Goal: Information Seeking & Learning: Learn about a topic

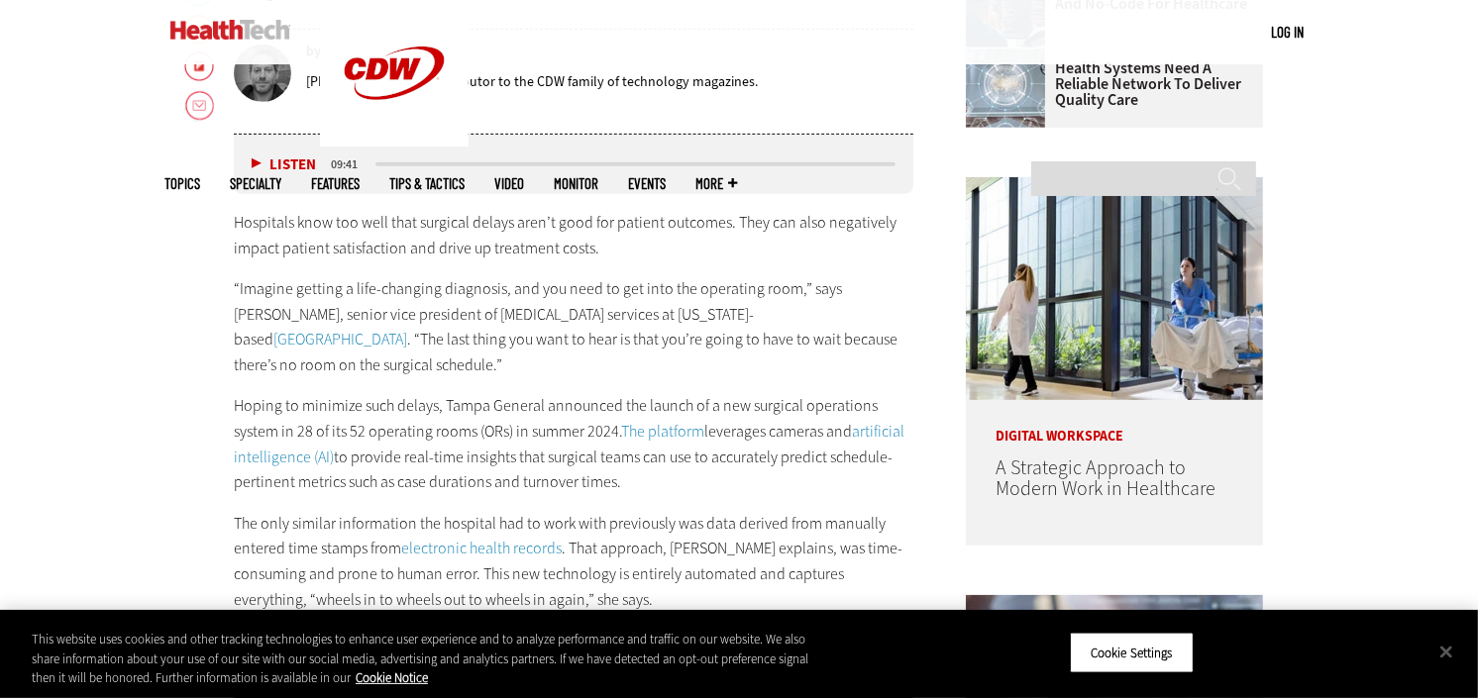
scroll to position [1045, 0]
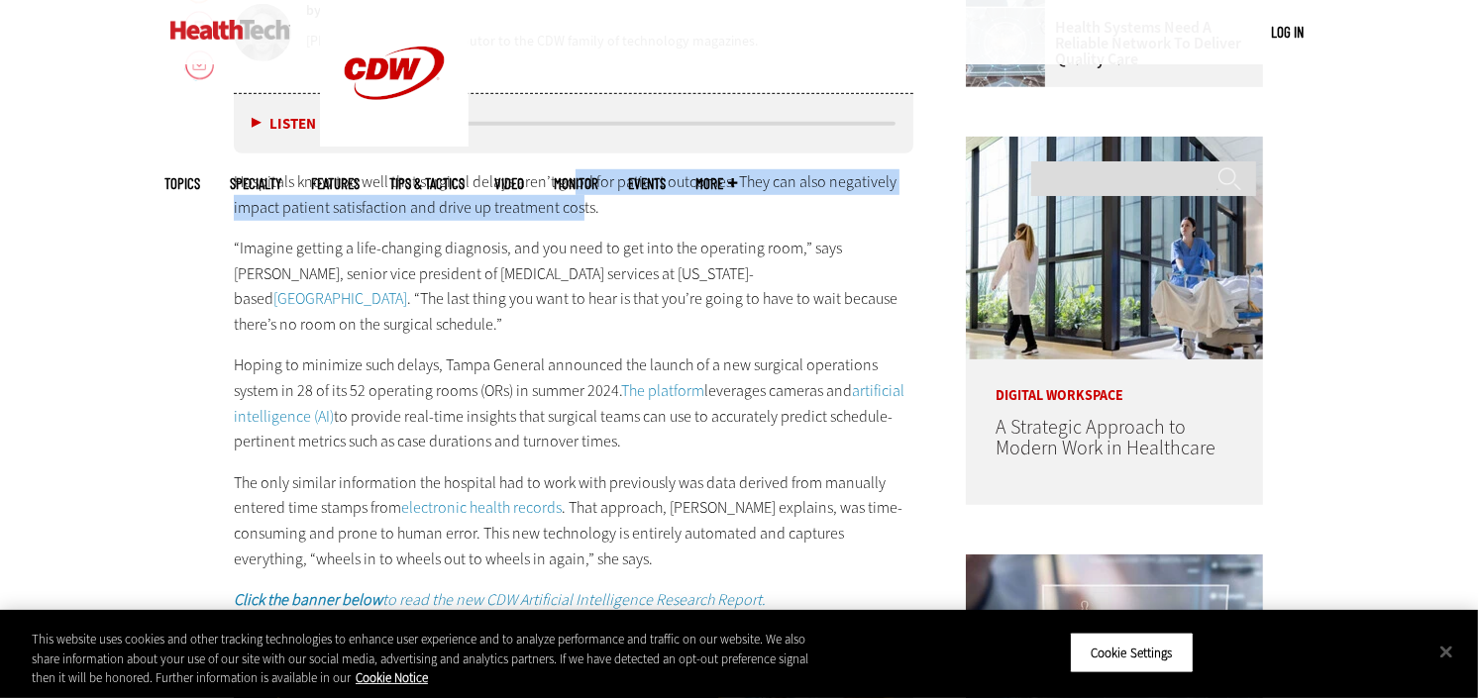
drag, startPoint x: 575, startPoint y: 185, endPoint x: 614, endPoint y: 352, distance: 171.1
click at [600, 304] on div "Hospitals know too well that surgical delays aren’t good for patient outcomes. …" at bounding box center [574, 391] width 680 height 444
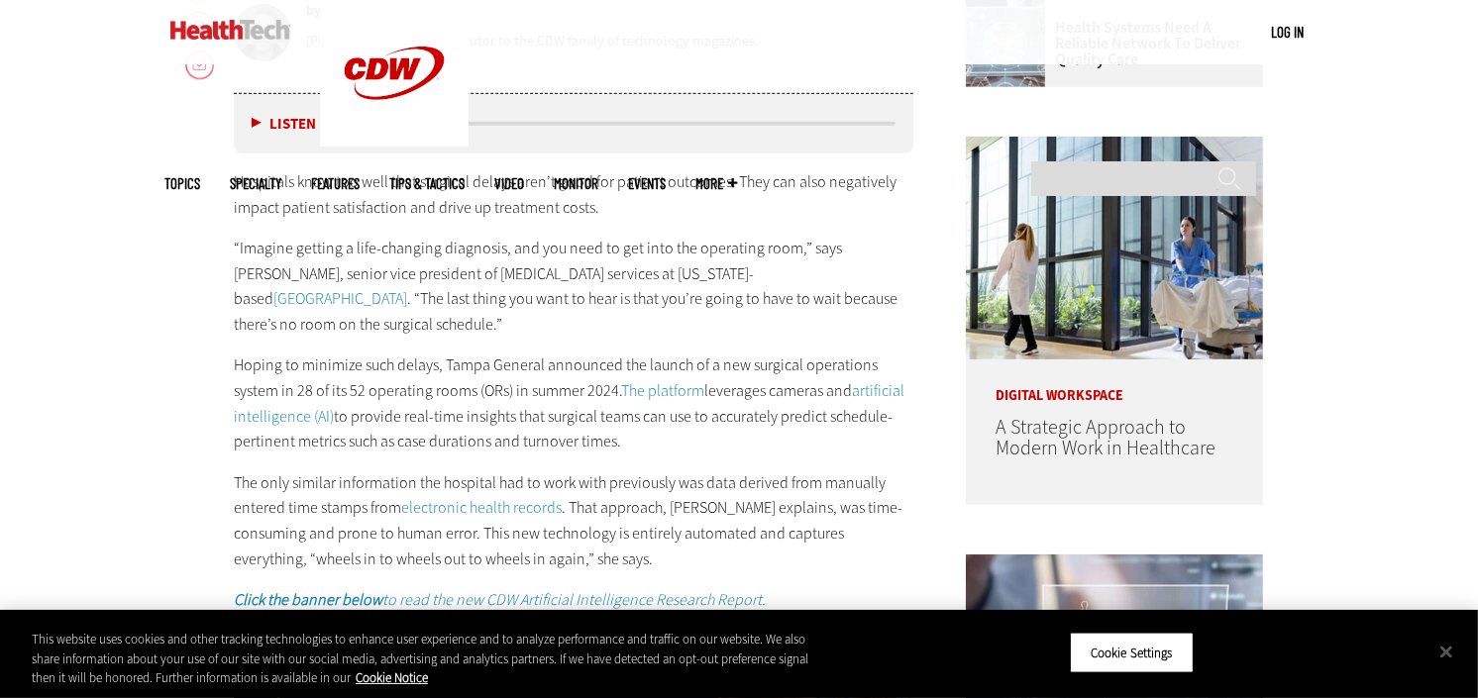
drag, startPoint x: 614, startPoint y: 352, endPoint x: 590, endPoint y: 318, distance: 41.2
click at [590, 318] on p "“Imagine getting a life-changing diagnosis, and you need to get into the operat…" at bounding box center [574, 286] width 680 height 101
drag, startPoint x: 525, startPoint y: 216, endPoint x: 617, endPoint y: 388, distance: 195.5
click at [587, 359] on div "Hospitals know too well that surgical delays aren’t good for patient outcomes. …" at bounding box center [574, 391] width 680 height 444
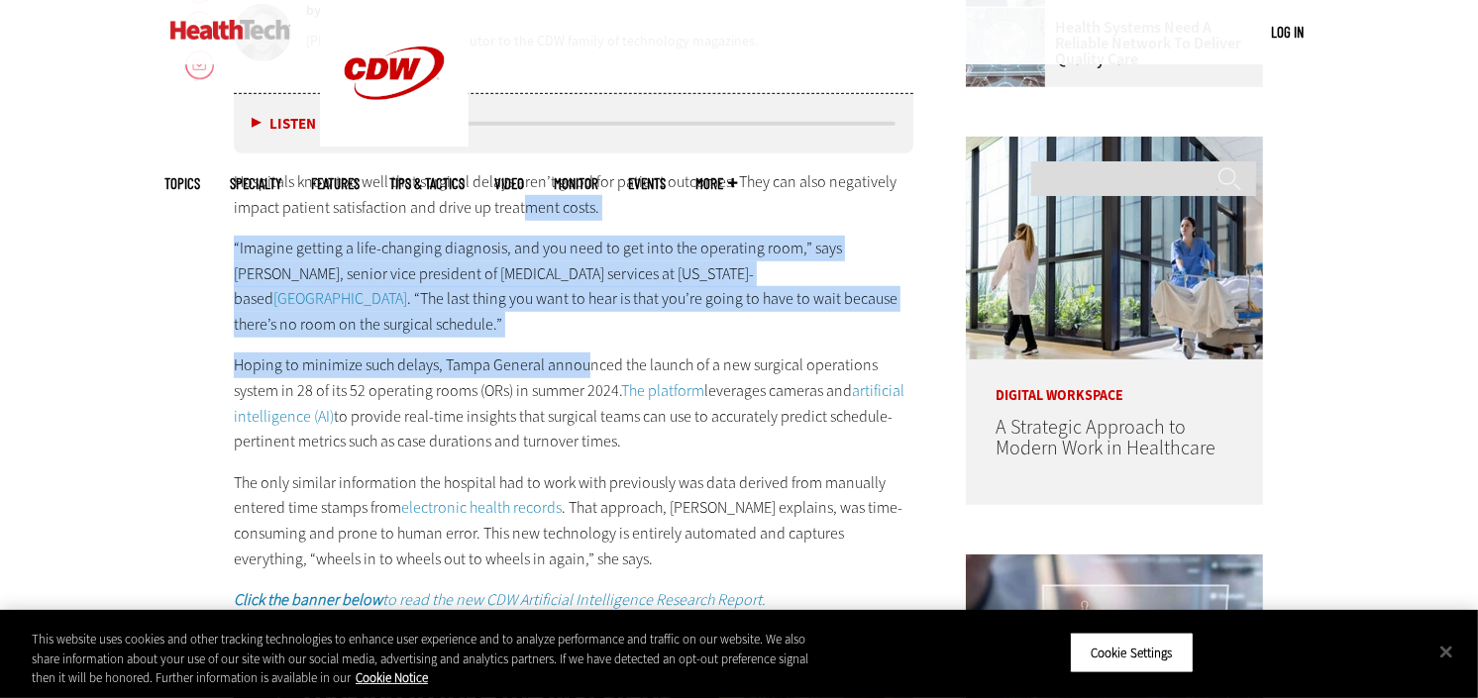
drag, startPoint x: 617, startPoint y: 388, endPoint x: 579, endPoint y: 270, distance: 124.1
click at [579, 270] on p "“Imagine getting a life-changing diagnosis, and you need to get into the operat…" at bounding box center [574, 286] width 680 height 101
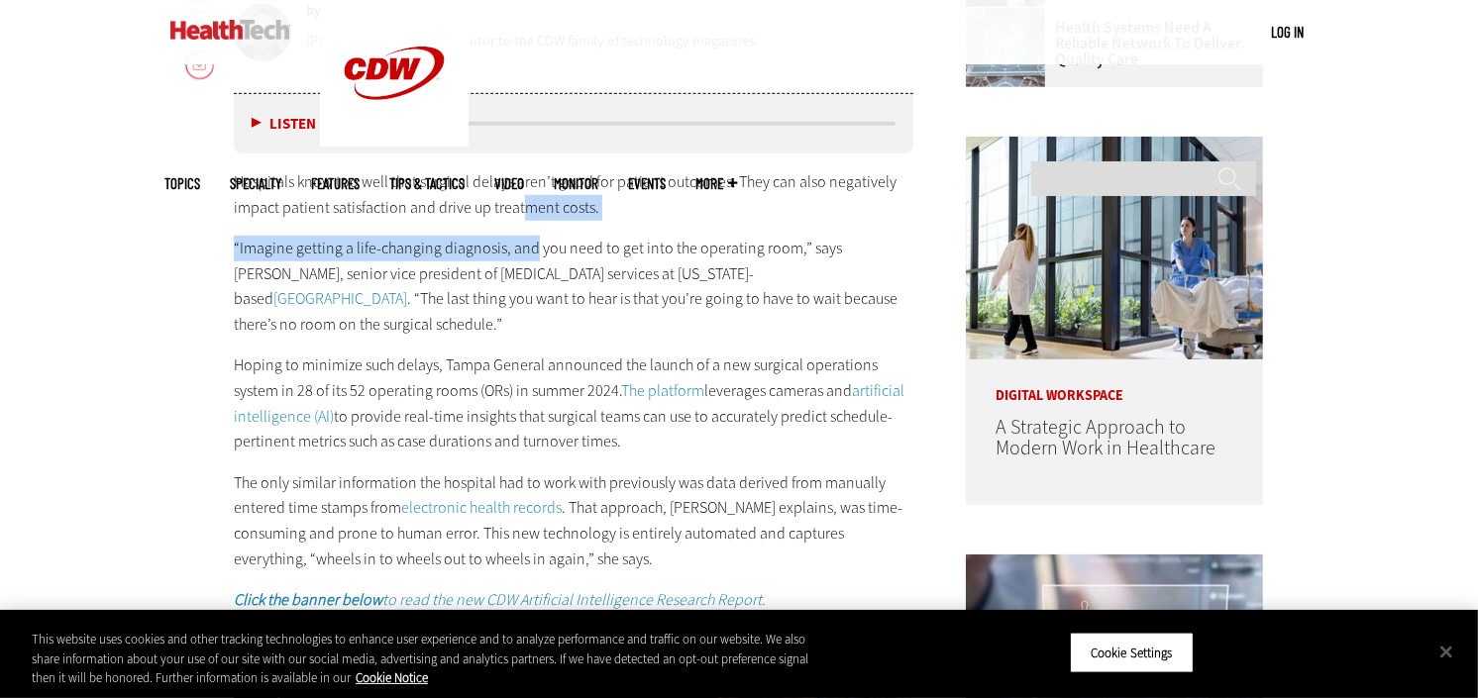
drag, startPoint x: 518, startPoint y: 205, endPoint x: 610, endPoint y: 392, distance: 208.7
click at [561, 299] on div "Hospitals know too well that surgical delays aren’t good for patient outcomes. …" at bounding box center [574, 391] width 680 height 444
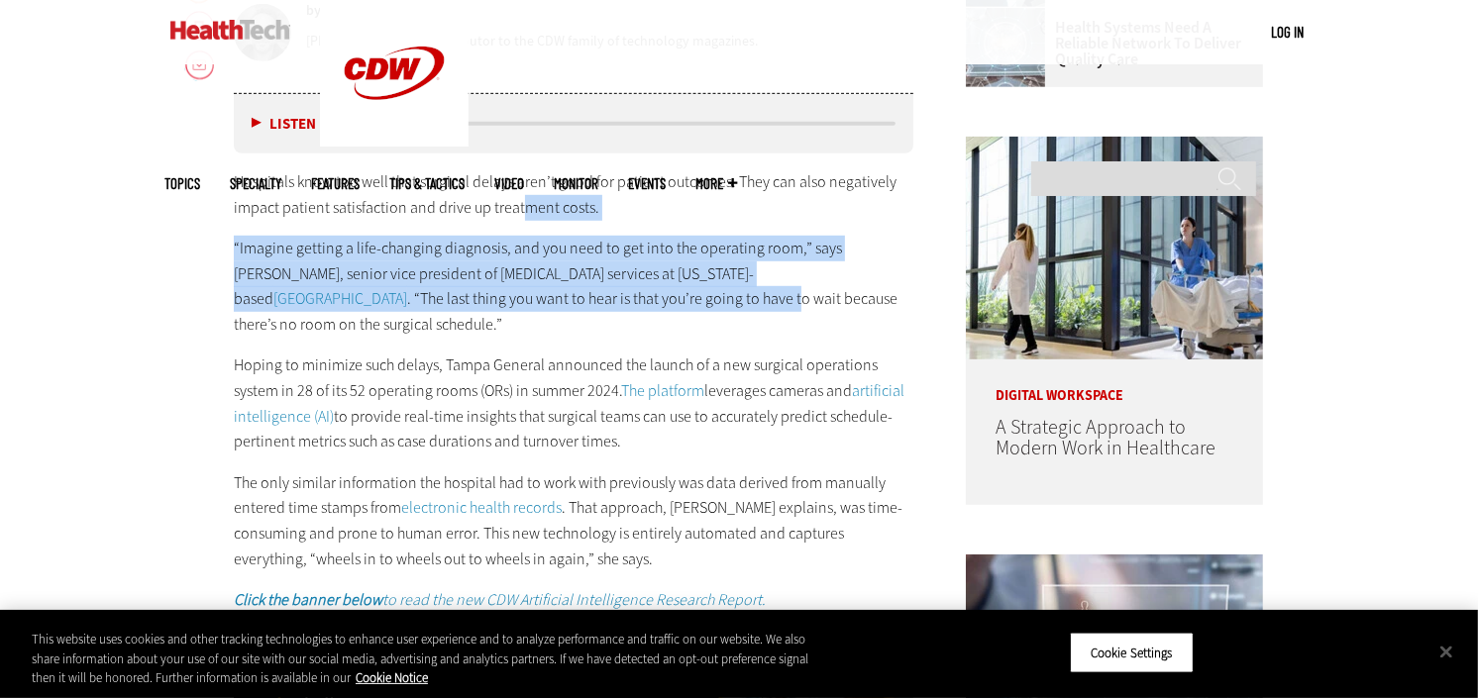
drag, startPoint x: 610, startPoint y: 392, endPoint x: 537, endPoint y: 226, distance: 181.9
click at [537, 226] on div "Hospitals know too well that surgical delays aren’t good for patient outcomes. …" at bounding box center [574, 391] width 680 height 444
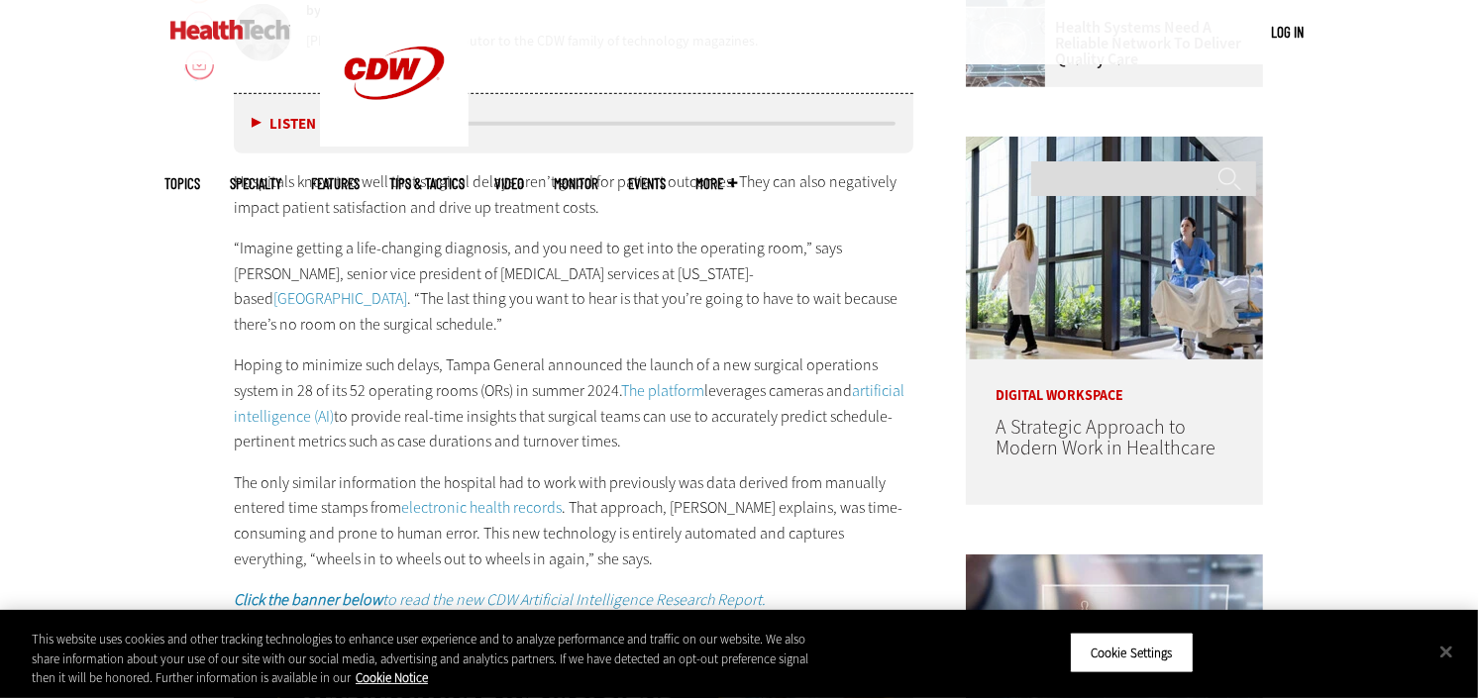
drag, startPoint x: 495, startPoint y: 230, endPoint x: 530, endPoint y: 507, distance: 279.6
click at [523, 467] on div "Hospitals know too well that surgical delays aren’t good for patient outcomes. …" at bounding box center [574, 391] width 680 height 444
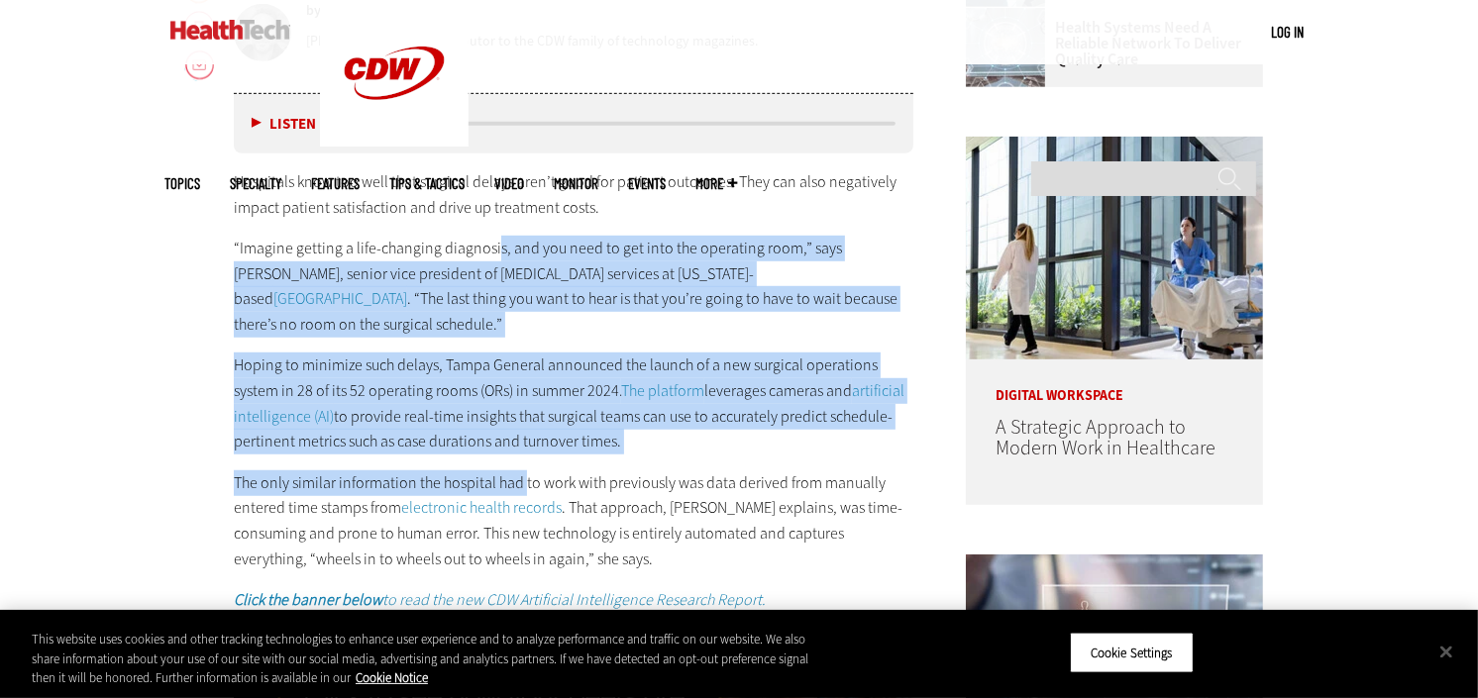
drag, startPoint x: 530, startPoint y: 507, endPoint x: 507, endPoint y: 347, distance: 162.1
click at [507, 347] on div "Hospitals know too well that surgical delays aren’t good for patient outcomes. …" at bounding box center [574, 391] width 680 height 444
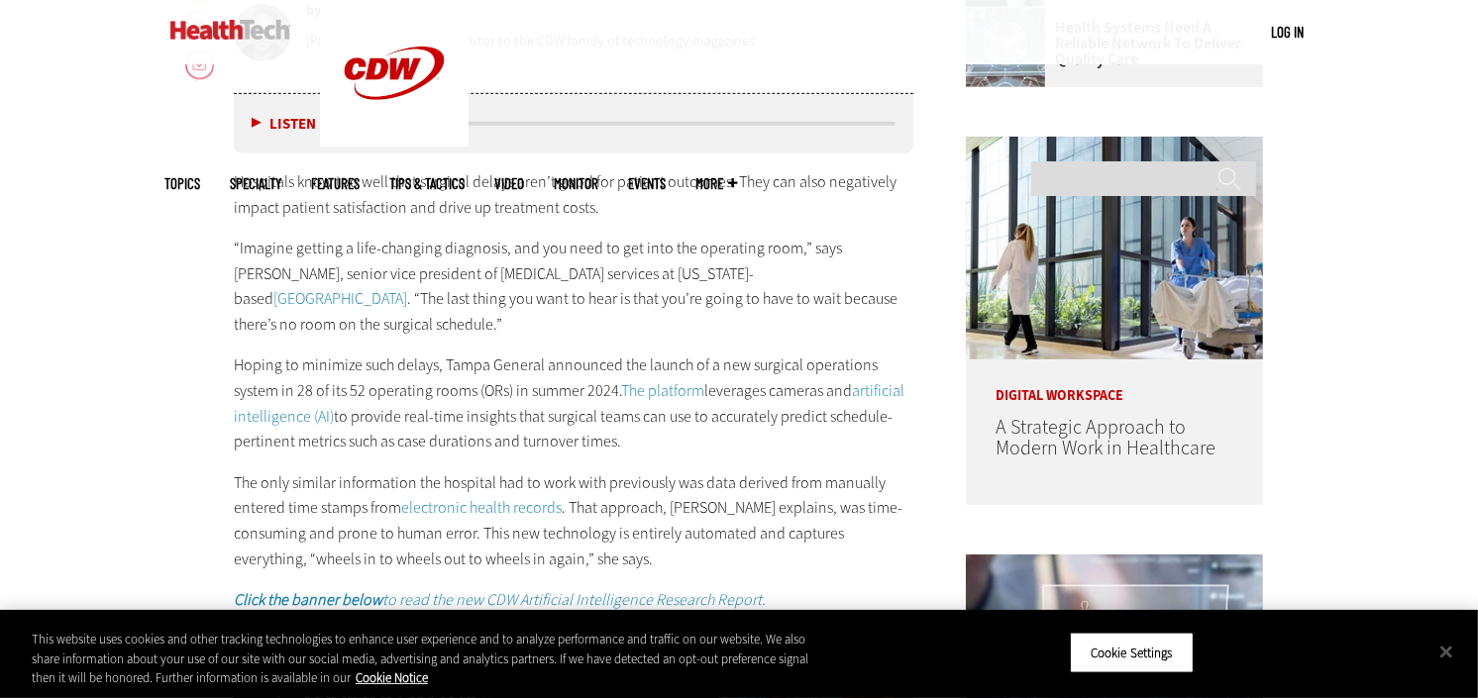
drag, startPoint x: 498, startPoint y: 300, endPoint x: 578, endPoint y: 520, distance: 233.8
click at [553, 466] on div "Hospitals know too well that surgical delays aren’t good for patient outcomes. …" at bounding box center [574, 391] width 680 height 444
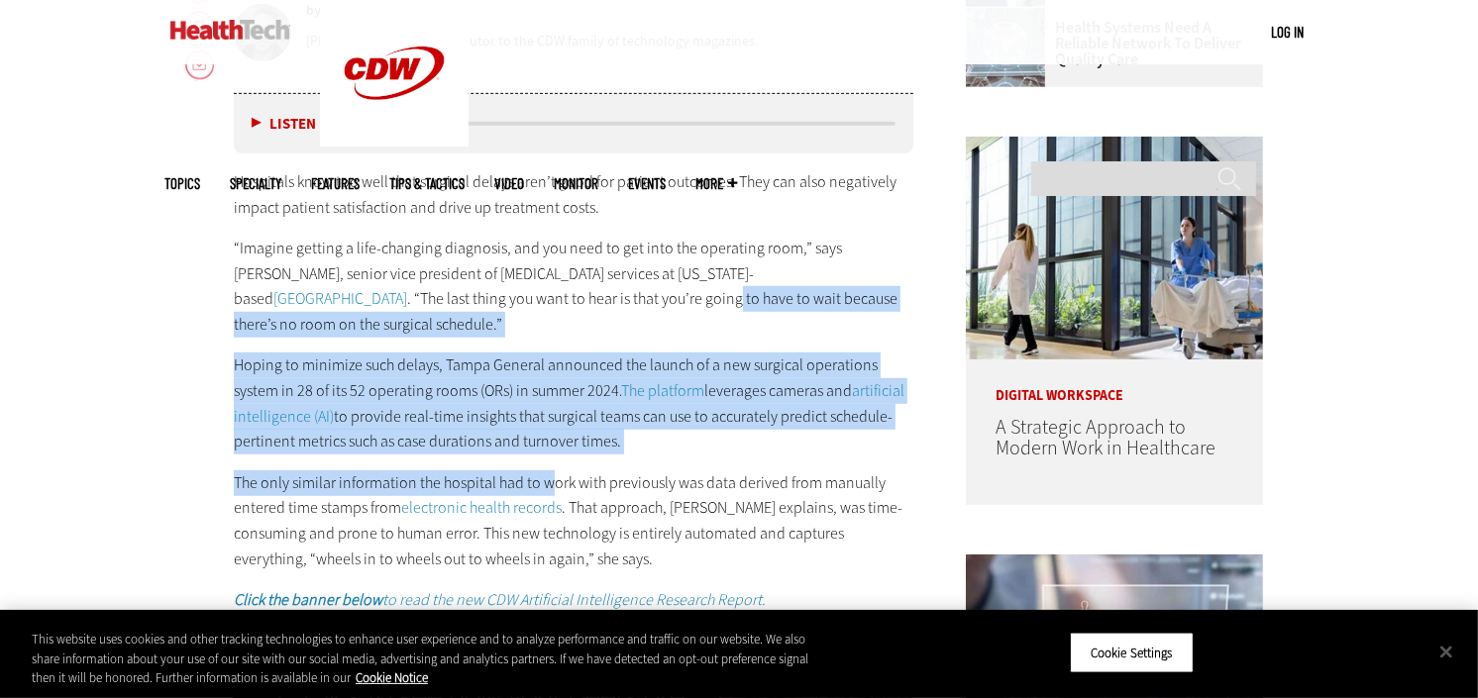
drag, startPoint x: 578, startPoint y: 520, endPoint x: 511, endPoint y: 350, distance: 182.9
click at [511, 350] on div "Hospitals know too well that surgical delays aren’t good for patient outcomes. …" at bounding box center [574, 391] width 680 height 444
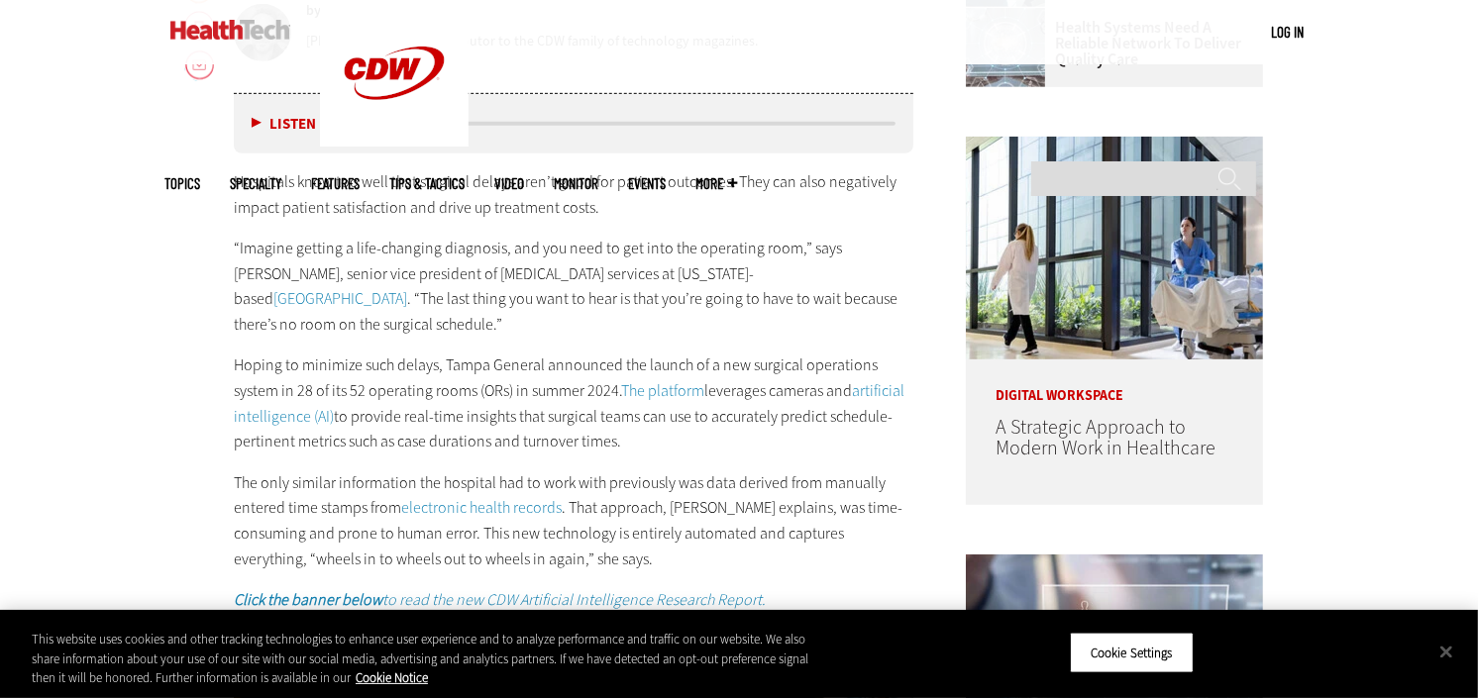
drag, startPoint x: 450, startPoint y: 262, endPoint x: 566, endPoint y: 450, distance: 221.1
click at [495, 338] on div "Hospitals know too well that surgical delays aren’t good for patient outcomes. …" at bounding box center [574, 391] width 680 height 444
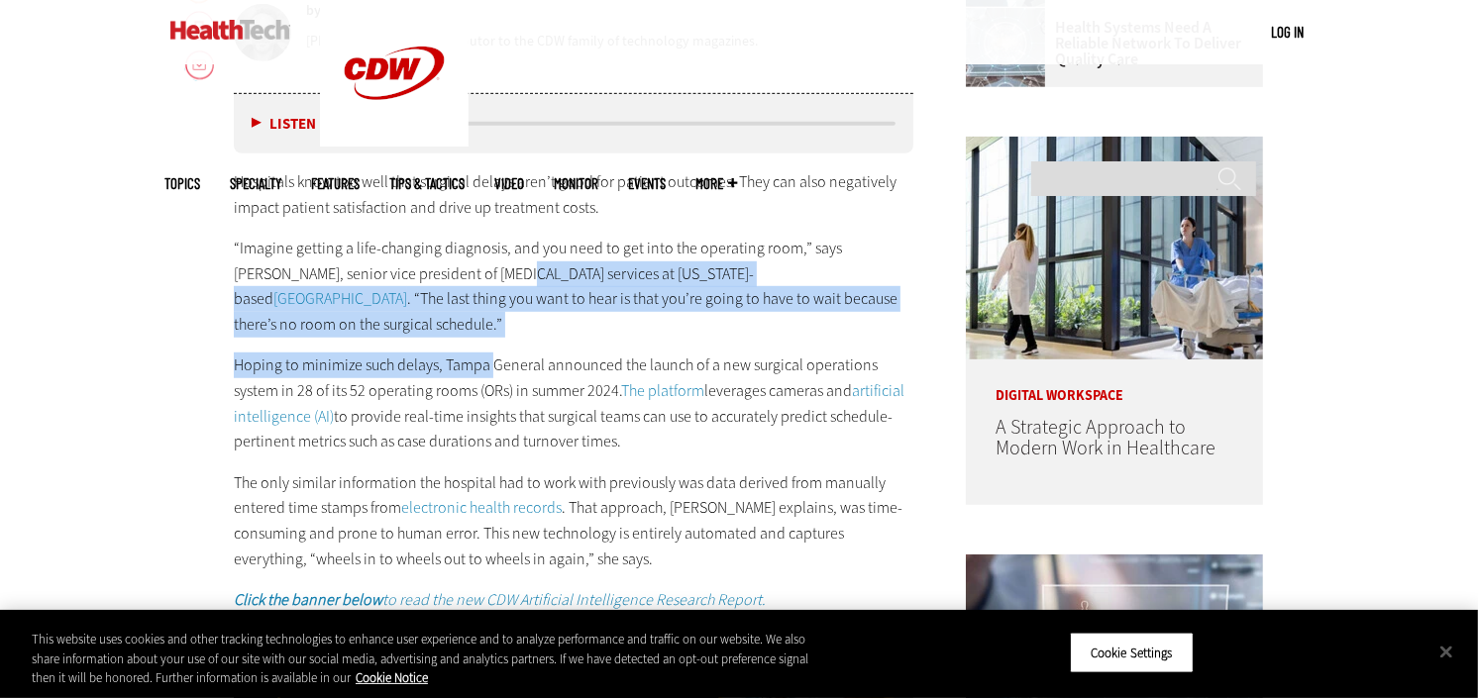
drag, startPoint x: 566, startPoint y: 450, endPoint x: 502, endPoint y: 283, distance: 178.1
click at [502, 283] on p "“Imagine getting a life-changing diagnosis, and you need to get into the operat…" at bounding box center [574, 286] width 680 height 101
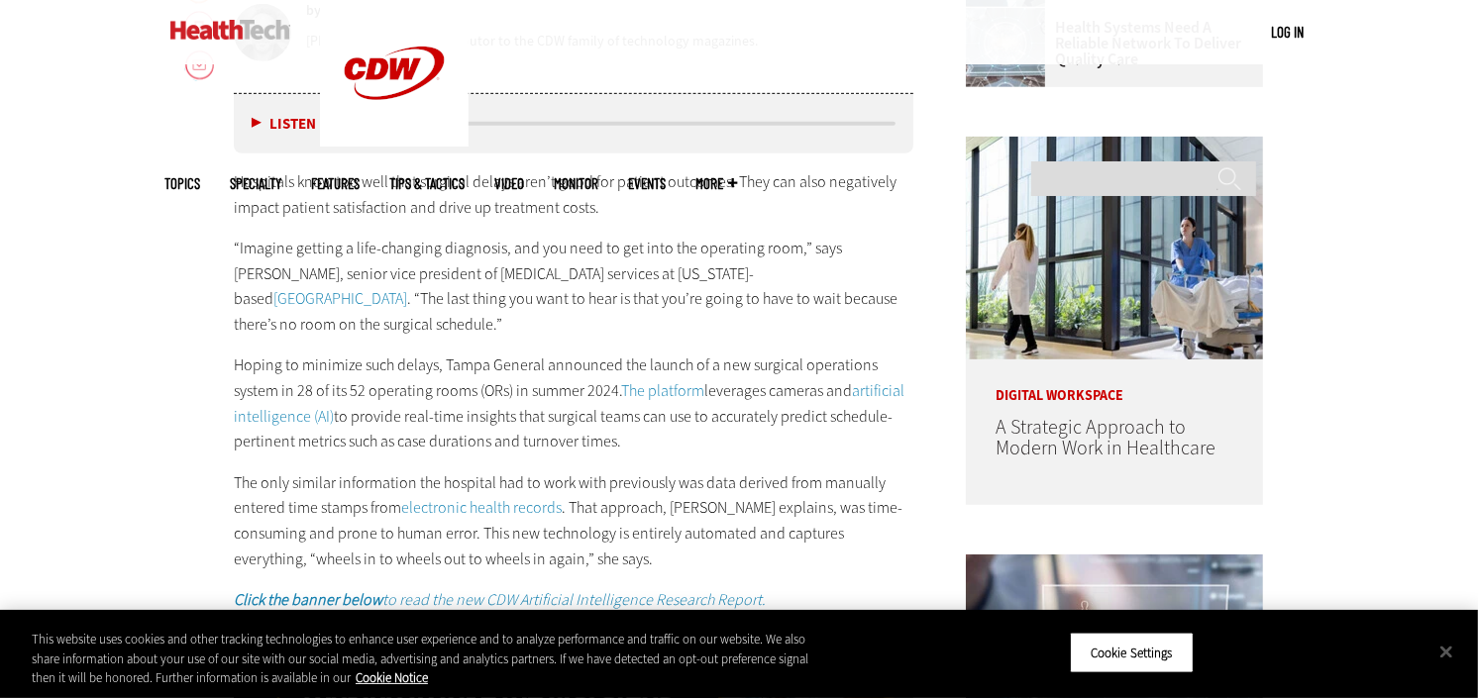
click at [501, 282] on p "“Imagine getting a life-changing diagnosis, and you need to get into the operat…" at bounding box center [574, 286] width 680 height 101
drag, startPoint x: 470, startPoint y: 254, endPoint x: 530, endPoint y: 412, distance: 169.6
click at [498, 333] on p "“Imagine getting a life-changing diagnosis, and you need to get into the operat…" at bounding box center [574, 286] width 680 height 101
drag, startPoint x: 530, startPoint y: 412, endPoint x: 527, endPoint y: 348, distance: 64.5
click at [527, 348] on div "Hospitals know too well that surgical delays aren’t good for patient outcomes. …" at bounding box center [574, 391] width 680 height 444
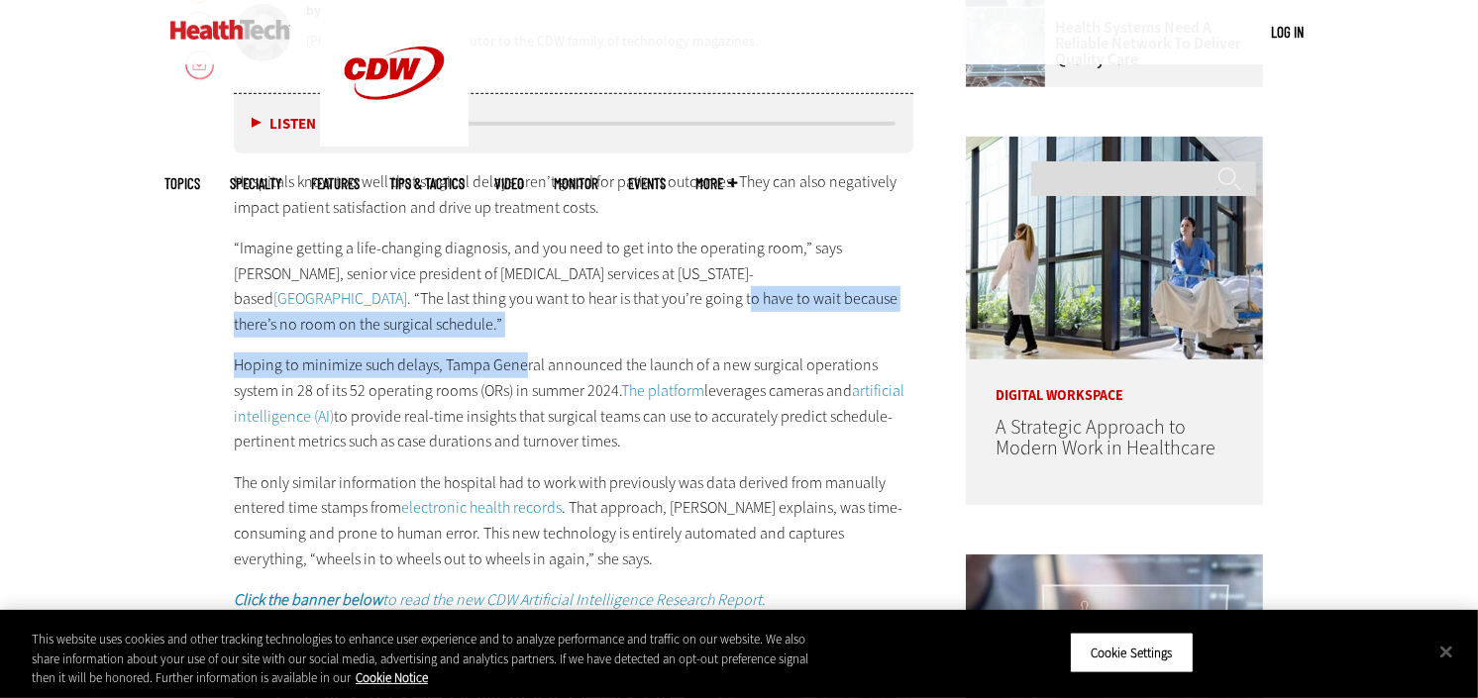
drag, startPoint x: 526, startPoint y: 348, endPoint x: 505, endPoint y: 297, distance: 54.6
click at [505, 297] on div "Hospitals know too well that surgical delays aren’t good for patient outcomes. …" at bounding box center [574, 391] width 680 height 444
drag, startPoint x: 505, startPoint y: 297, endPoint x: 463, endPoint y: 244, distance: 68.4
click at [463, 244] on p "“Imagine getting a life-changing diagnosis, and you need to get into the operat…" at bounding box center [574, 286] width 680 height 101
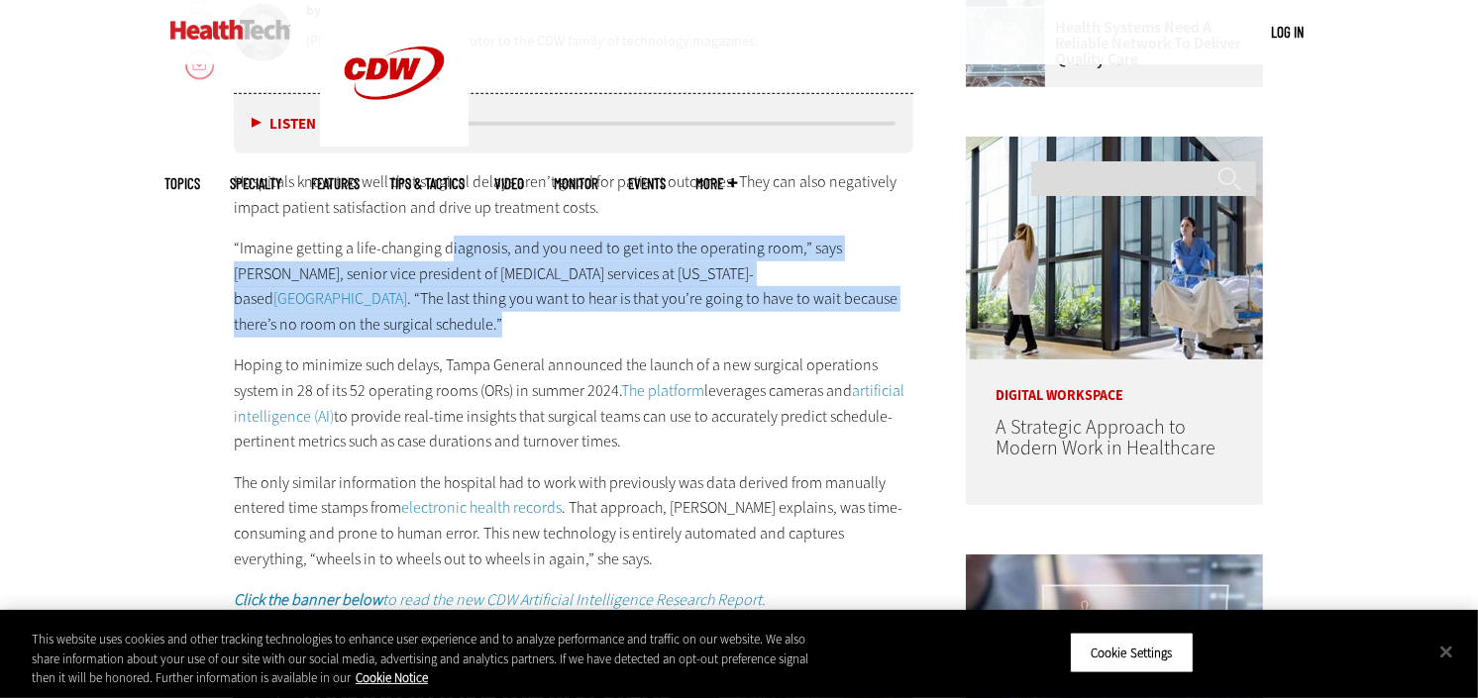
drag, startPoint x: 444, startPoint y: 236, endPoint x: 546, endPoint y: 379, distance: 176.2
click at [520, 392] on div "Hospitals know too well that surgical delays aren’t good for patient outcomes. …" at bounding box center [574, 391] width 680 height 444
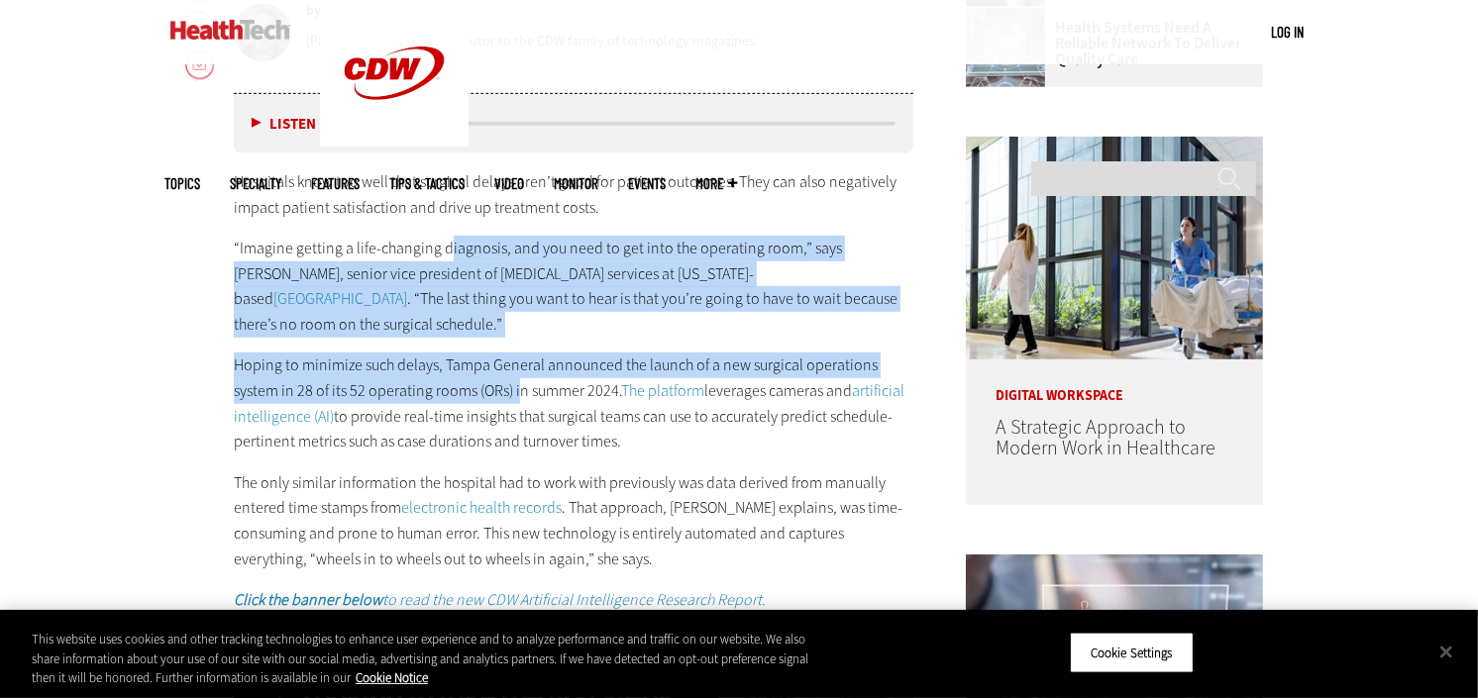
drag, startPoint x: 546, startPoint y: 379, endPoint x: 500, endPoint y: 330, distance: 67.3
click at [500, 330] on p "“Imagine getting a life-changing diagnosis, and you need to get into the operat…" at bounding box center [574, 286] width 680 height 101
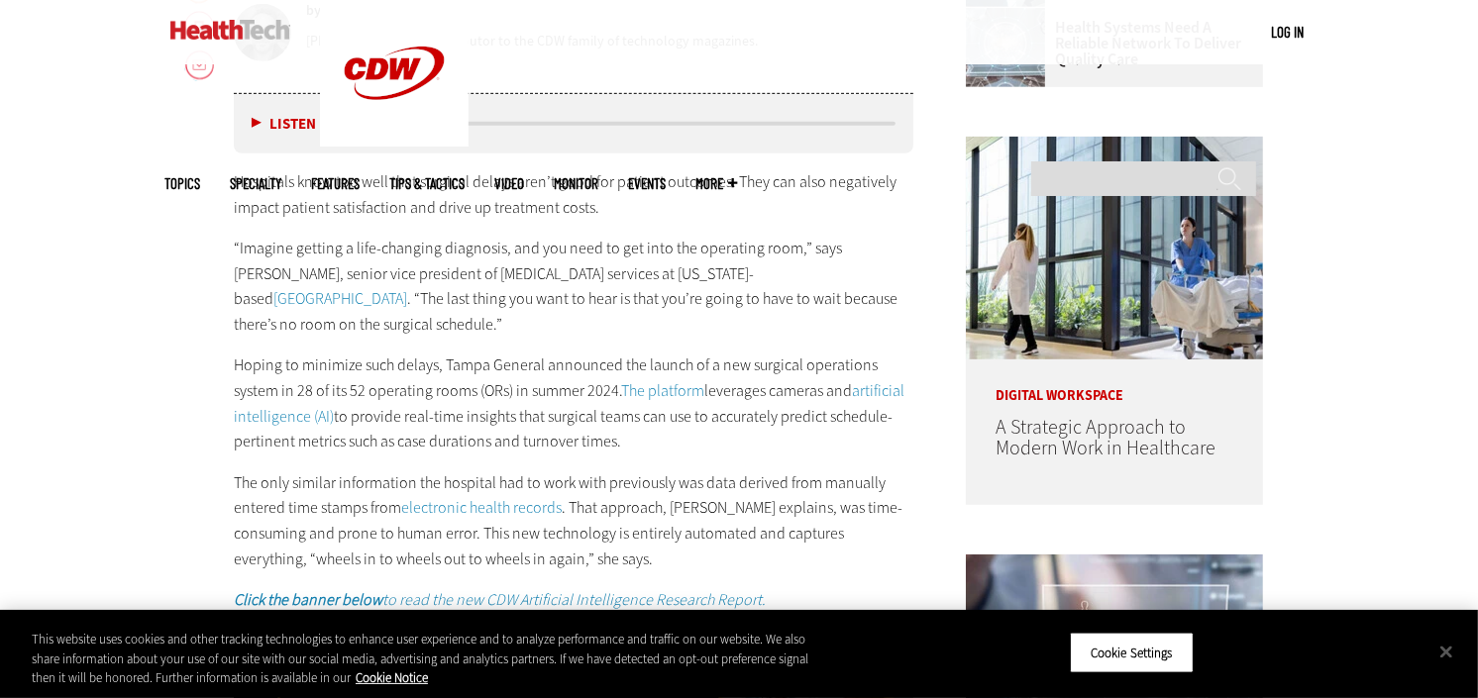
click at [493, 319] on p "“Imagine getting a life-changing diagnosis, and you need to get into the operat…" at bounding box center [574, 286] width 680 height 101
click at [492, 318] on p "“Imagine getting a life-changing diagnosis, and you need to get into the operat…" at bounding box center [574, 286] width 680 height 101
click at [495, 318] on p "“Imagine getting a life-changing diagnosis, and you need to get into the operat…" at bounding box center [574, 286] width 680 height 101
click at [493, 318] on p "“Imagine getting a life-changing diagnosis, and you need to get into the operat…" at bounding box center [574, 286] width 680 height 101
drag, startPoint x: 451, startPoint y: 244, endPoint x: 542, endPoint y: 384, distance: 167.6
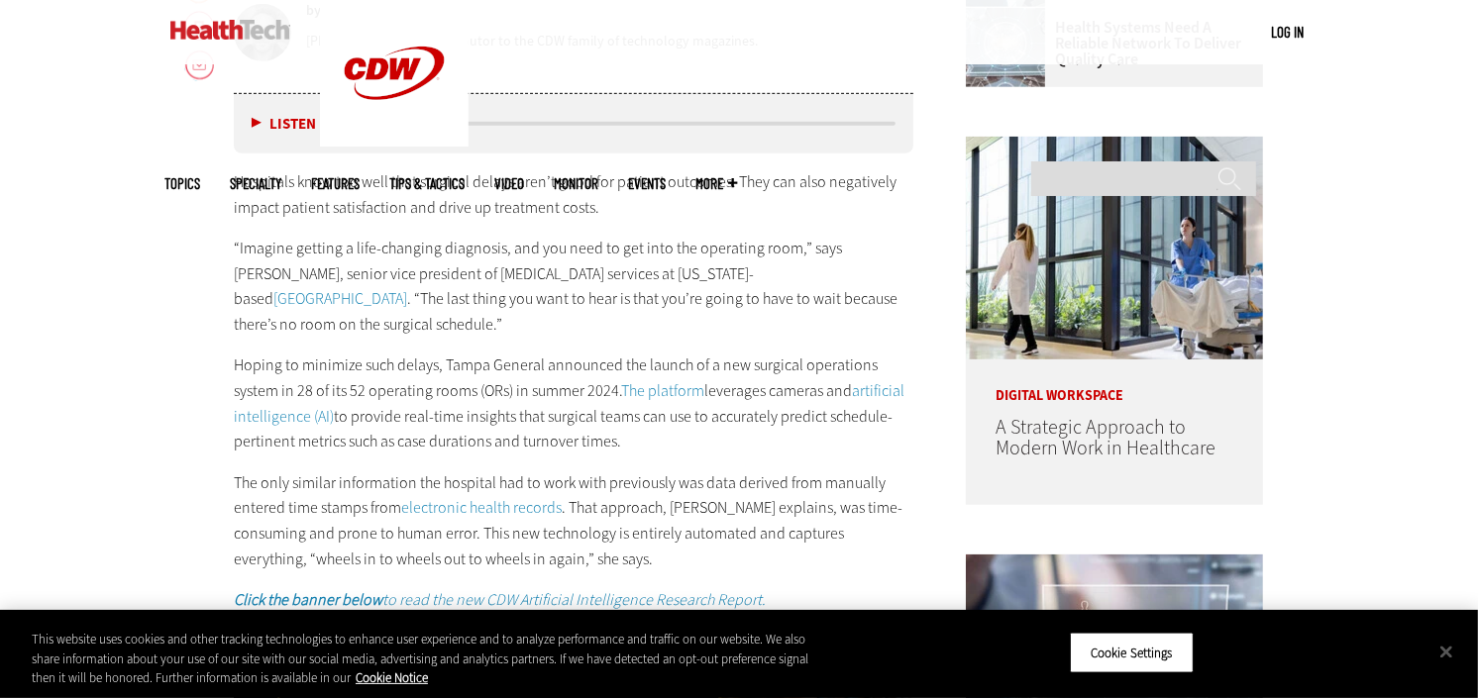
click at [509, 354] on div "Hospitals know too well that surgical delays aren’t good for patient outcomes. …" at bounding box center [574, 391] width 680 height 444
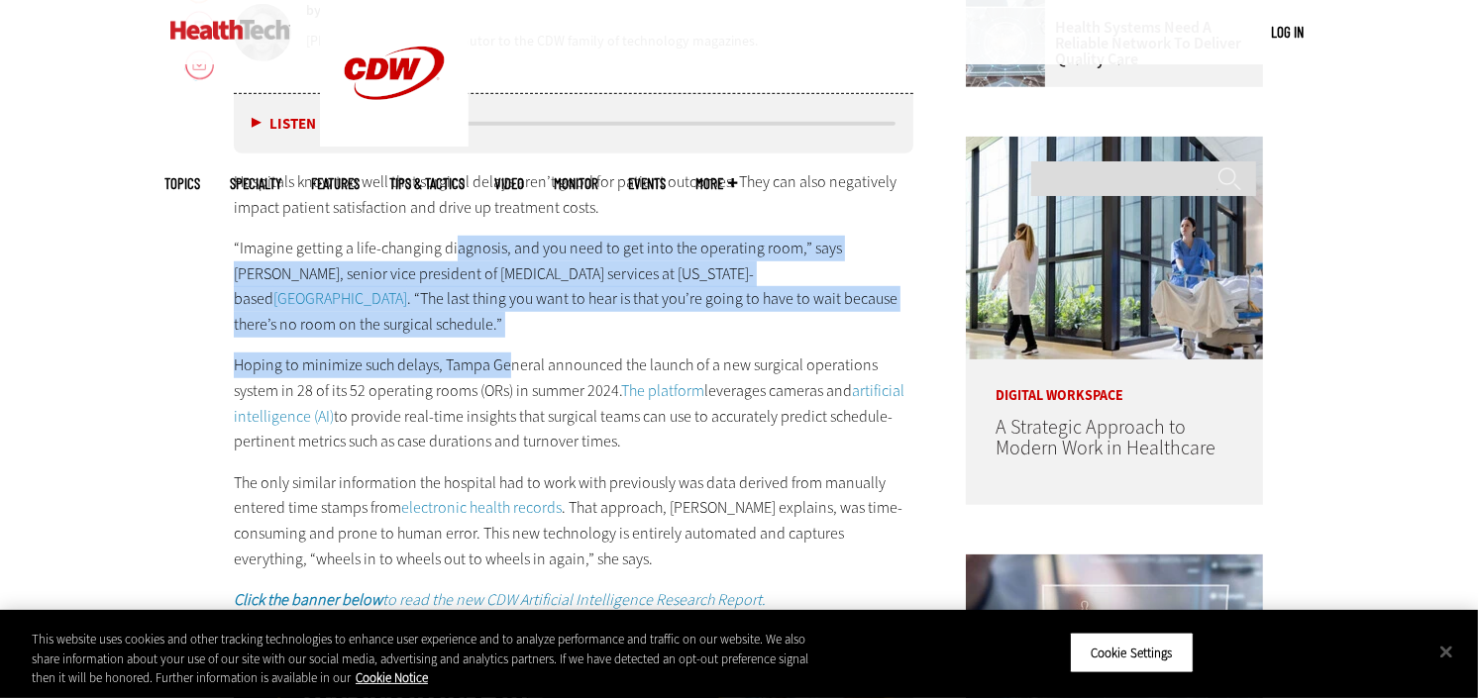
drag, startPoint x: 542, startPoint y: 384, endPoint x: 480, endPoint y: 249, distance: 149.0
click at [480, 249] on p "“Imagine getting a life-changing diagnosis, and you need to get into the operat…" at bounding box center [574, 286] width 680 height 101
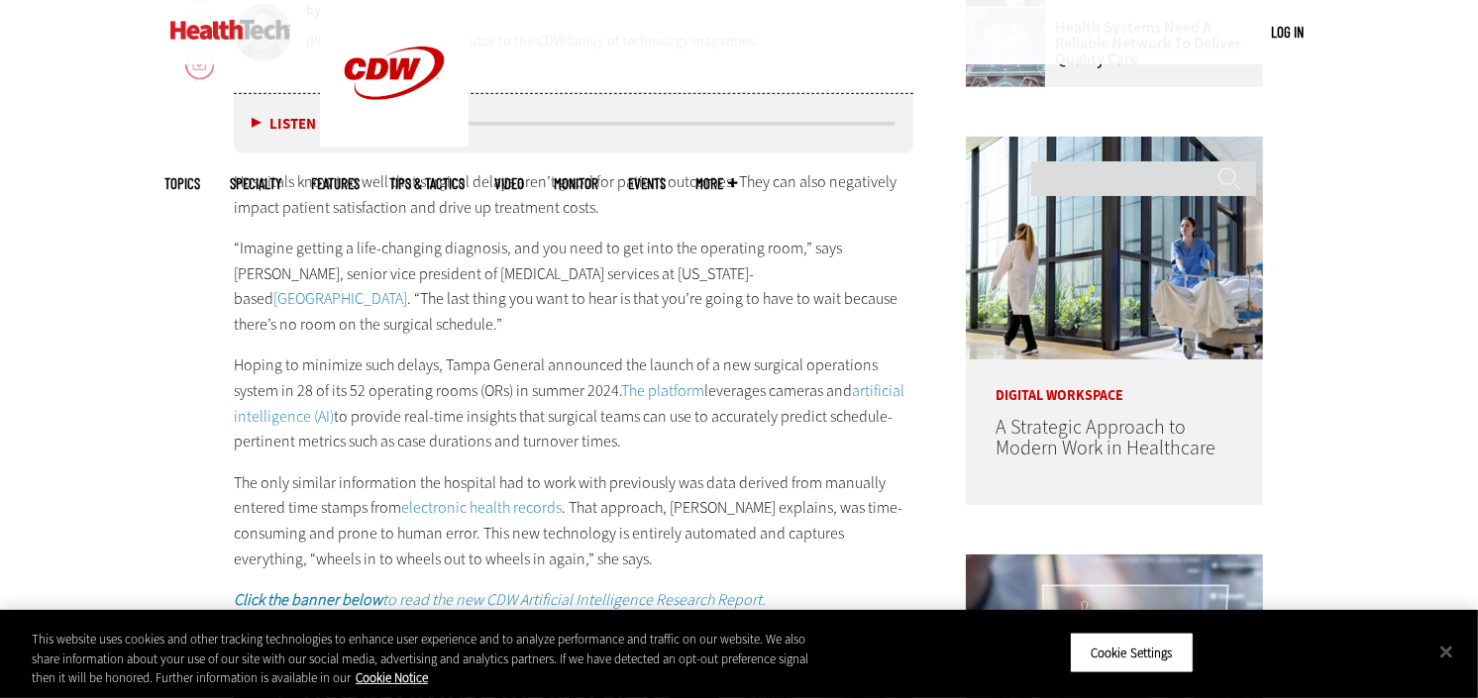
drag, startPoint x: 248, startPoint y: 268, endPoint x: 402, endPoint y: 508, distance: 285.3
click at [311, 362] on div "Hospitals know too well that surgical delays aren’t good for patient outcomes. …" at bounding box center [574, 391] width 680 height 444
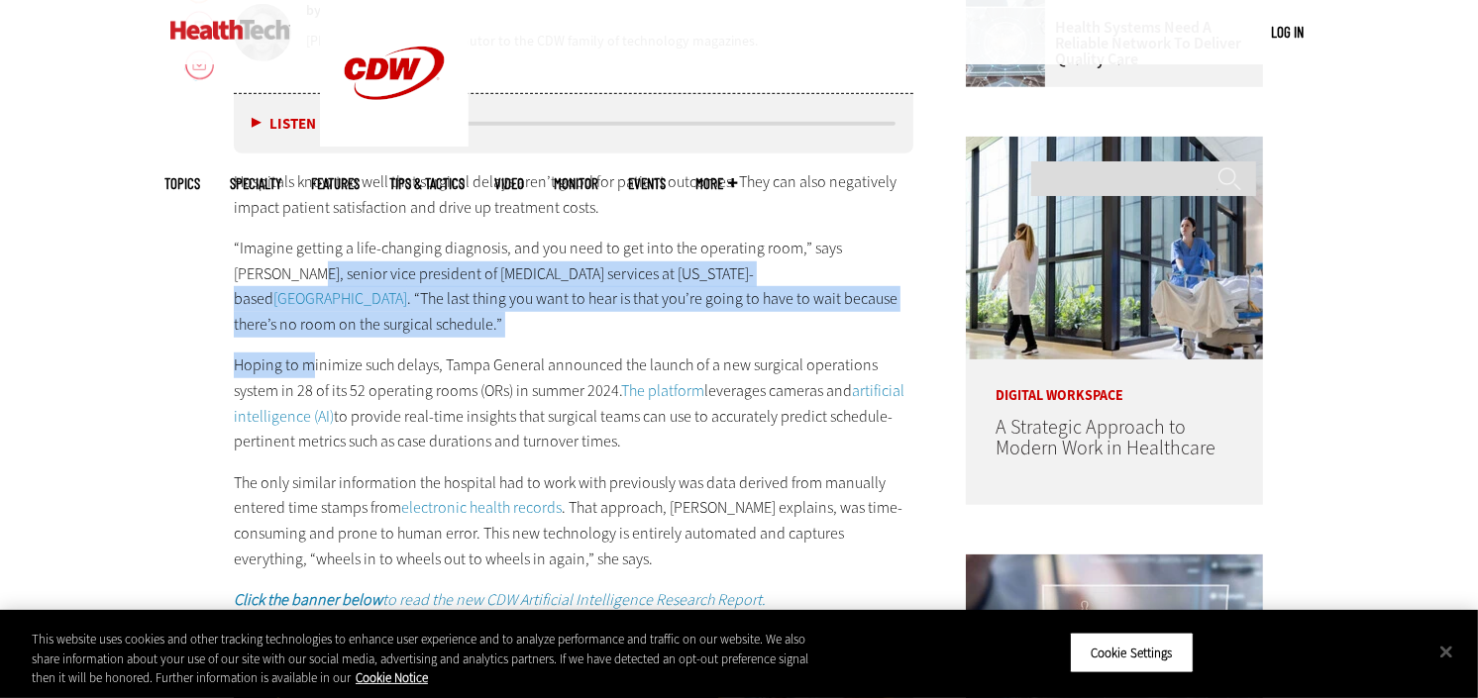
drag, startPoint x: 402, startPoint y: 508, endPoint x: 294, endPoint y: 333, distance: 205.9
click at [294, 333] on p "“Imagine getting a life-changing diagnosis, and you need to get into the operat…" at bounding box center [574, 286] width 680 height 101
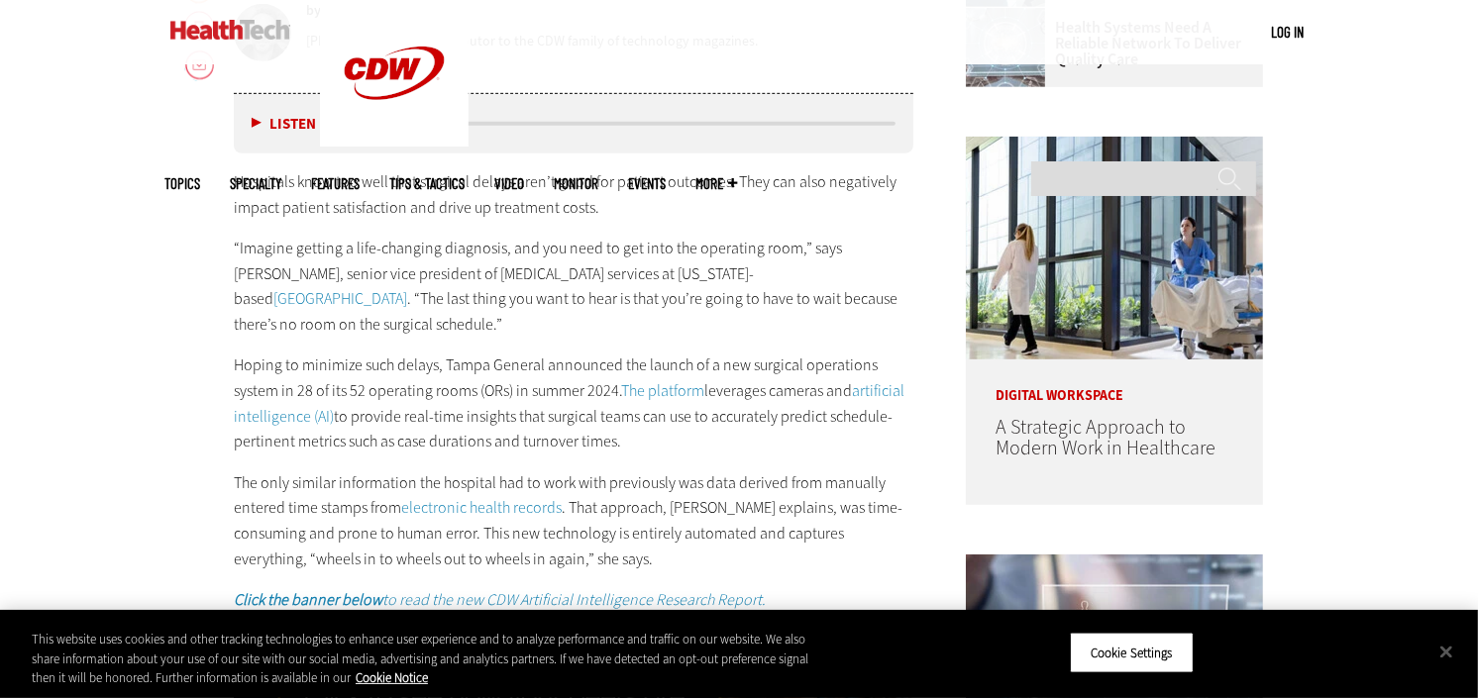
drag, startPoint x: 254, startPoint y: 263, endPoint x: 335, endPoint y: 390, distance: 151.4
click at [293, 344] on div "Hospitals know too well that surgical delays aren’t good for patient outcomes. …" at bounding box center [574, 391] width 680 height 444
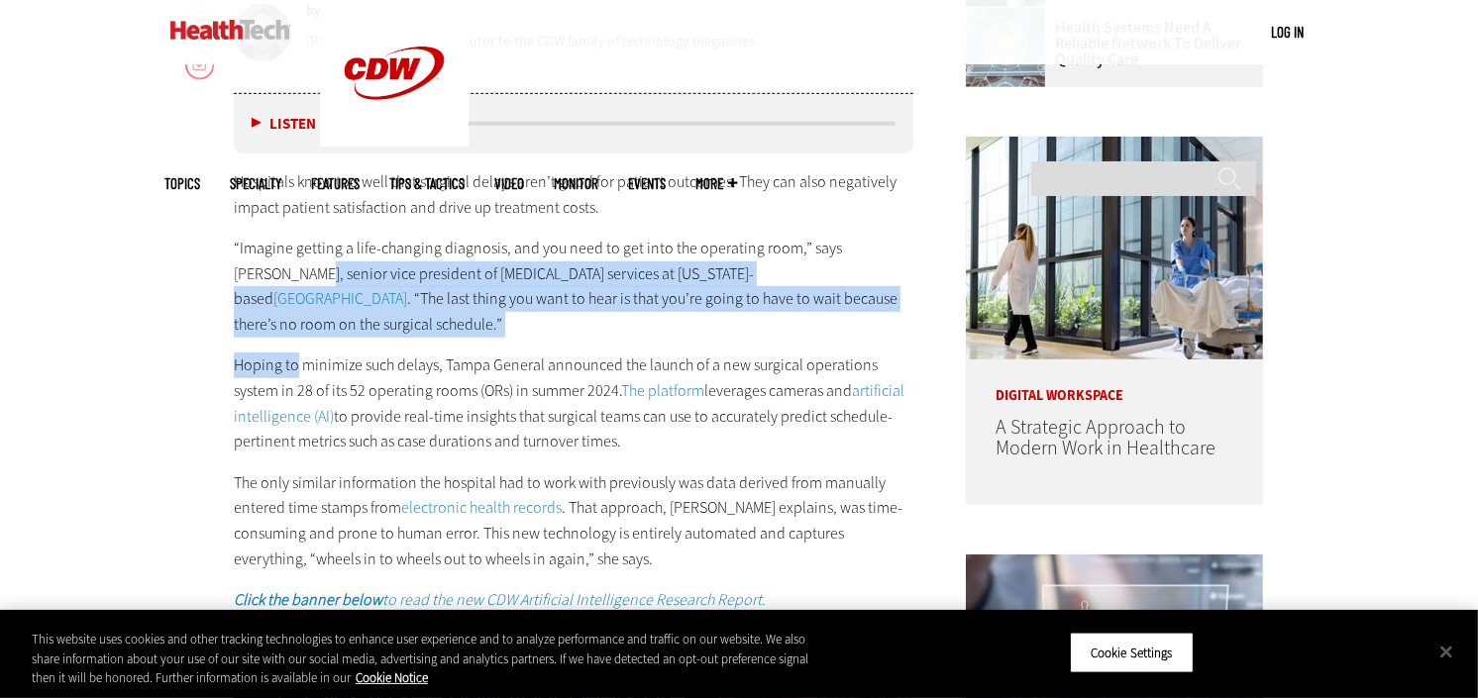
drag, startPoint x: 335, startPoint y: 390, endPoint x: 287, endPoint y: 301, distance: 101.1
click at [287, 301] on p "“Imagine getting a life-changing diagnosis, and you need to get into the operat…" at bounding box center [574, 286] width 680 height 101
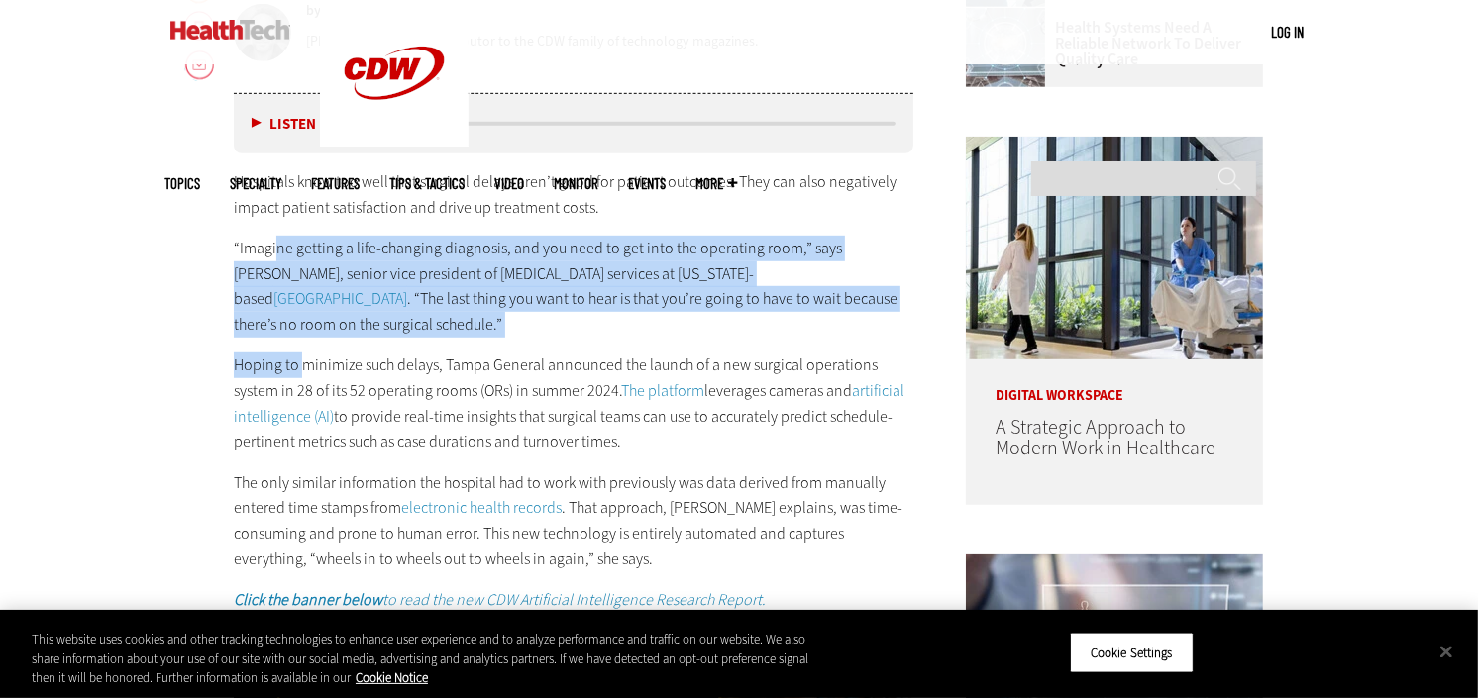
drag, startPoint x: 273, startPoint y: 259, endPoint x: 379, endPoint y: 540, distance: 300.7
click at [344, 460] on div "Hospitals know too well that surgical delays aren’t good for patient outcomes. …" at bounding box center [574, 391] width 680 height 444
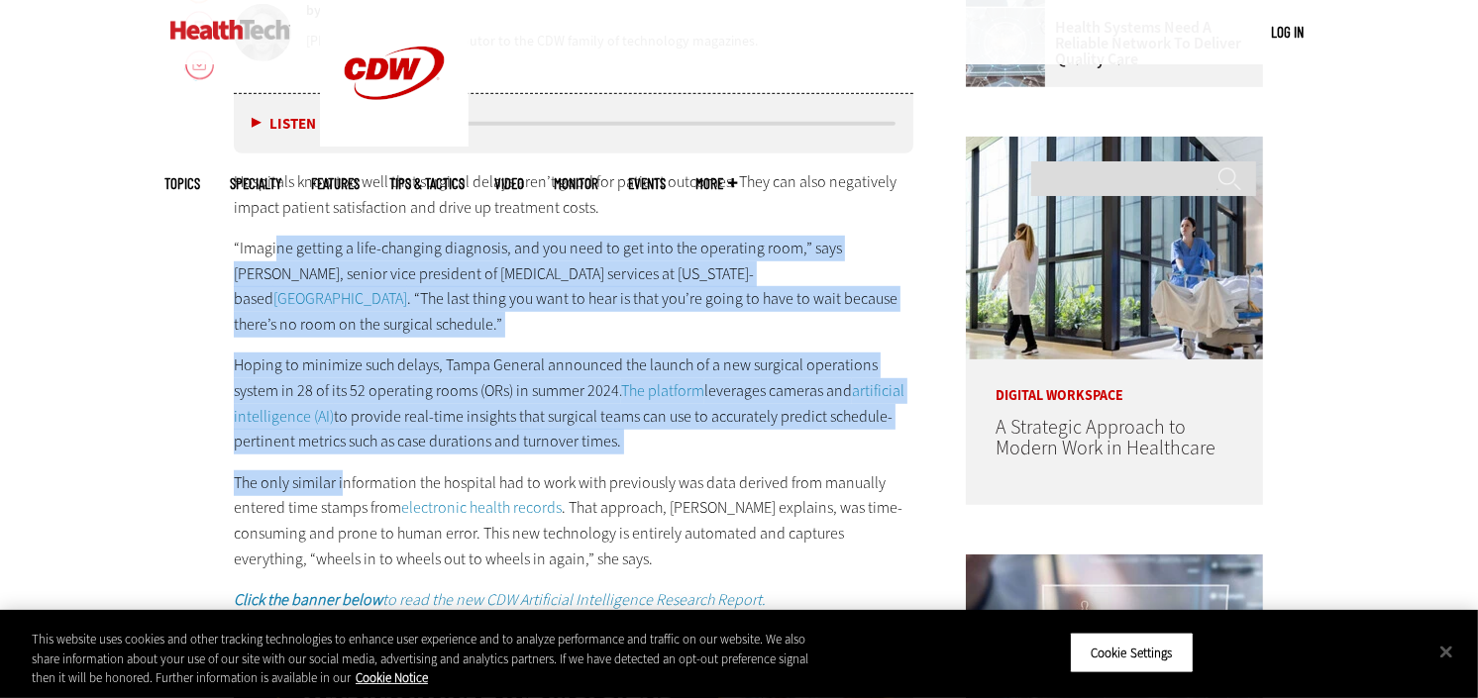
drag, startPoint x: 379, startPoint y: 540, endPoint x: 302, endPoint y: 341, distance: 213.6
click at [302, 341] on div "Hospitals know too well that surgical delays aren’t good for patient outcomes. …" at bounding box center [574, 391] width 680 height 444
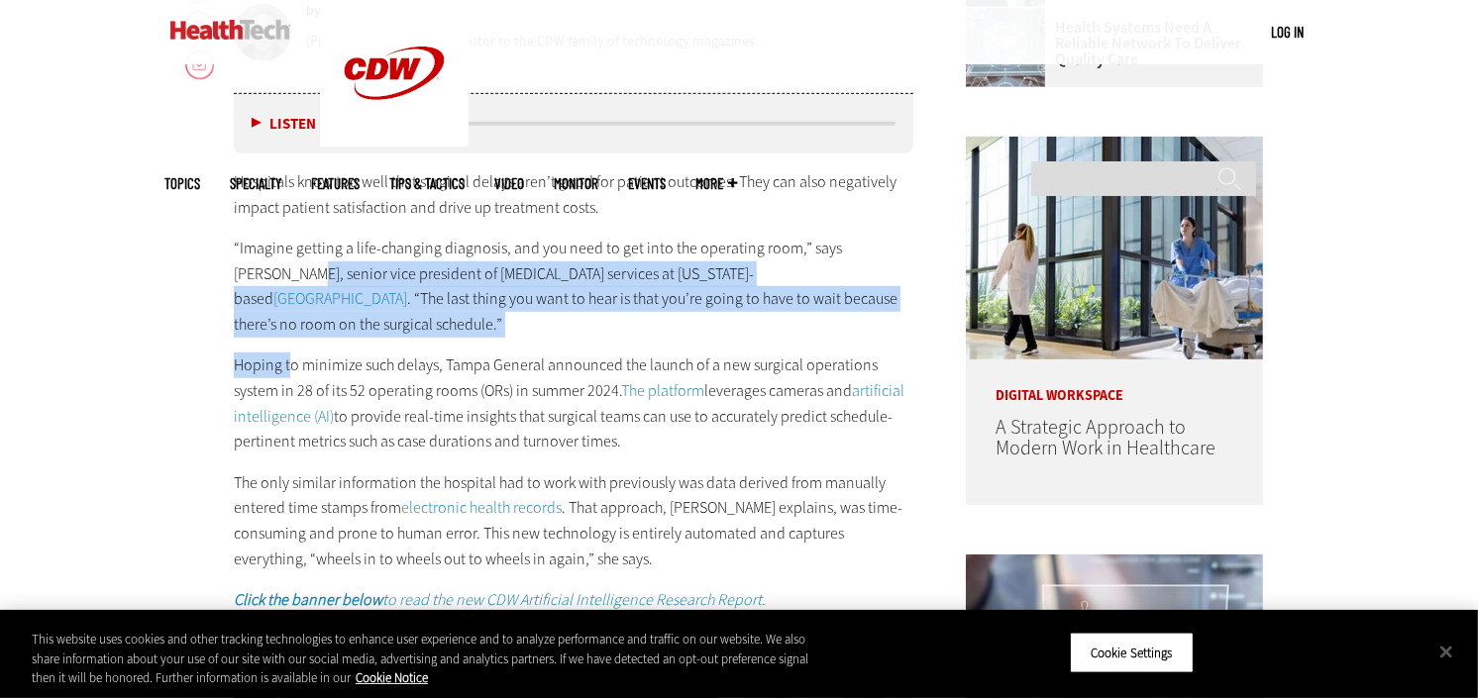
drag, startPoint x: 250, startPoint y: 269, endPoint x: 397, endPoint y: 573, distance: 337.2
click at [368, 520] on div "Hospitals know too well that surgical delays aren’t good for patient outcomes. …" at bounding box center [574, 391] width 680 height 444
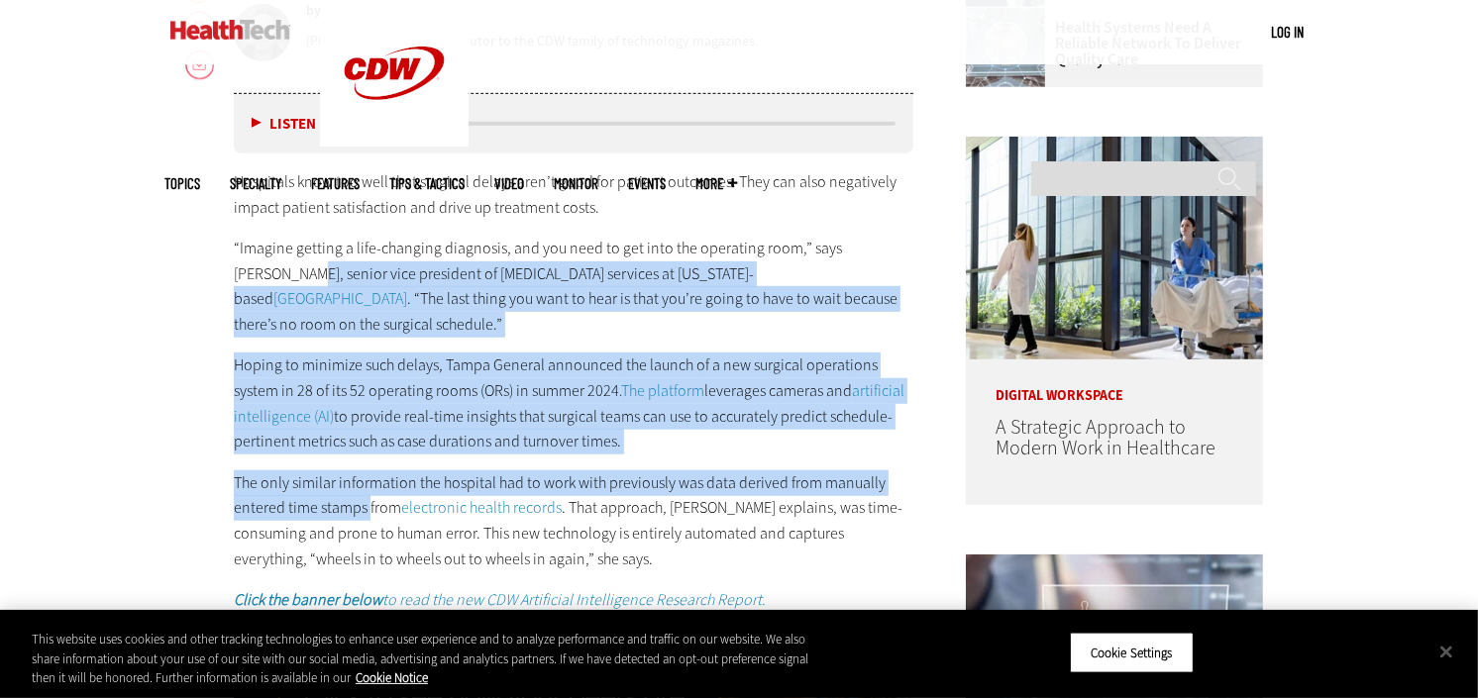
drag, startPoint x: 397, startPoint y: 573, endPoint x: 320, endPoint y: 337, distance: 248.1
click at [320, 337] on p "“Imagine getting a life-changing diagnosis, and you need to get into the operat…" at bounding box center [574, 286] width 680 height 101
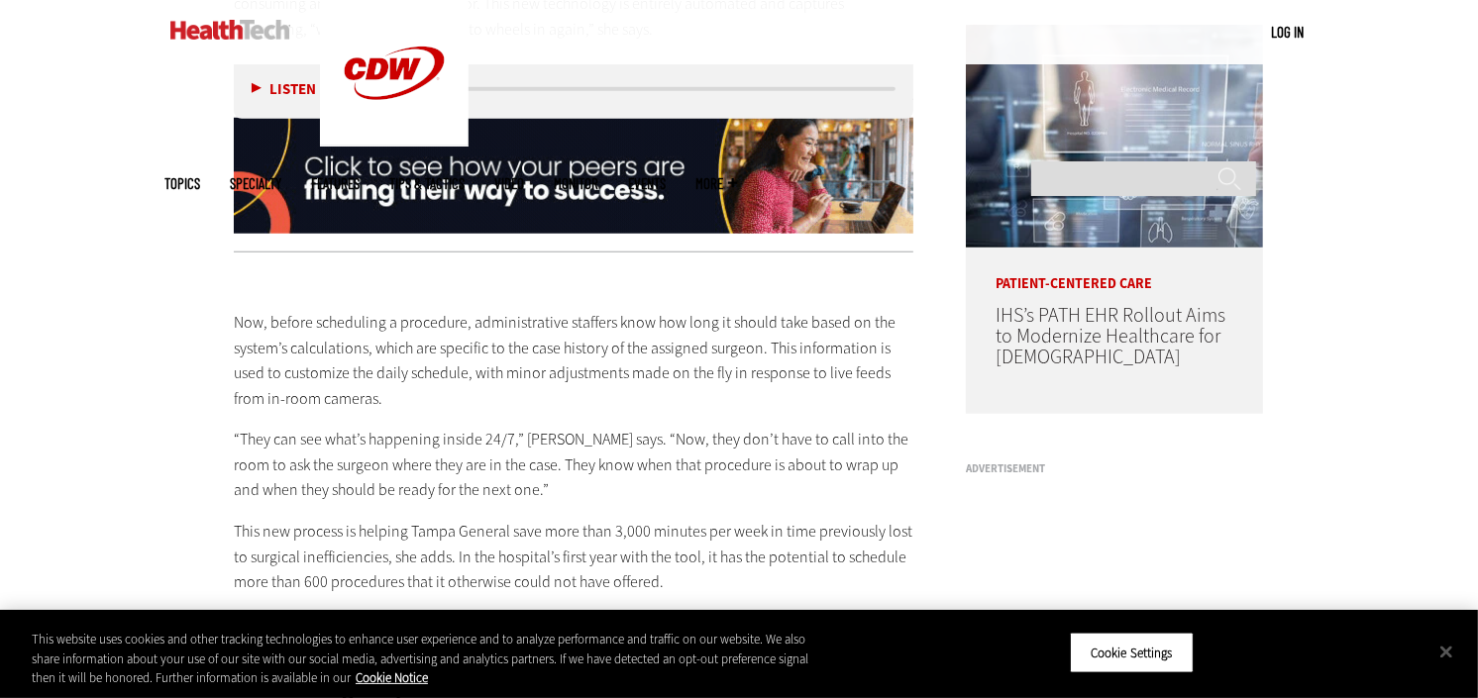
scroll to position [1616, 0]
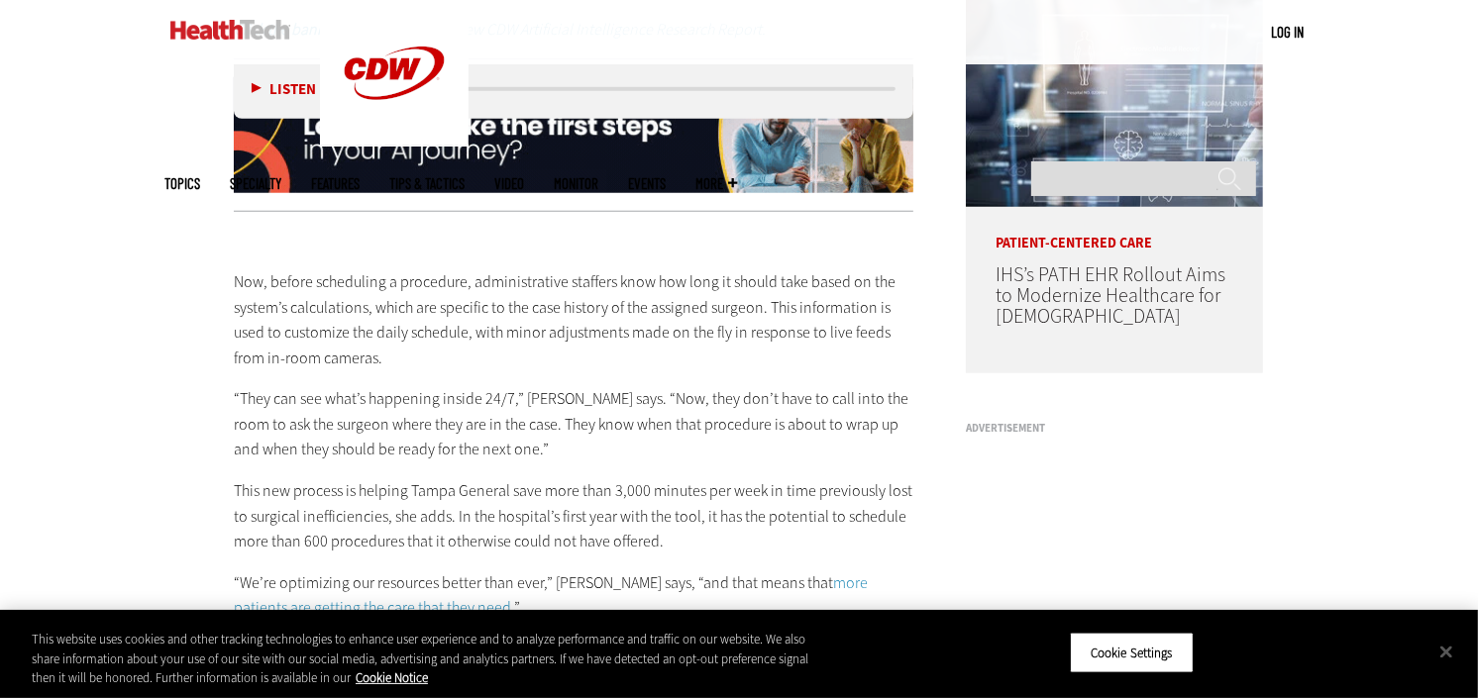
drag, startPoint x: 249, startPoint y: 294, endPoint x: 291, endPoint y: 410, distance: 123.5
click at [278, 380] on div "Now, before scheduling a procedure, administrative staffers know how long it sh…" at bounding box center [574, 706] width 680 height 957
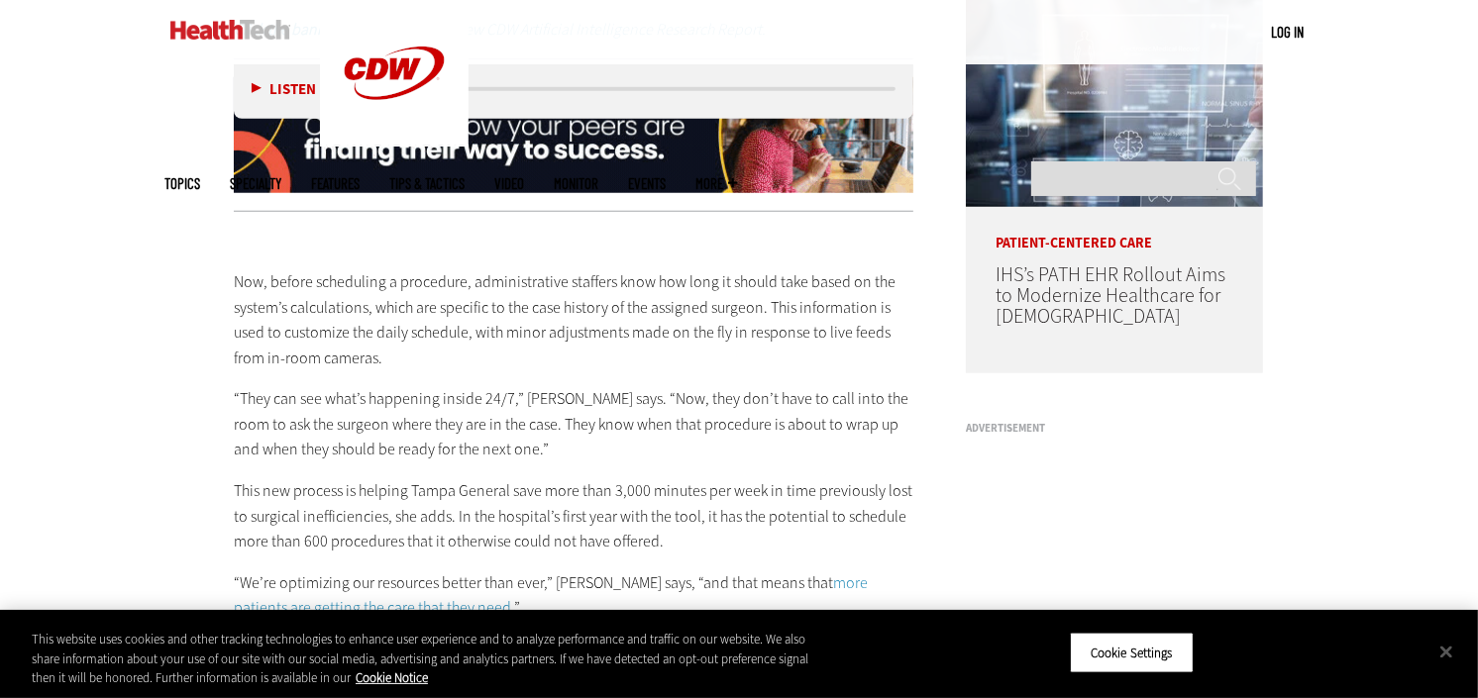
click at [291, 410] on p "“They can see what’s happening inside 24/7,” [PERSON_NAME] says. “Now, they don…" at bounding box center [574, 424] width 680 height 76
drag, startPoint x: 246, startPoint y: 312, endPoint x: 311, endPoint y: 432, distance: 136.5
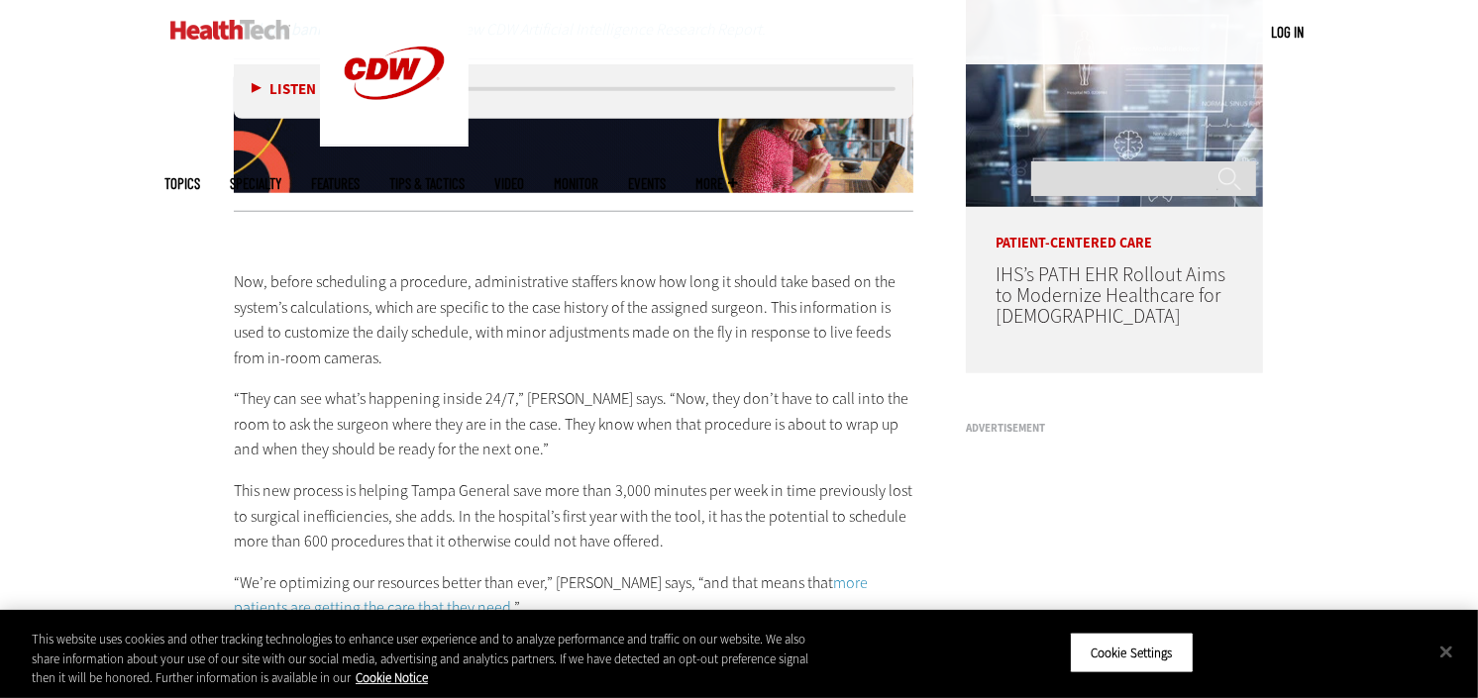
click at [292, 403] on div "Now, before scheduling a procedure, administrative staffers know how long it sh…" at bounding box center [574, 706] width 680 height 957
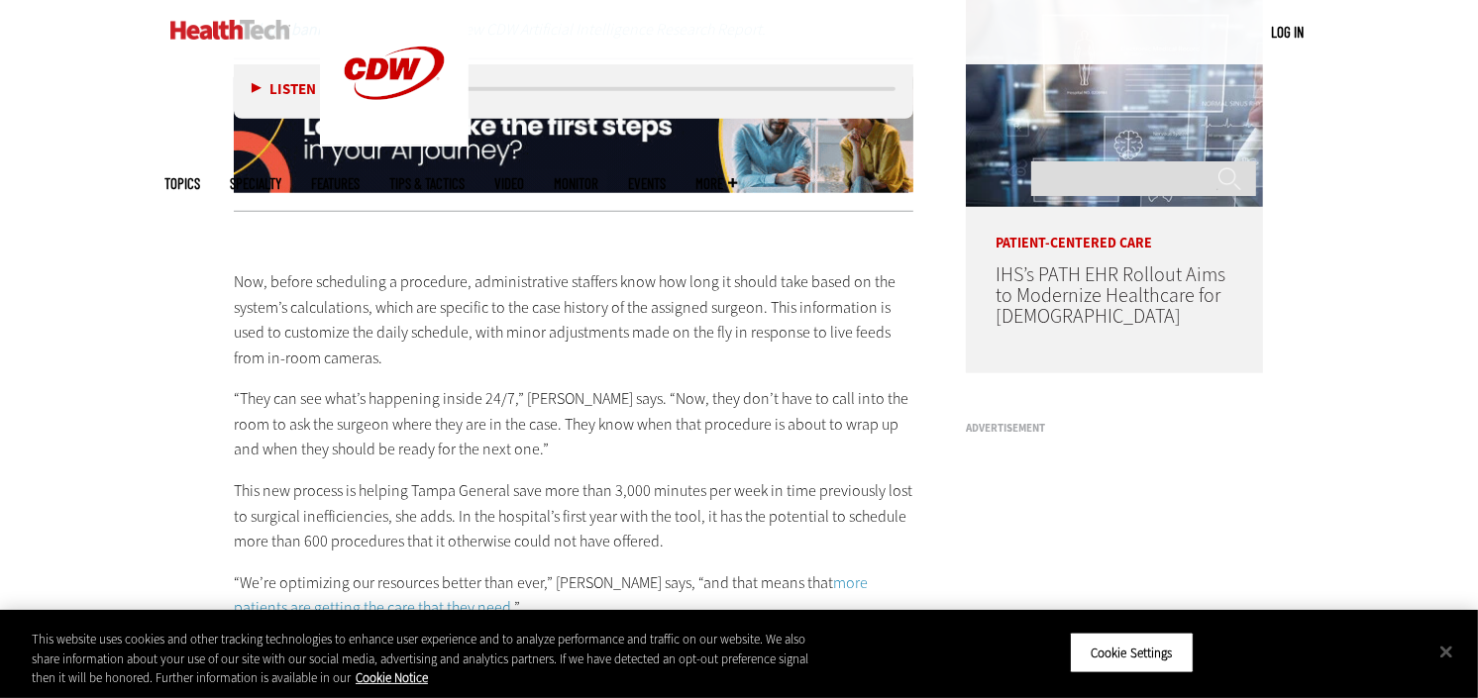
click at [311, 432] on p "“They can see what’s happening inside 24/7,” [PERSON_NAME] says. “Now, they don…" at bounding box center [574, 424] width 680 height 76
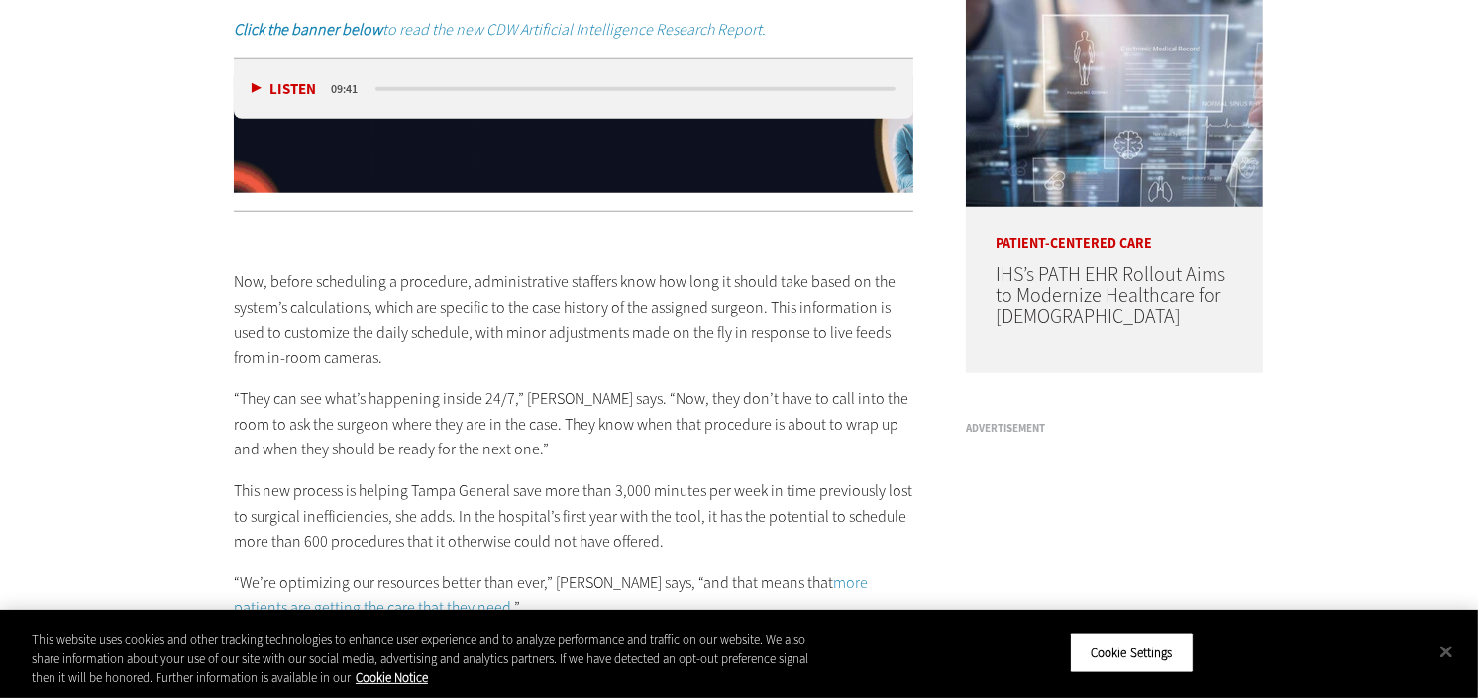
scroll to position [1616, 0]
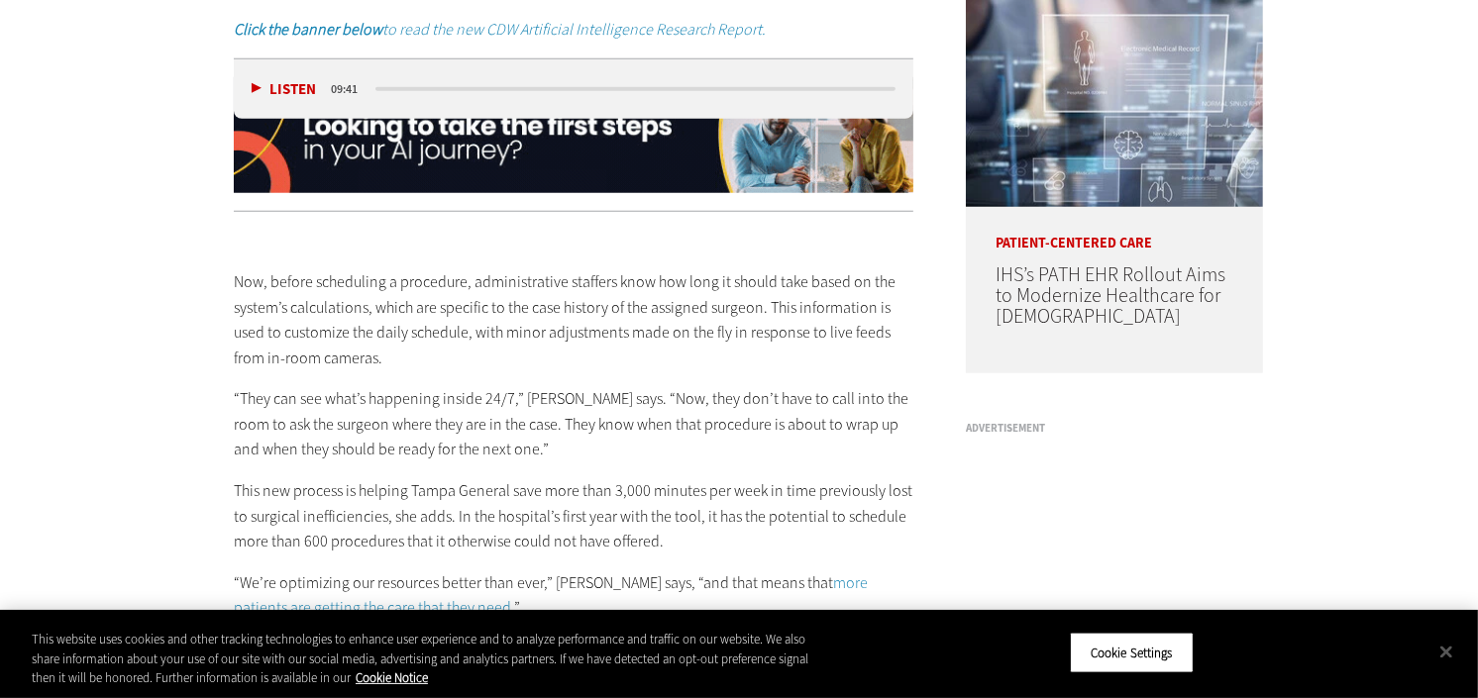
drag, startPoint x: 302, startPoint y: 311, endPoint x: 360, endPoint y: 413, distance: 117.1
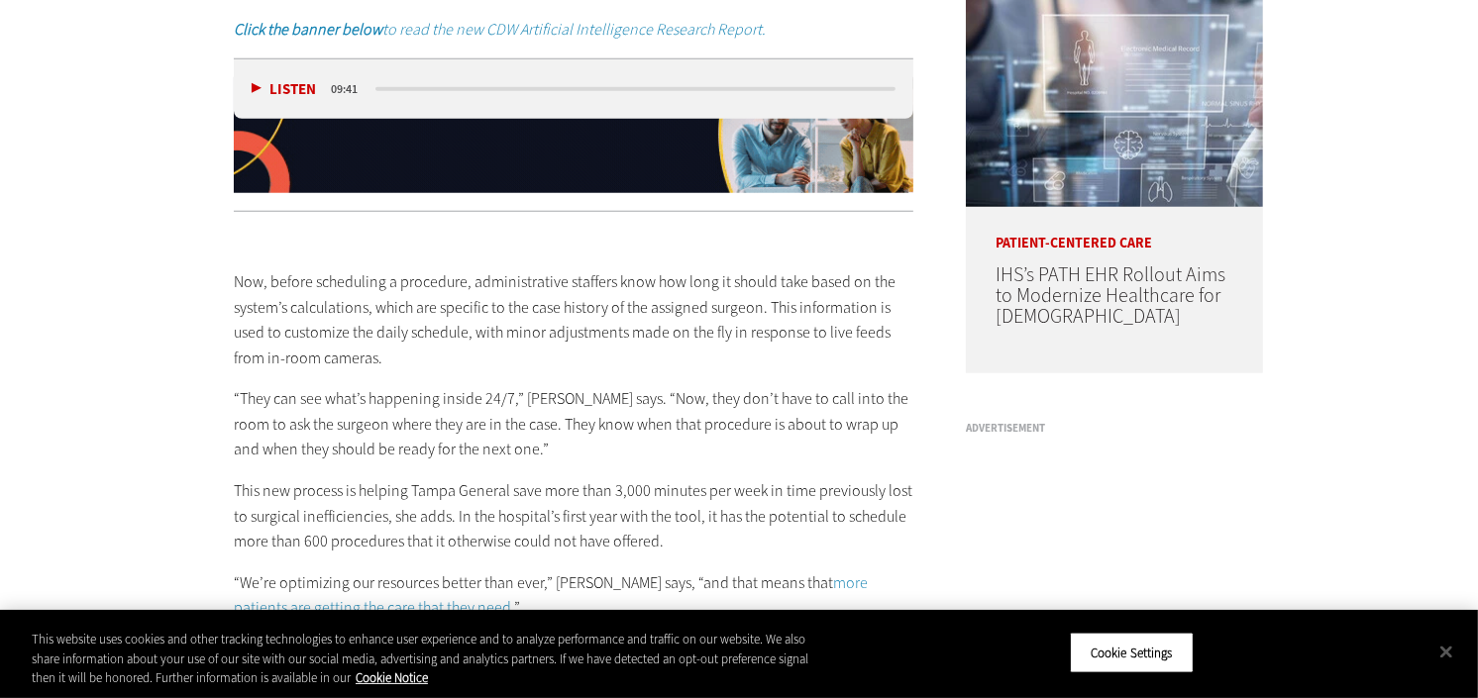
click at [332, 413] on div "Now, before scheduling a procedure, administrative staffers know how long it sh…" at bounding box center [574, 706] width 680 height 957
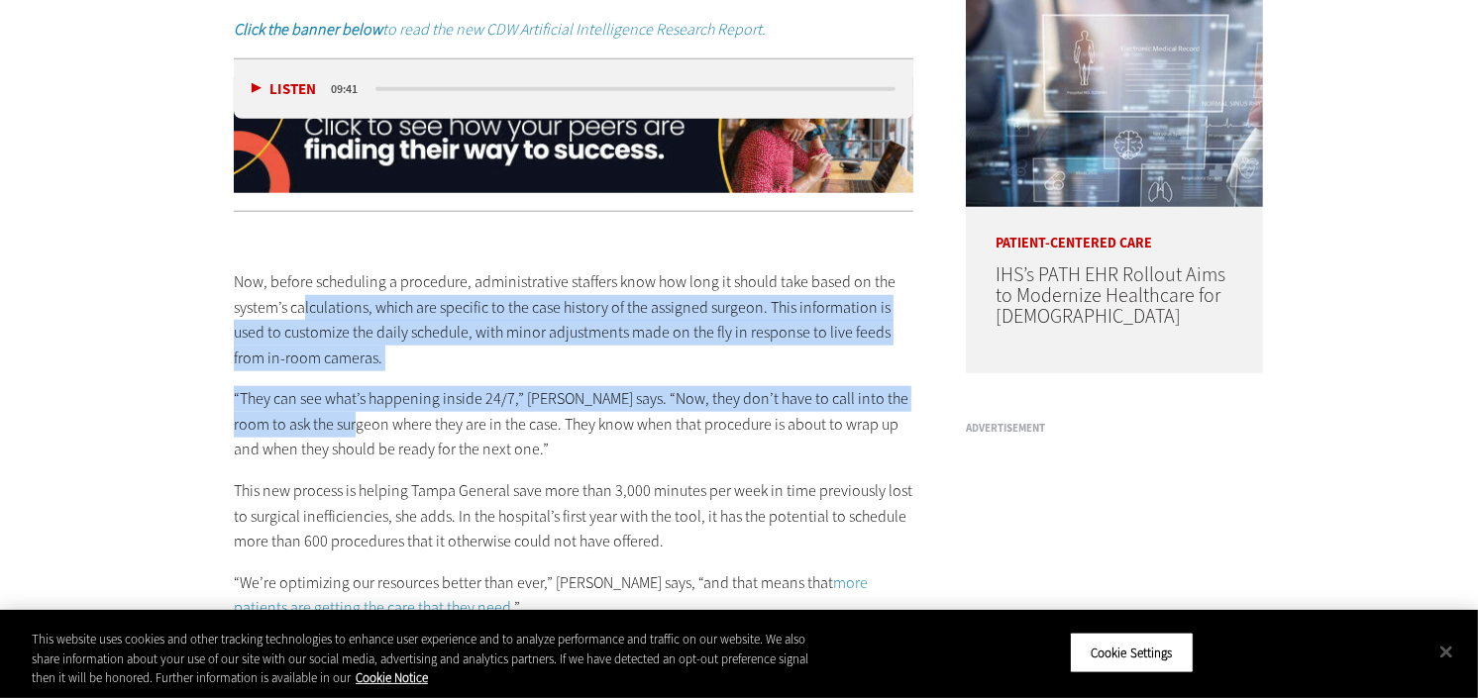
scroll to position [0, 0]
drag, startPoint x: 360, startPoint y: 413, endPoint x: 283, endPoint y: 350, distance: 99.2
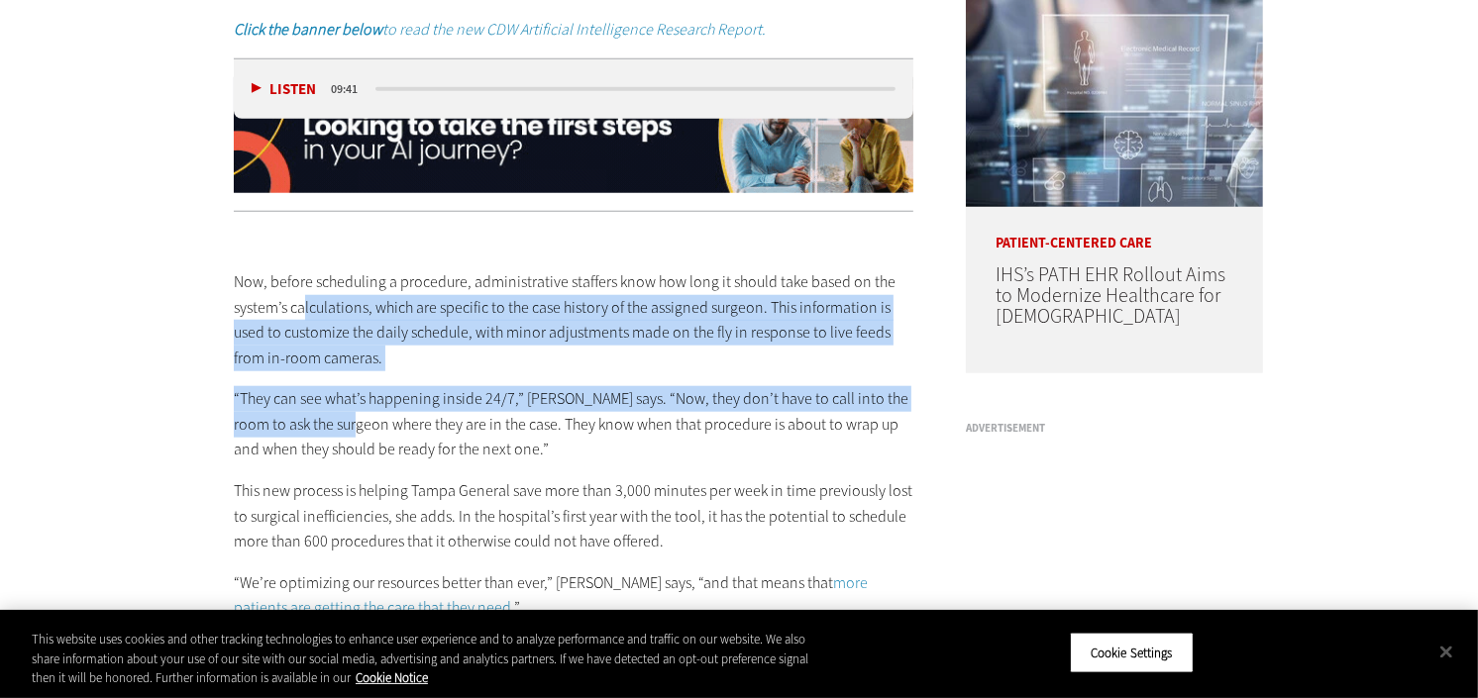
click at [283, 350] on p "Now, before scheduling a procedure, administrative staffers know how long it sh…" at bounding box center [574, 319] width 680 height 101
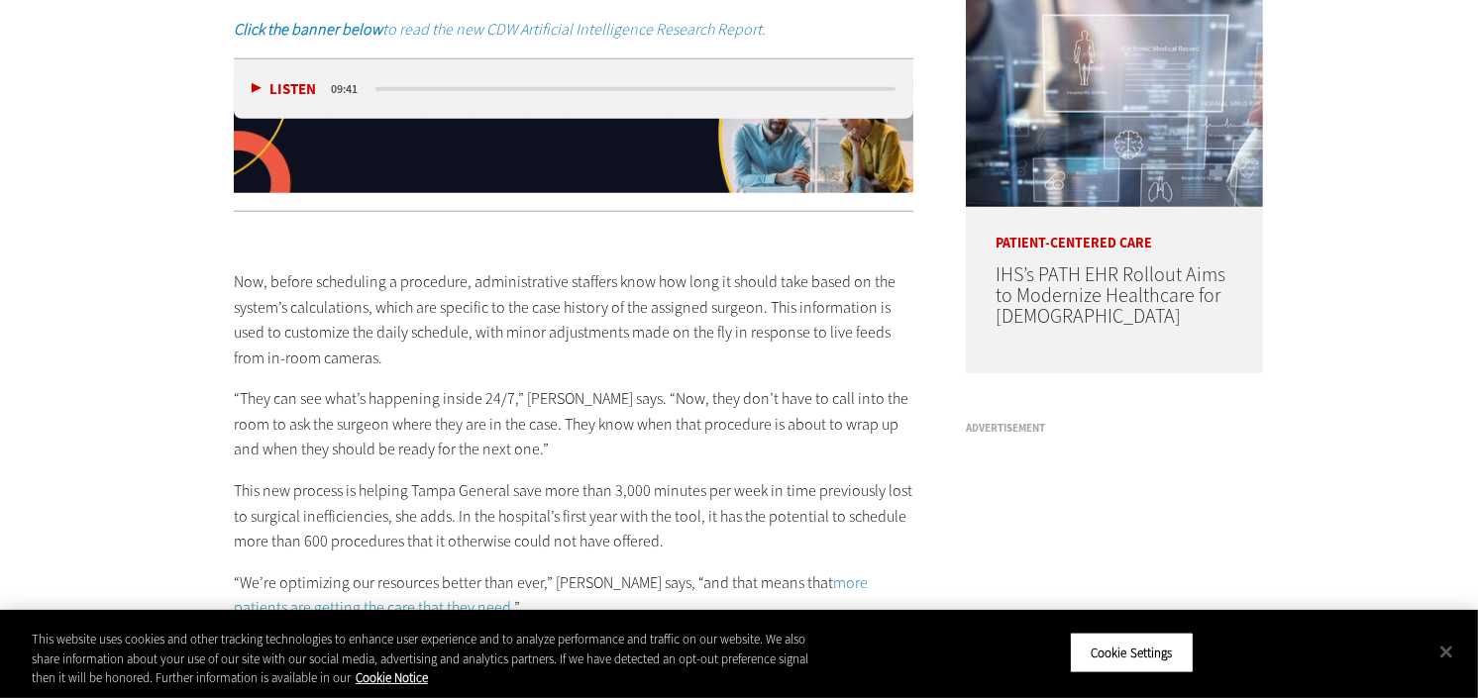
drag, startPoint x: 266, startPoint y: 338, endPoint x: 287, endPoint y: 430, distance: 94.7
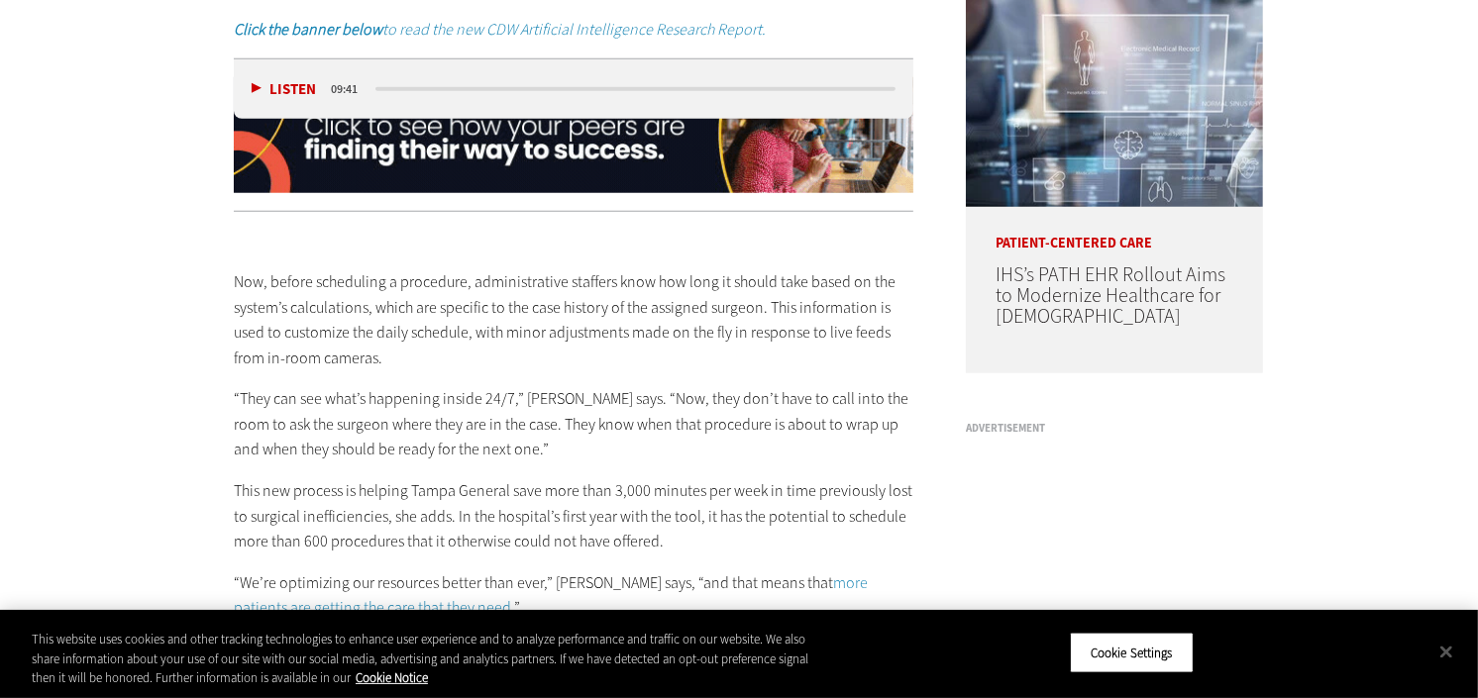
click at [273, 387] on div "Now, before scheduling a procedure, administrative staffers know how long it sh…" at bounding box center [574, 706] width 680 height 957
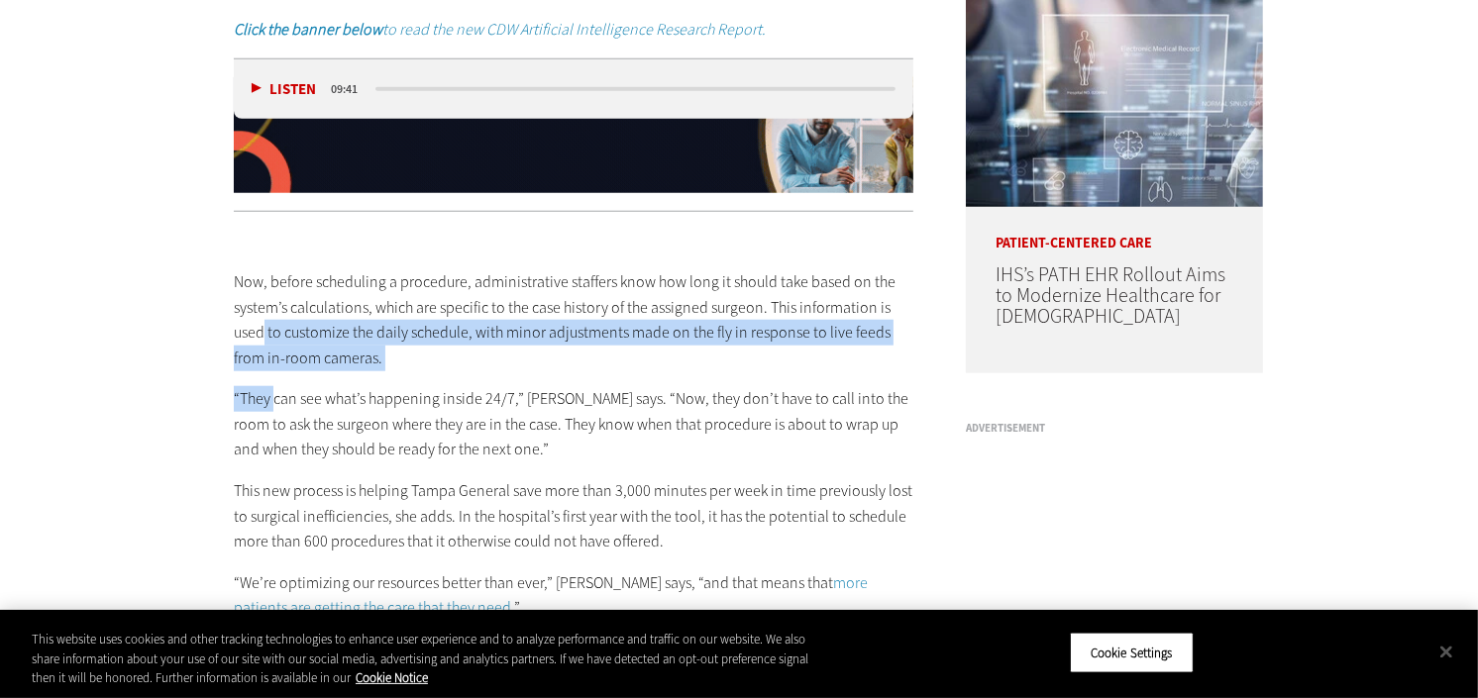
drag, startPoint x: 287, startPoint y: 430, endPoint x: 278, endPoint y: 368, distance: 63.0
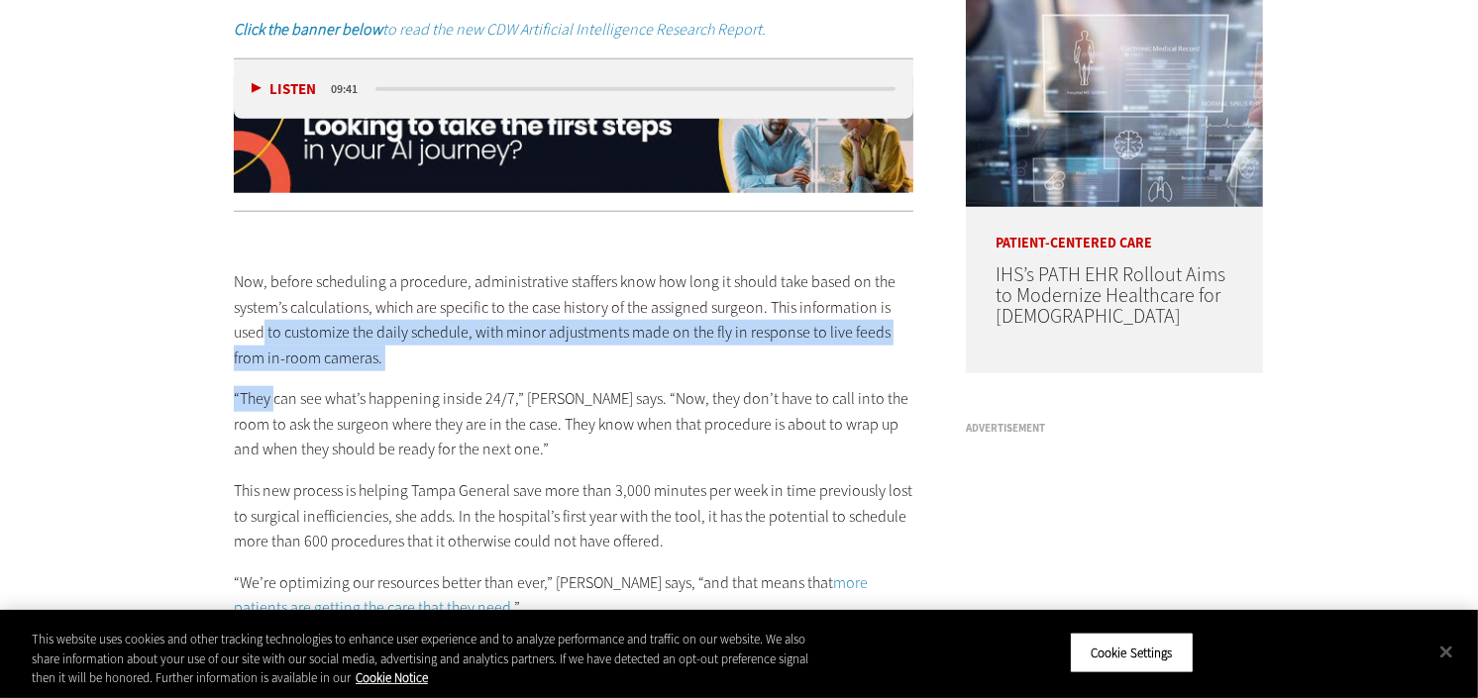
click at [278, 368] on p "Now, before scheduling a procedure, administrative staffers know how long it sh…" at bounding box center [574, 319] width 680 height 101
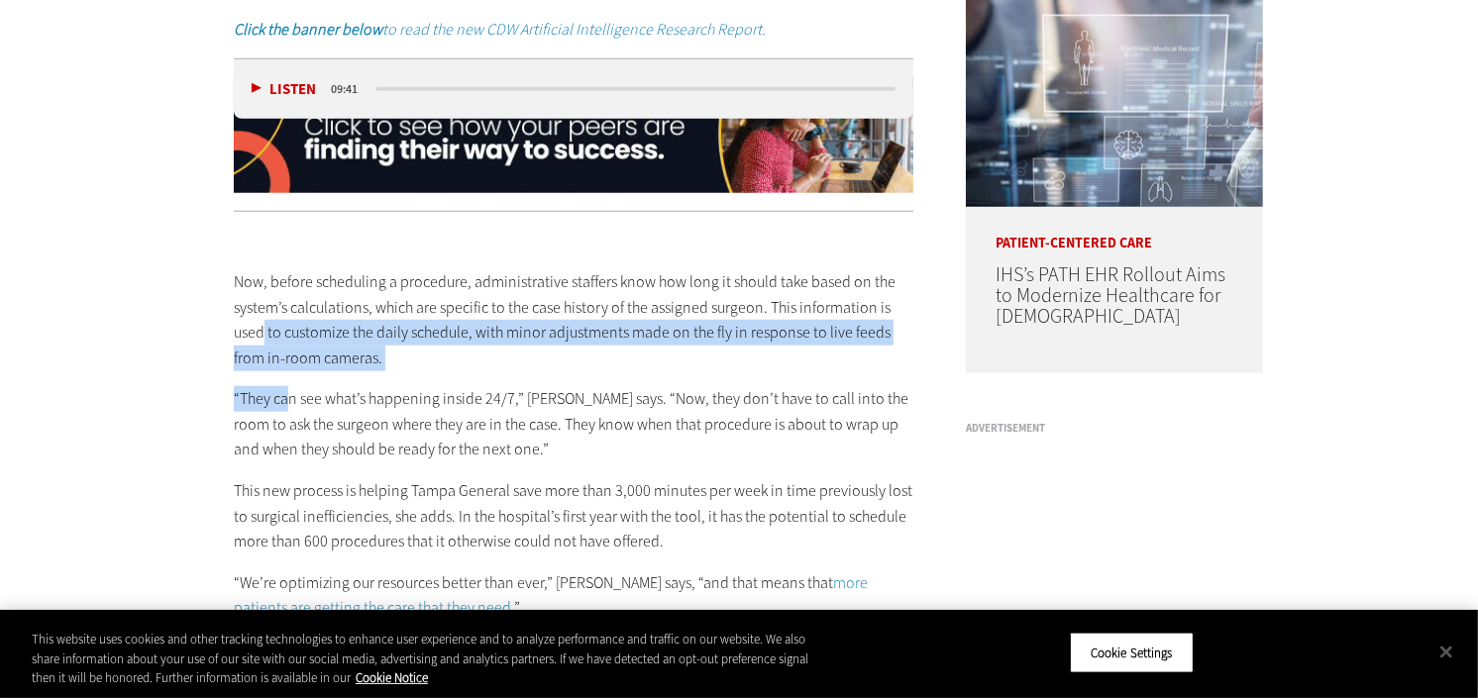
drag, startPoint x: 264, startPoint y: 333, endPoint x: 313, endPoint y: 471, distance: 146.3
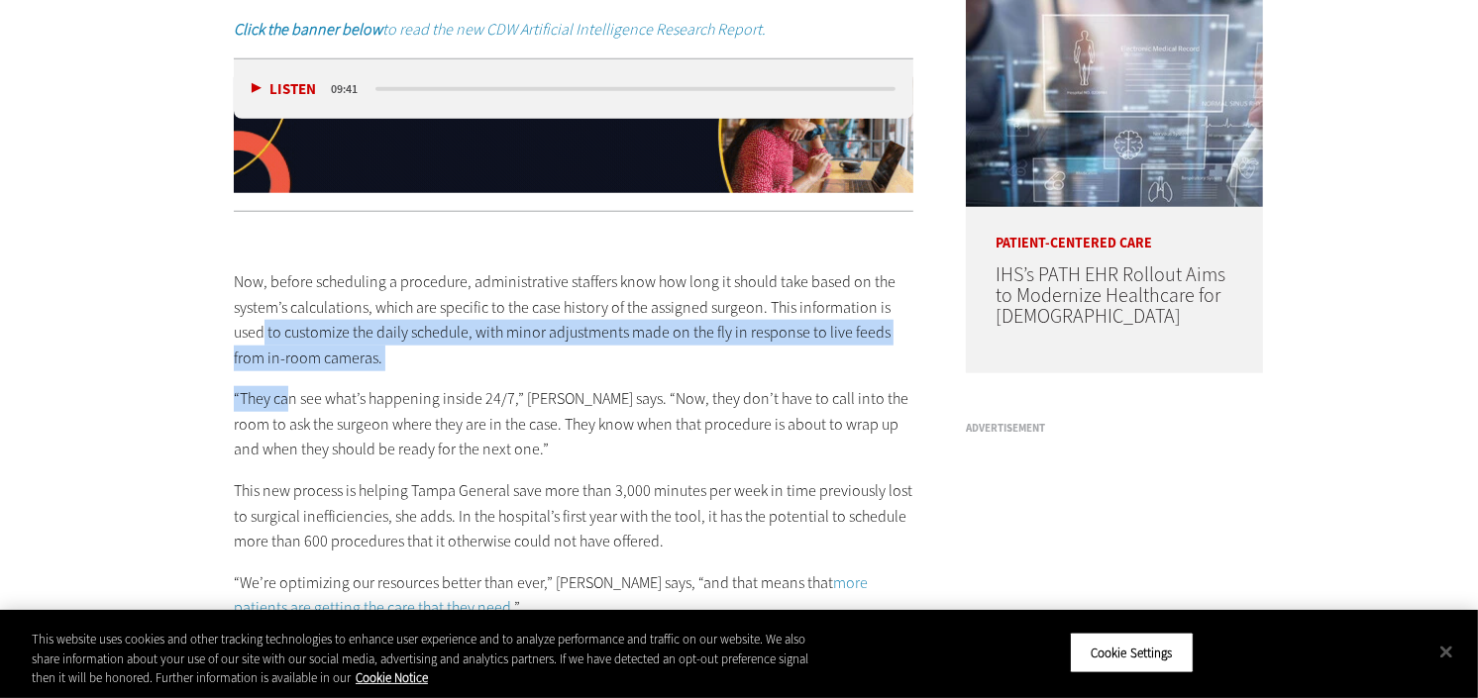
click at [301, 442] on div "Now, before scheduling a procedure, administrative staffers know how long it sh…" at bounding box center [574, 706] width 680 height 957
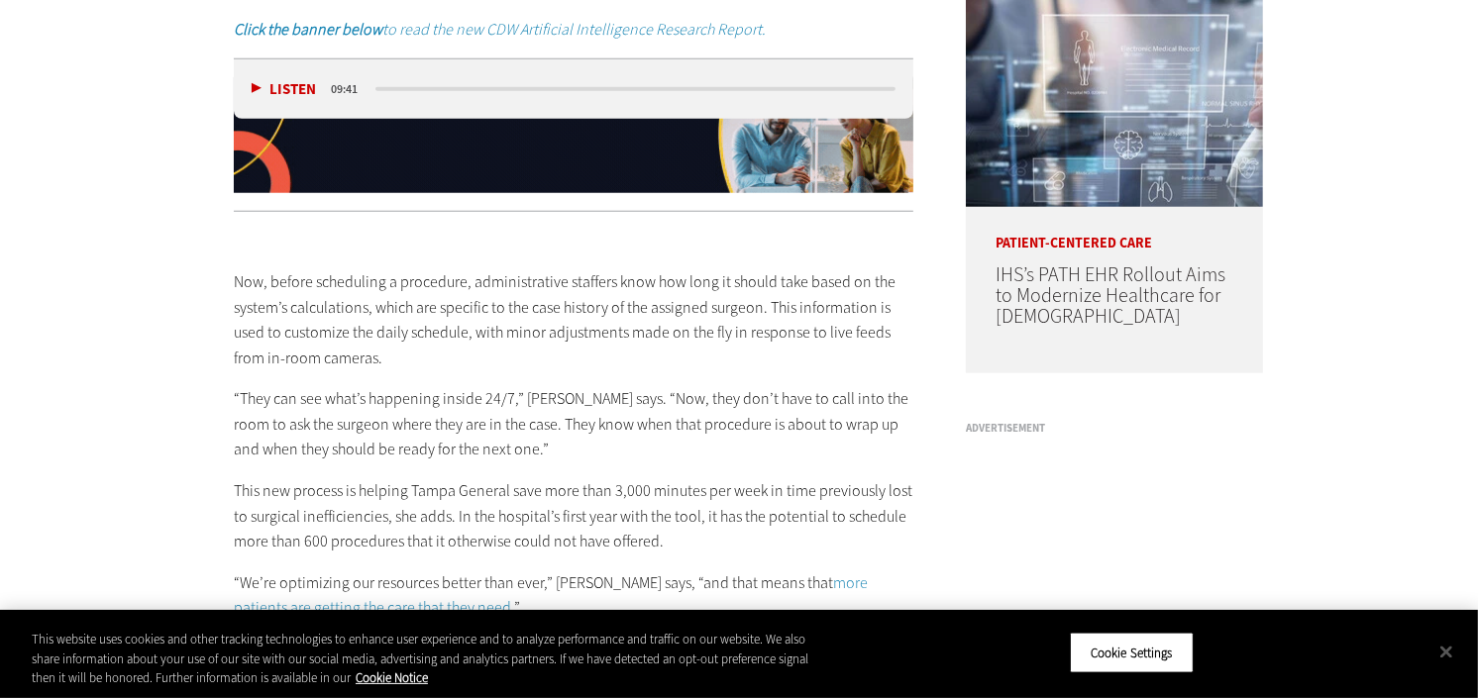
click at [313, 471] on div "Now, before scheduling a procedure, administrative staffers know how long it sh…" at bounding box center [574, 706] width 680 height 957
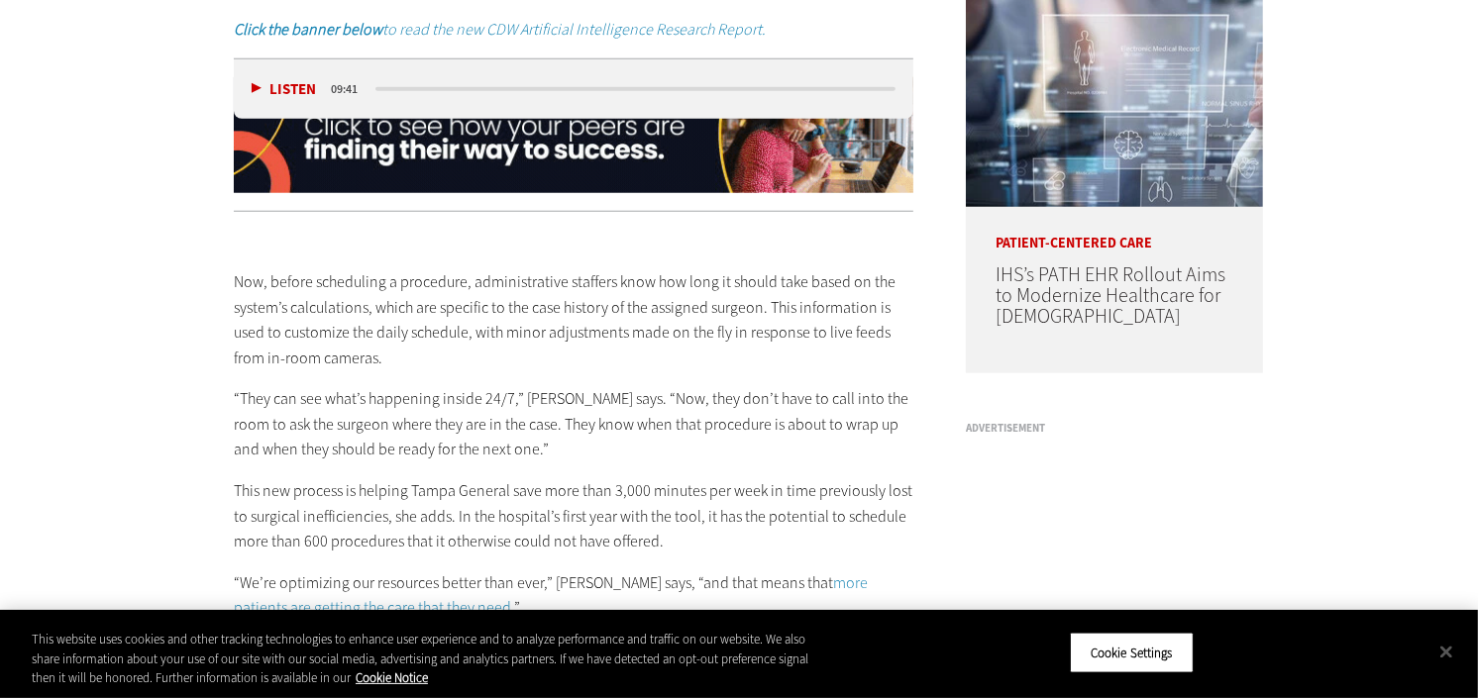
drag, startPoint x: 368, startPoint y: 406, endPoint x: 419, endPoint y: 560, distance: 162.0
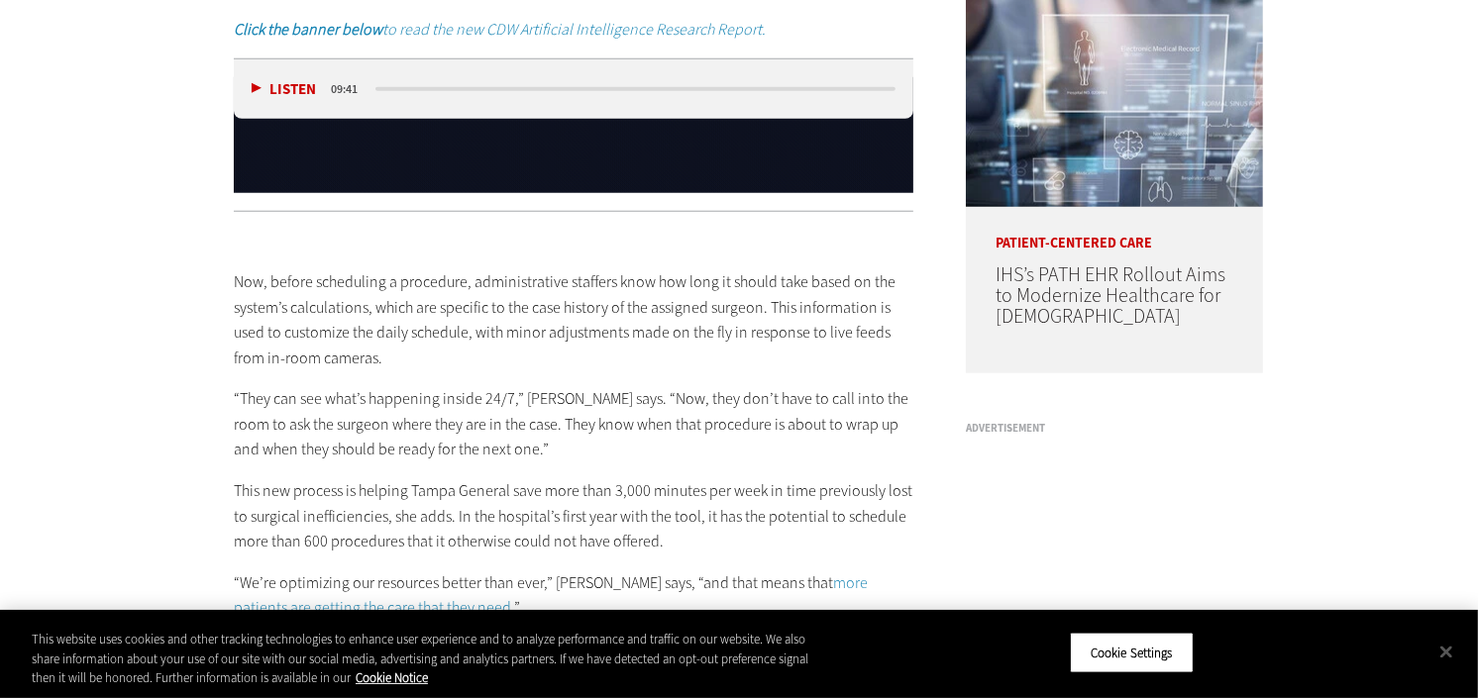
click at [391, 491] on div "Now, before scheduling a procedure, administrative staffers know how long it sh…" at bounding box center [574, 706] width 680 height 957
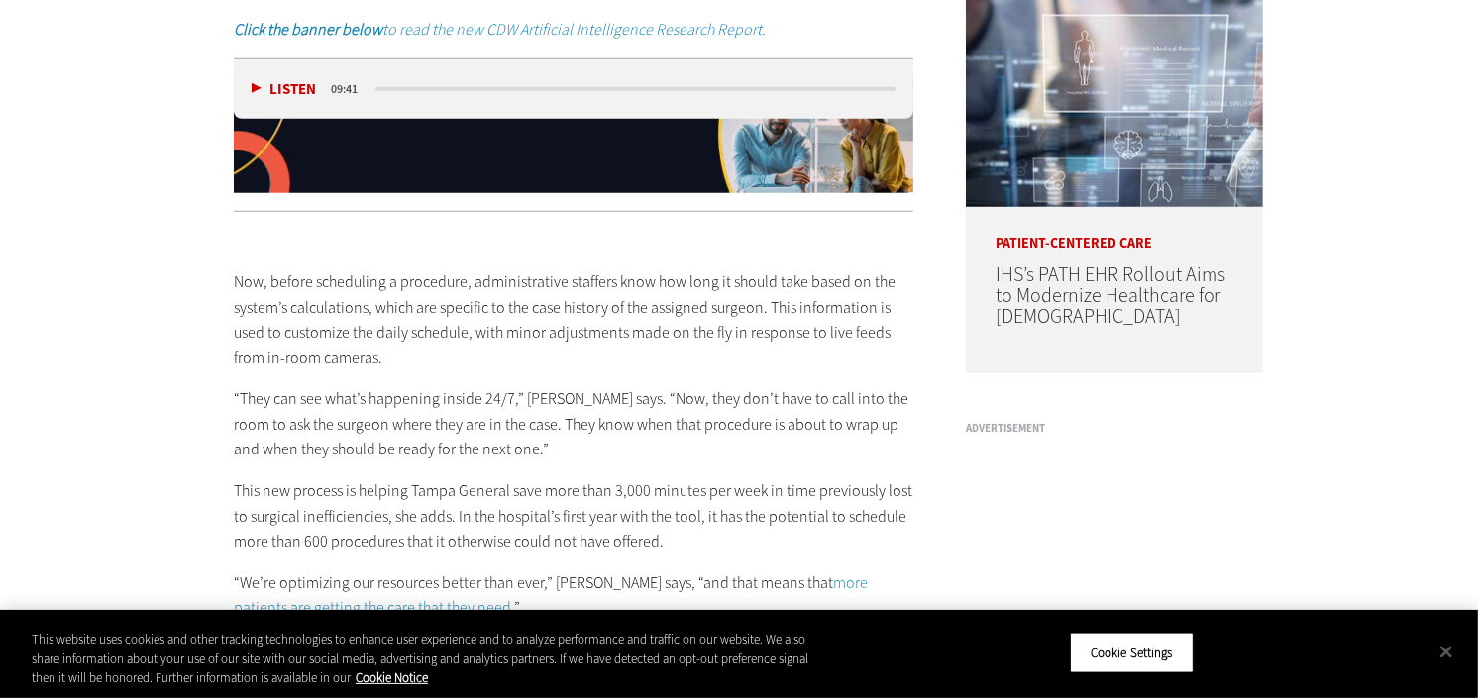
click at [419, 560] on div "Now, before scheduling a procedure, administrative staffers know how long it sh…" at bounding box center [574, 706] width 680 height 957
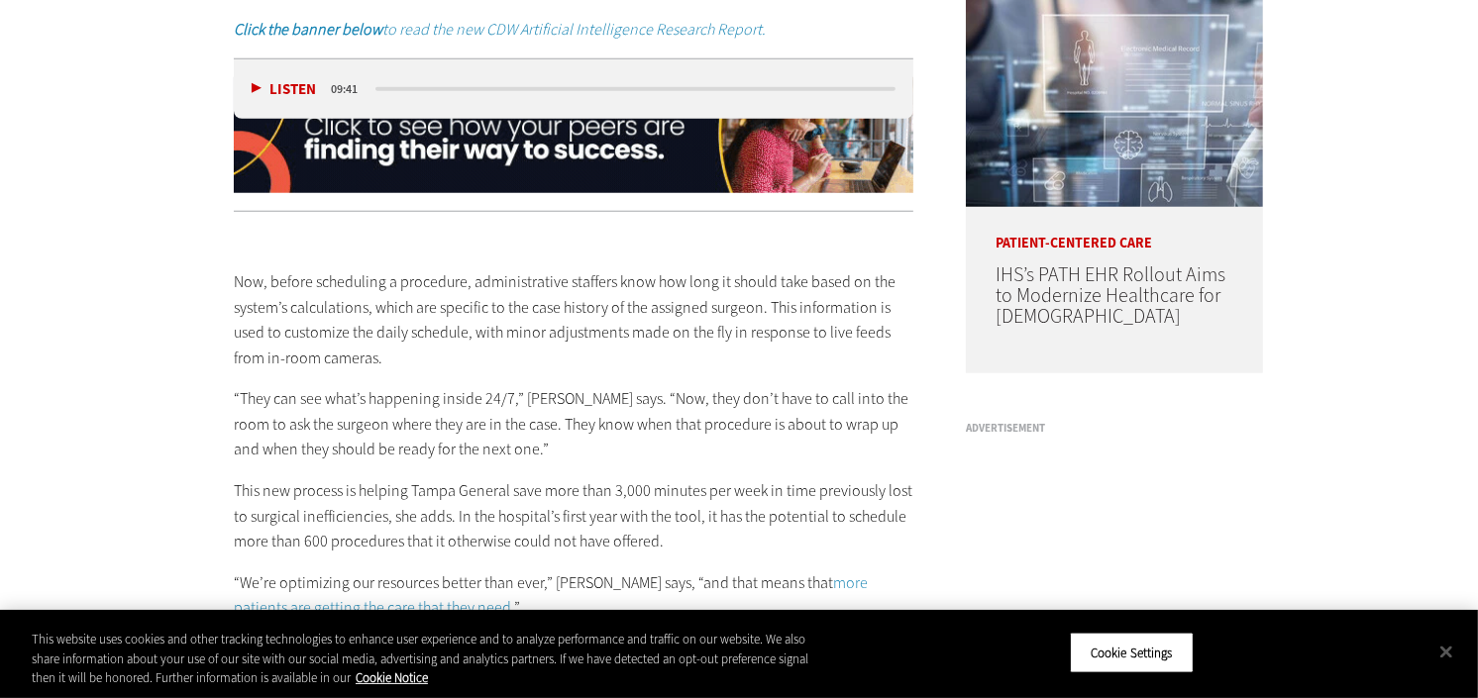
click at [304, 426] on p "“They can see what’s happening inside 24/7,” [PERSON_NAME] says. “Now, they don…" at bounding box center [574, 424] width 680 height 76
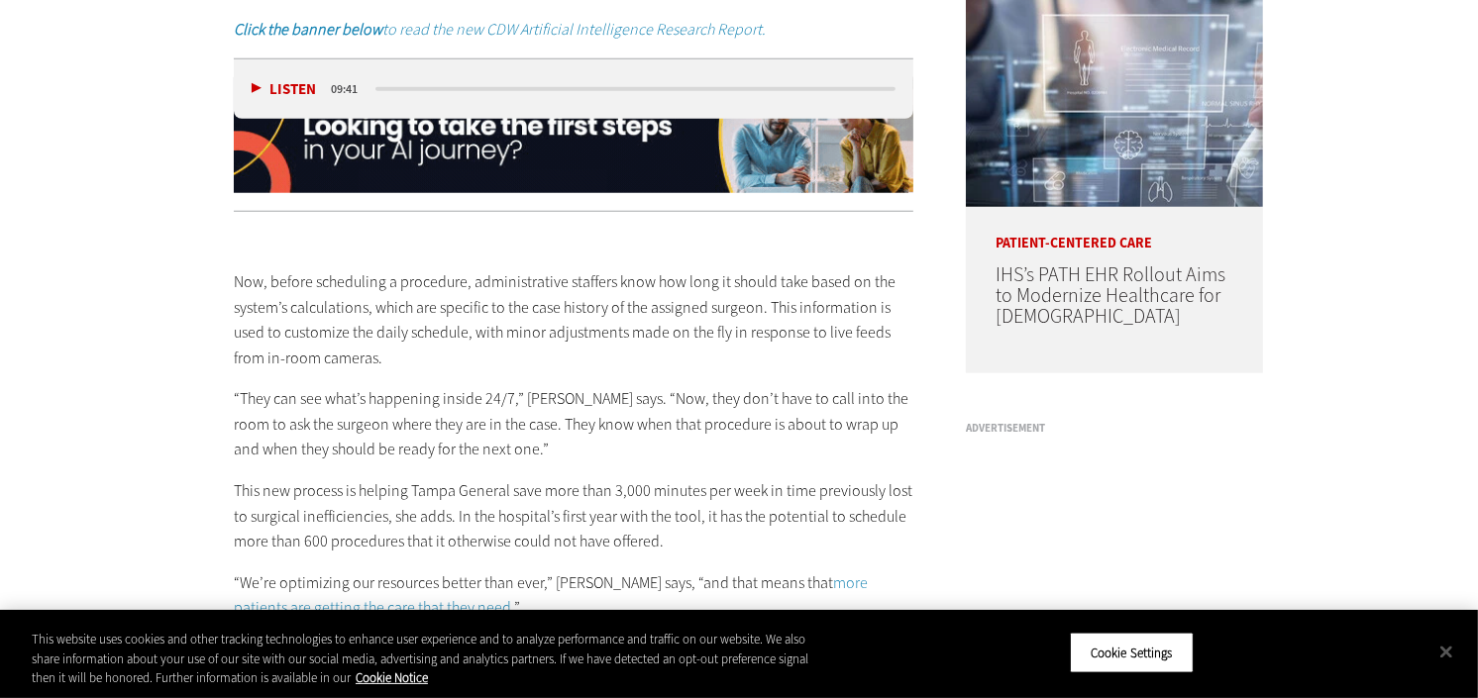
click at [303, 424] on p "“They can see what’s happening inside 24/7,” [PERSON_NAME] says. “Now, they don…" at bounding box center [574, 424] width 680 height 76
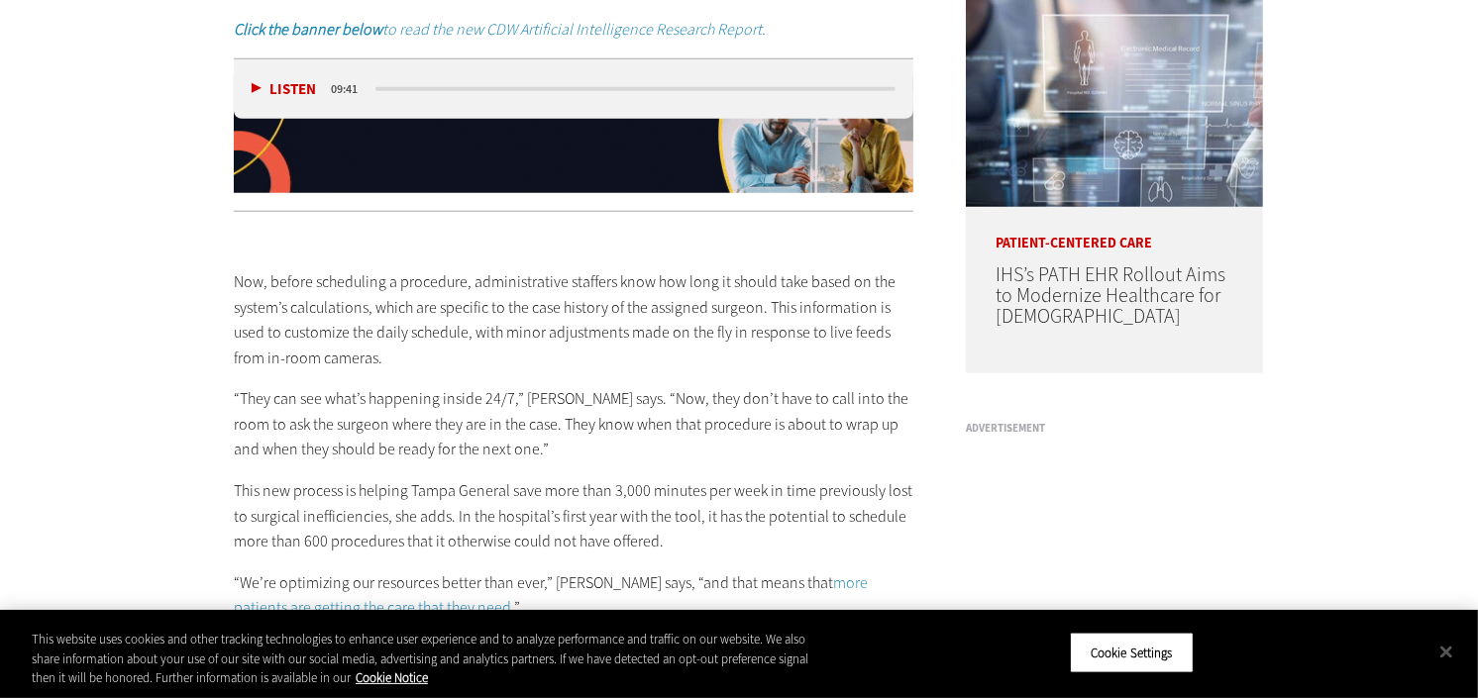
drag, startPoint x: 295, startPoint y: 417, endPoint x: 330, endPoint y: 528, distance: 116.3
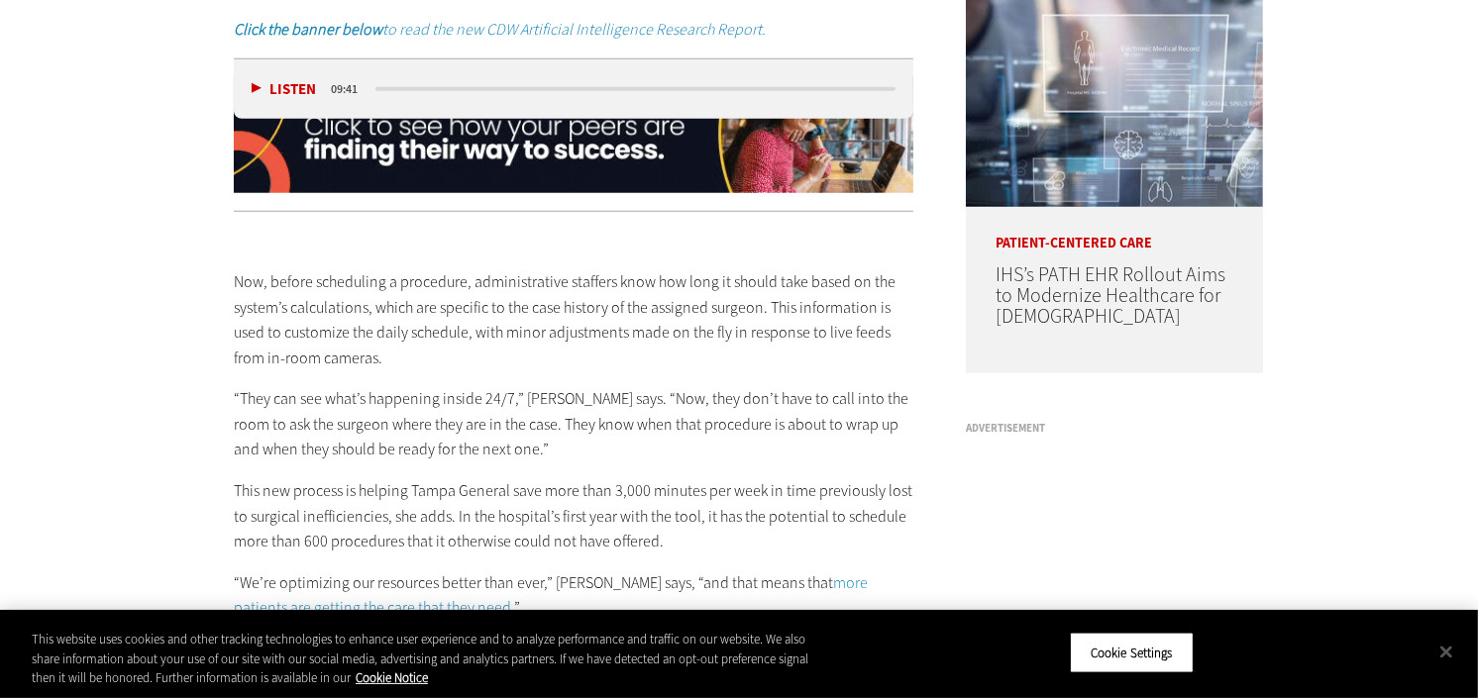
click at [305, 456] on p "“They can see what’s happening inside 24/7,” [PERSON_NAME] says. “Now, they don…" at bounding box center [574, 424] width 680 height 76
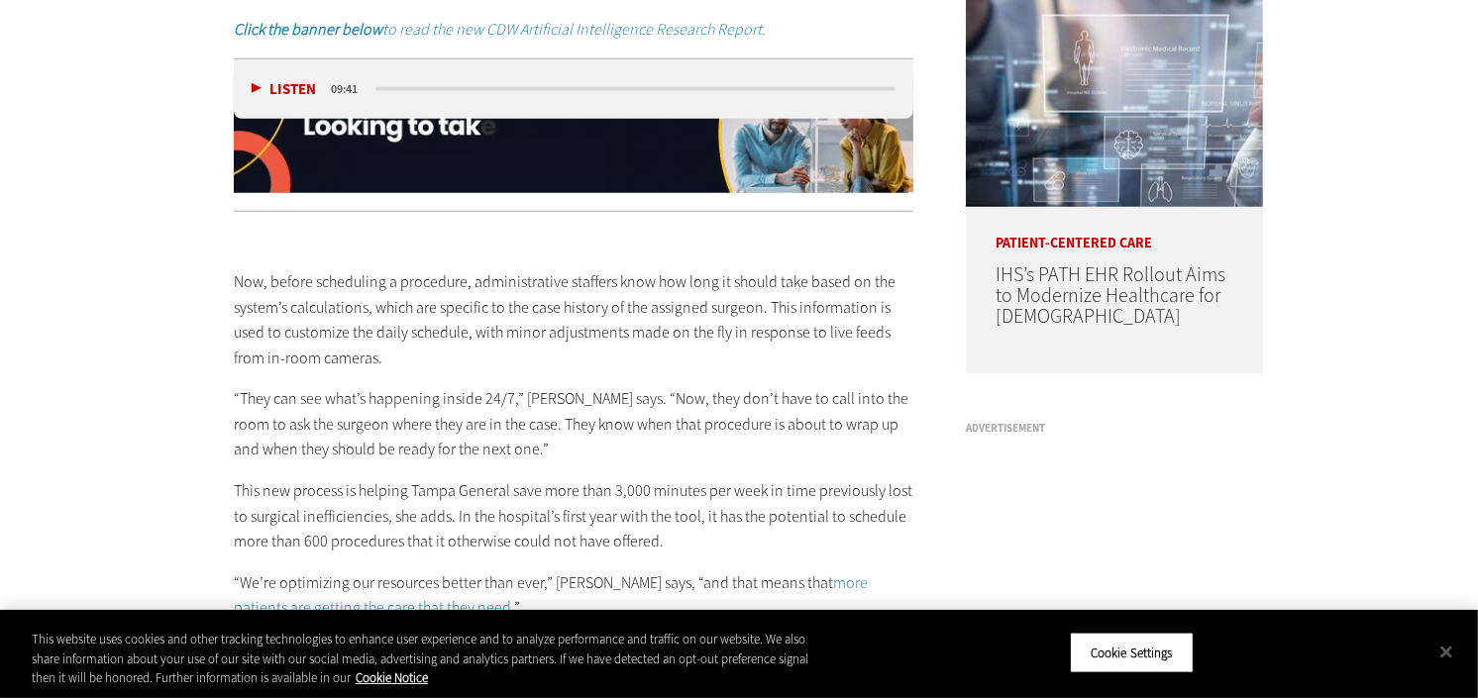
click at [330, 528] on p "This new process is helping Tampa General save more than 3,000 minutes per week…" at bounding box center [574, 517] width 680 height 76
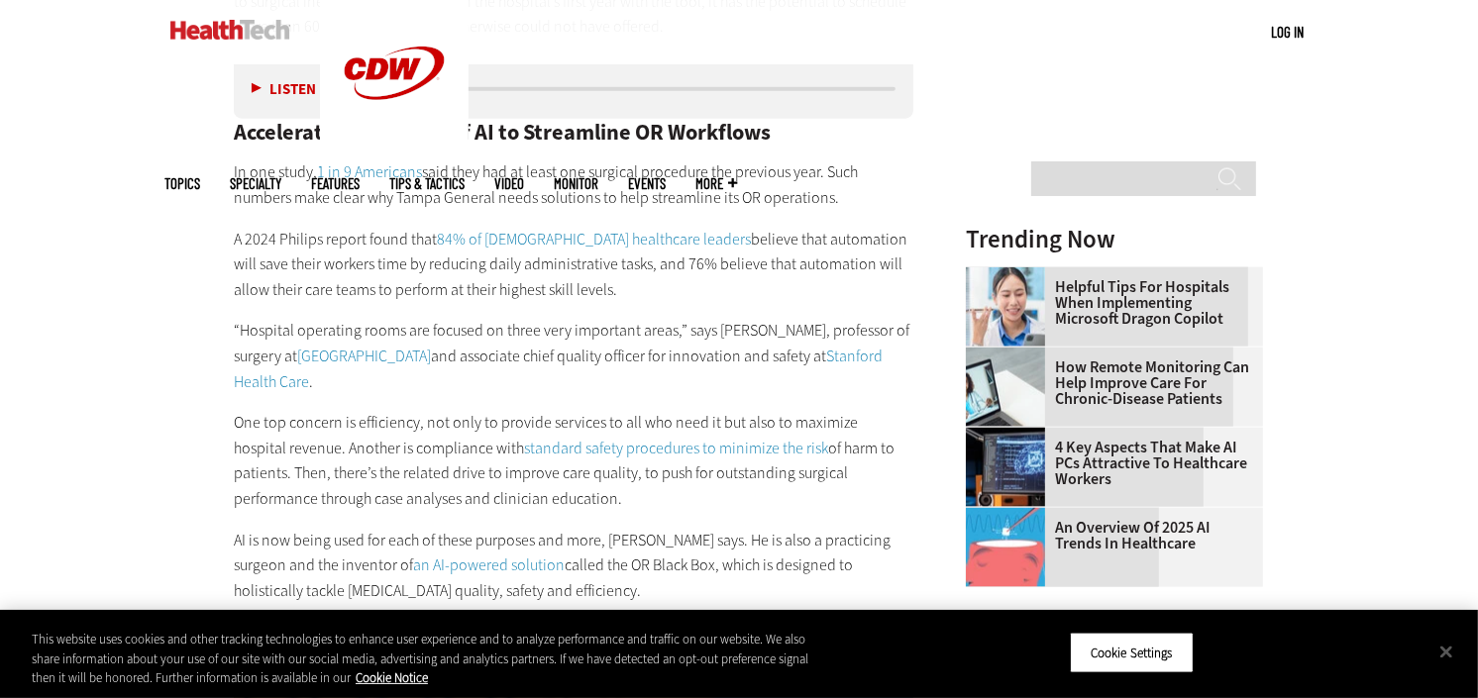
scroll to position [2145, 0]
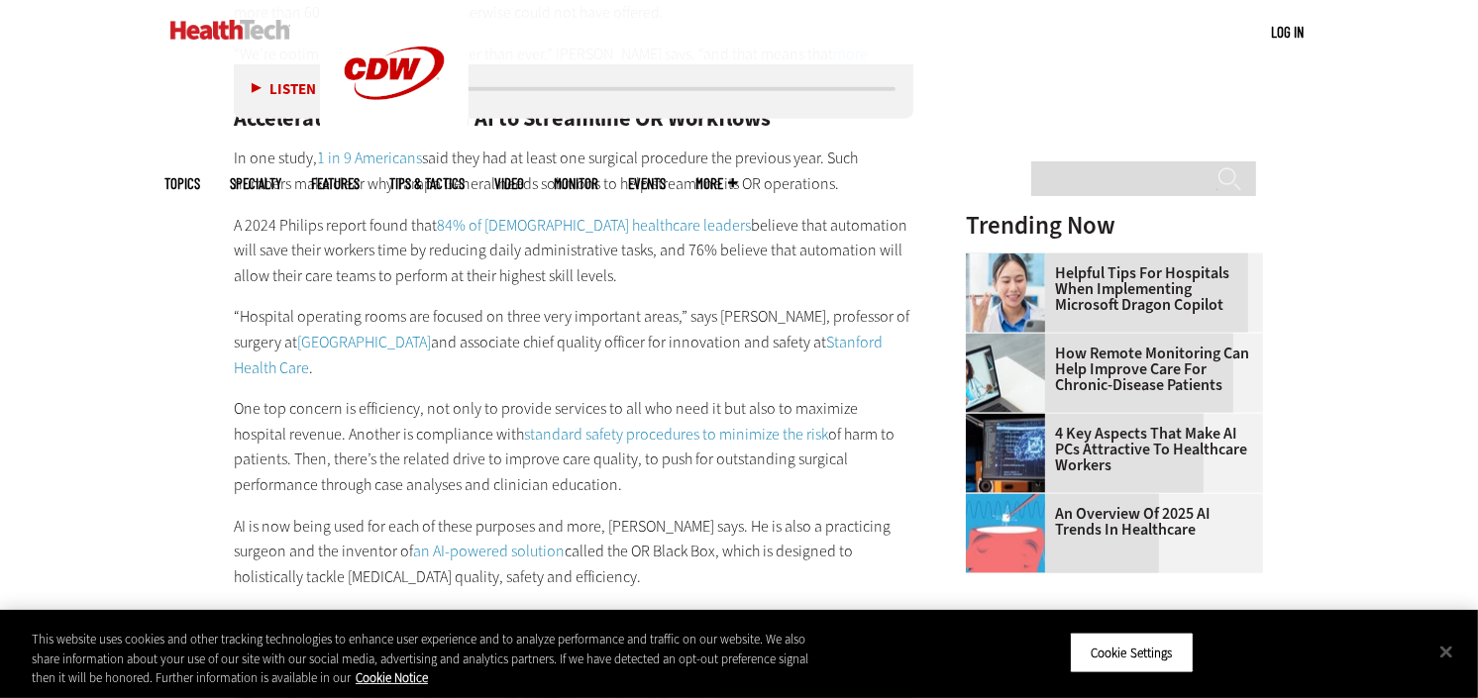
drag, startPoint x: 246, startPoint y: 173, endPoint x: 259, endPoint y: 202, distance: 31.5
click at [259, 202] on div "Now, before scheduling a procedure, administrative staffers know how long it sh…" at bounding box center [574, 177] width 680 height 957
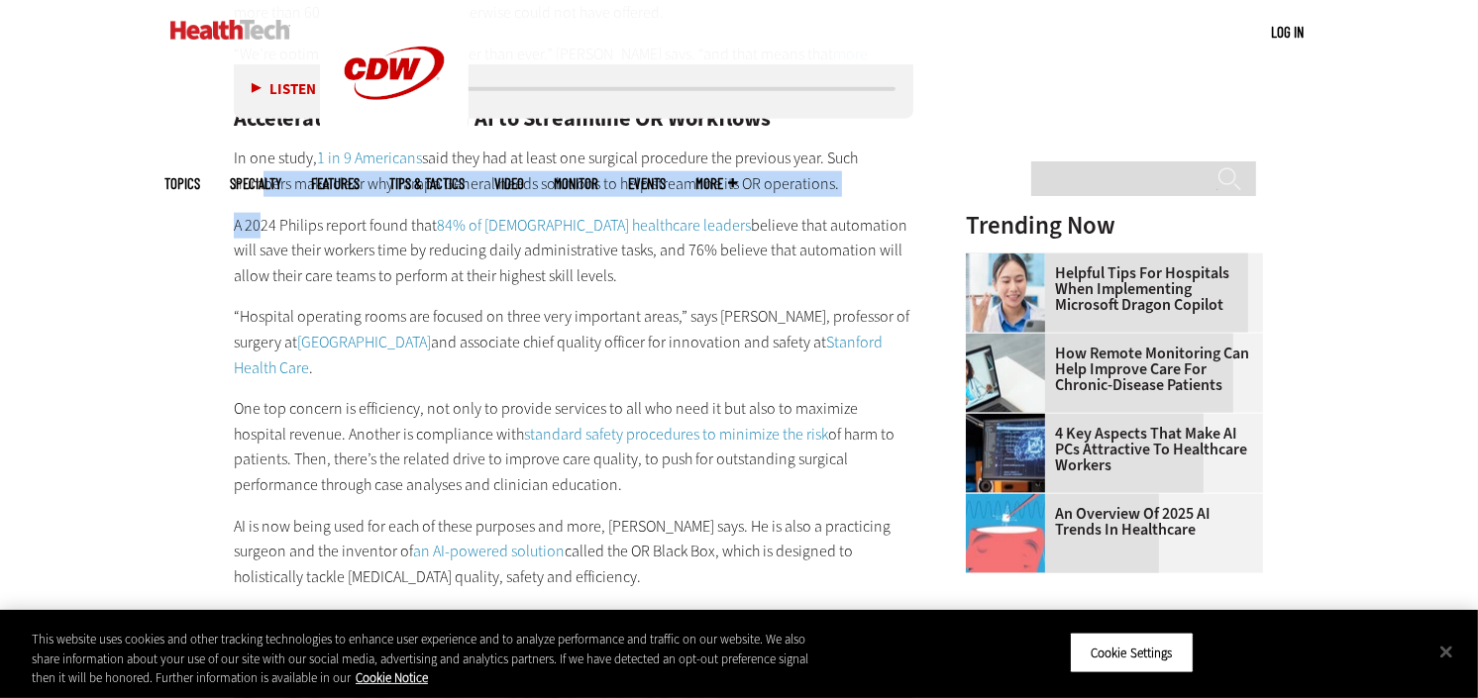
click at [259, 202] on div "Now, before scheduling a procedure, administrative staffers know how long it sh…" at bounding box center [574, 177] width 680 height 957
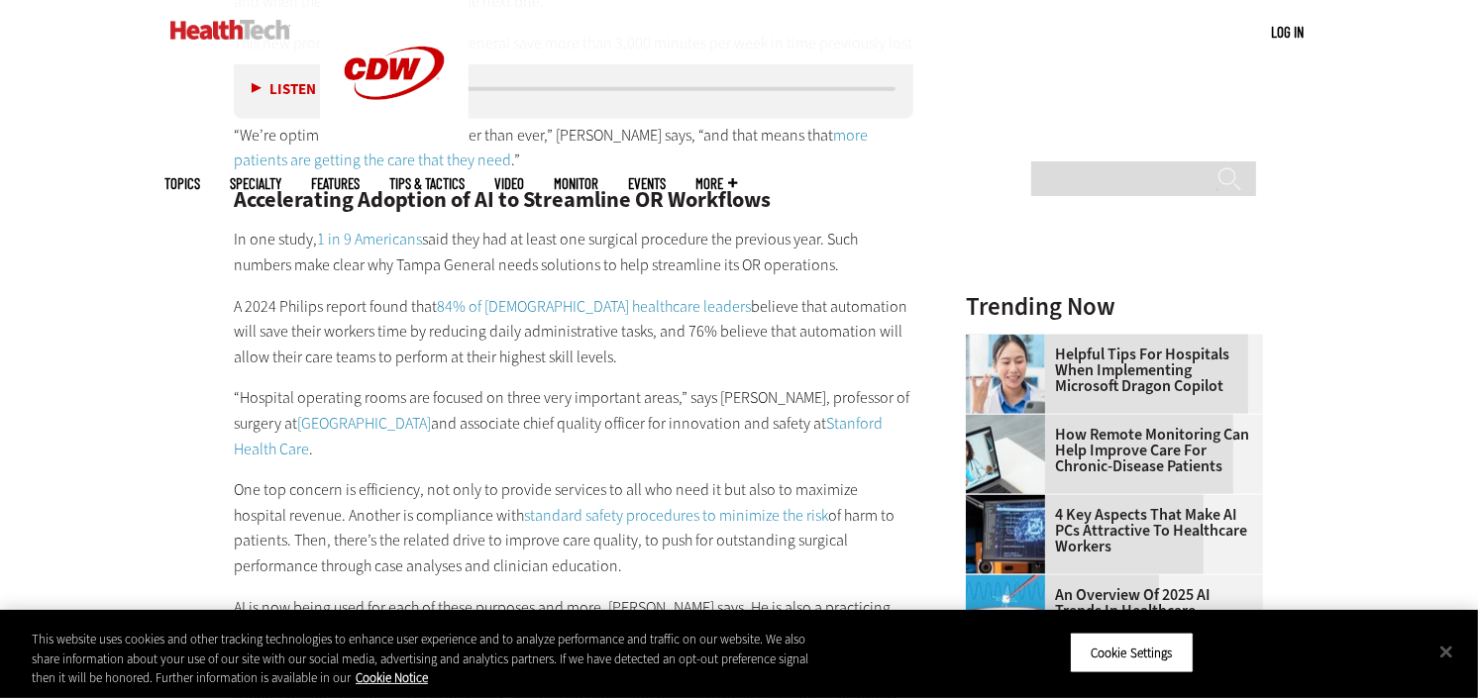
scroll to position [2008, 0]
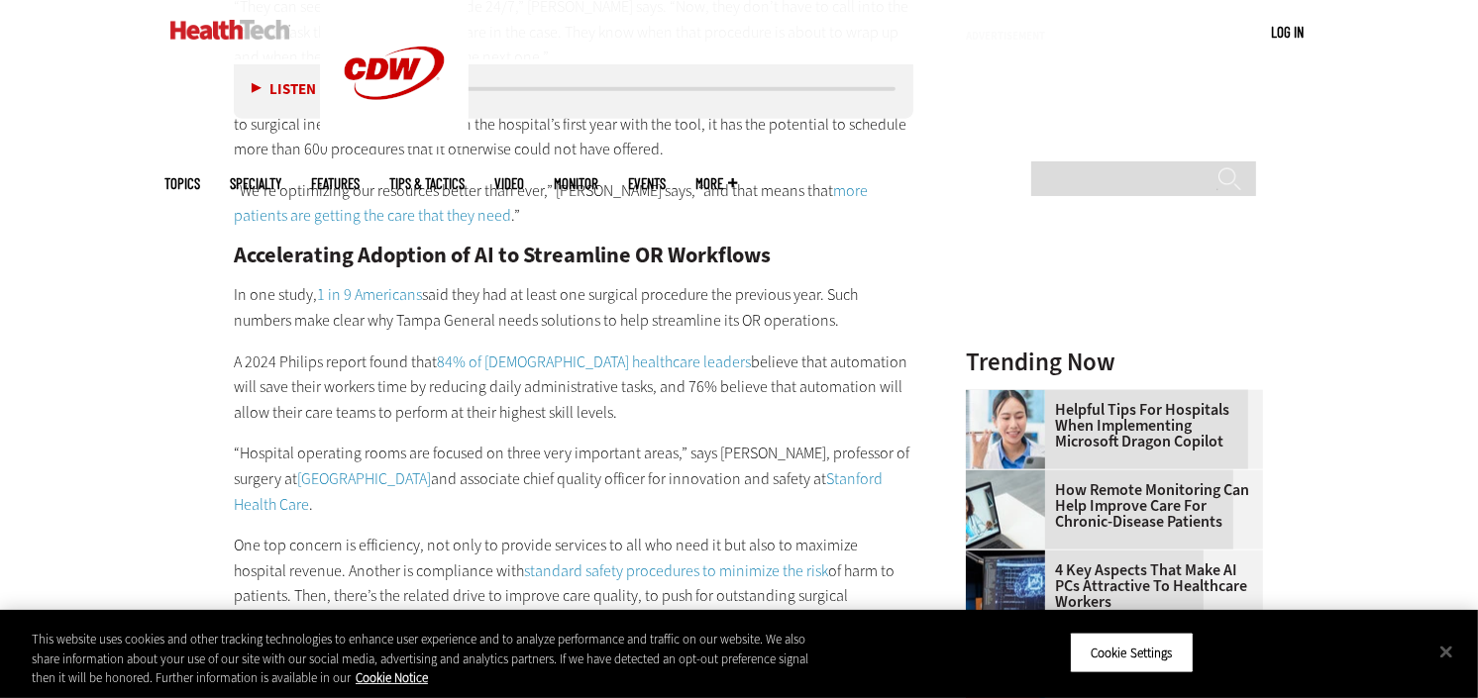
drag, startPoint x: 250, startPoint y: 473, endPoint x: 319, endPoint y: 551, distance: 104.6
click at [270, 497] on p "“Hospital operating rooms are focused on three very important areas,” says Dr. …" at bounding box center [574, 479] width 680 height 76
drag, startPoint x: 319, startPoint y: 551, endPoint x: 231, endPoint y: 444, distance: 138.6
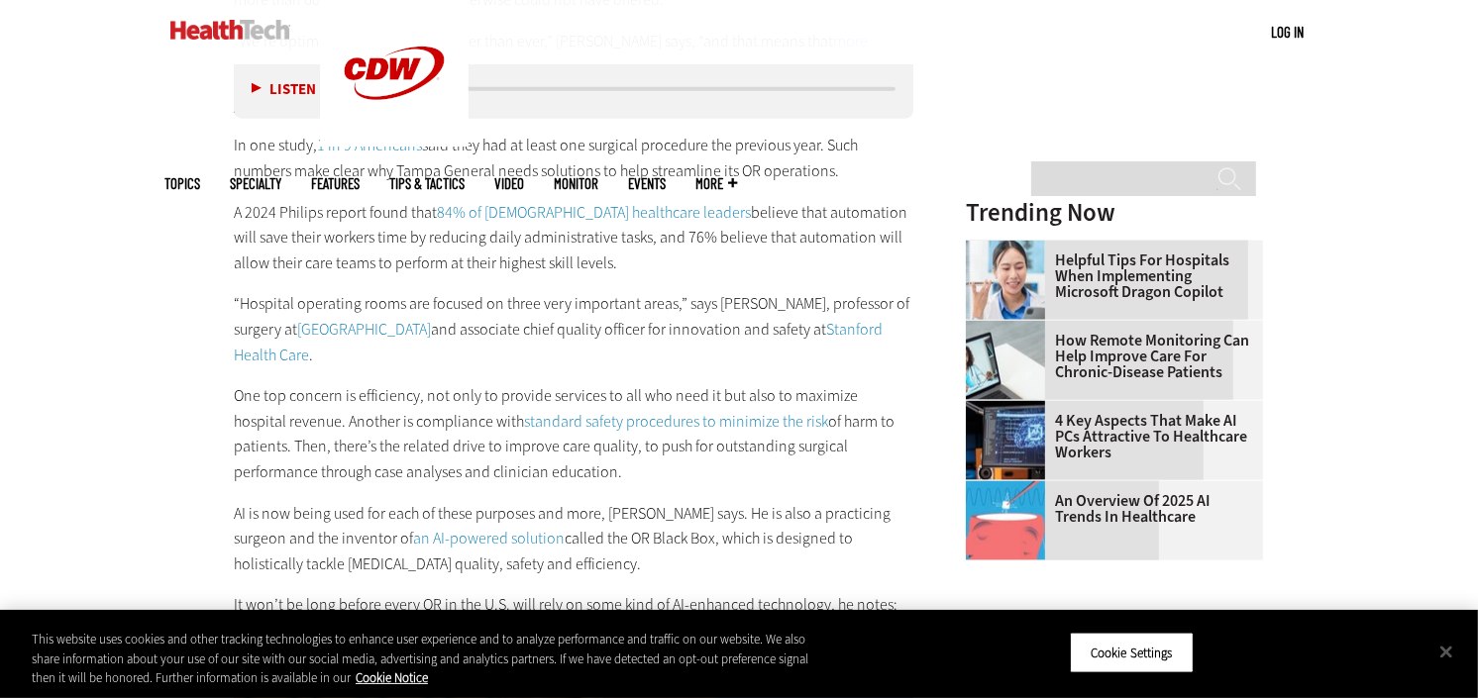
scroll to position [2240, 0]
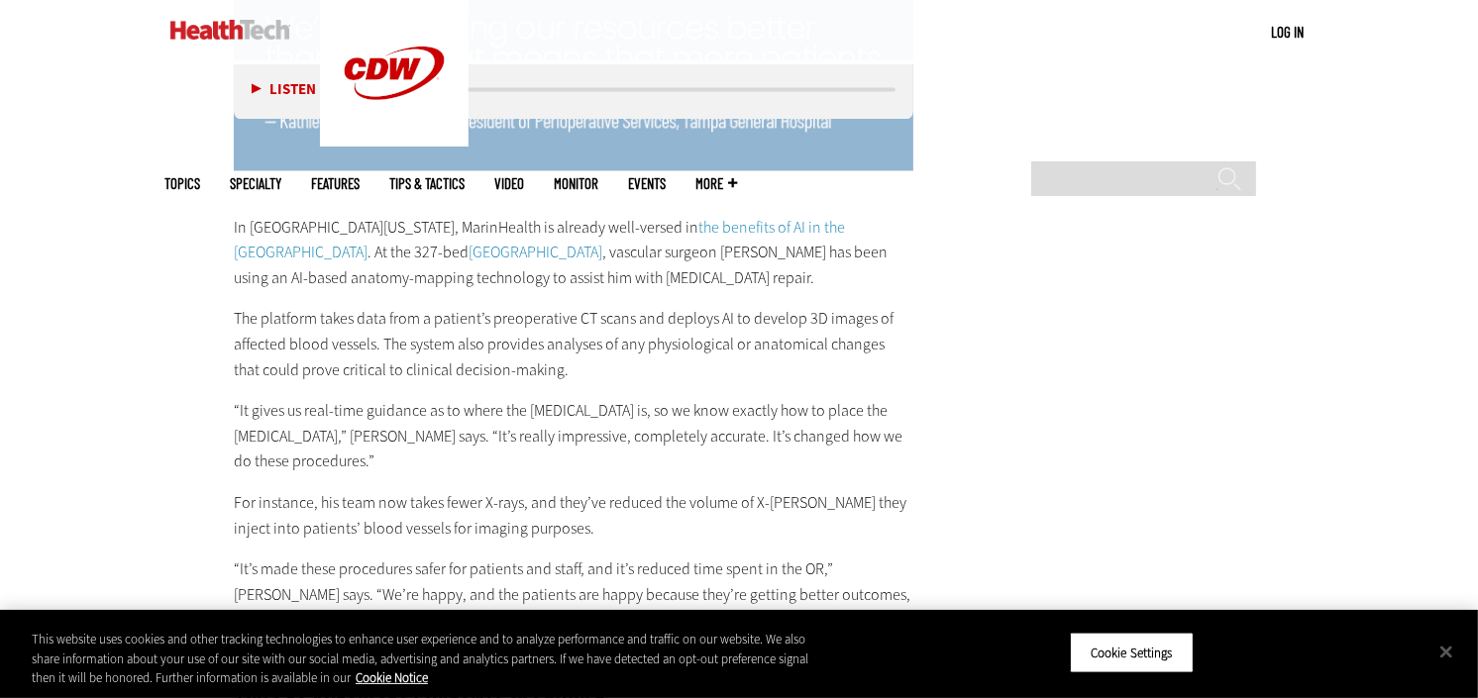
scroll to position [3339, 0]
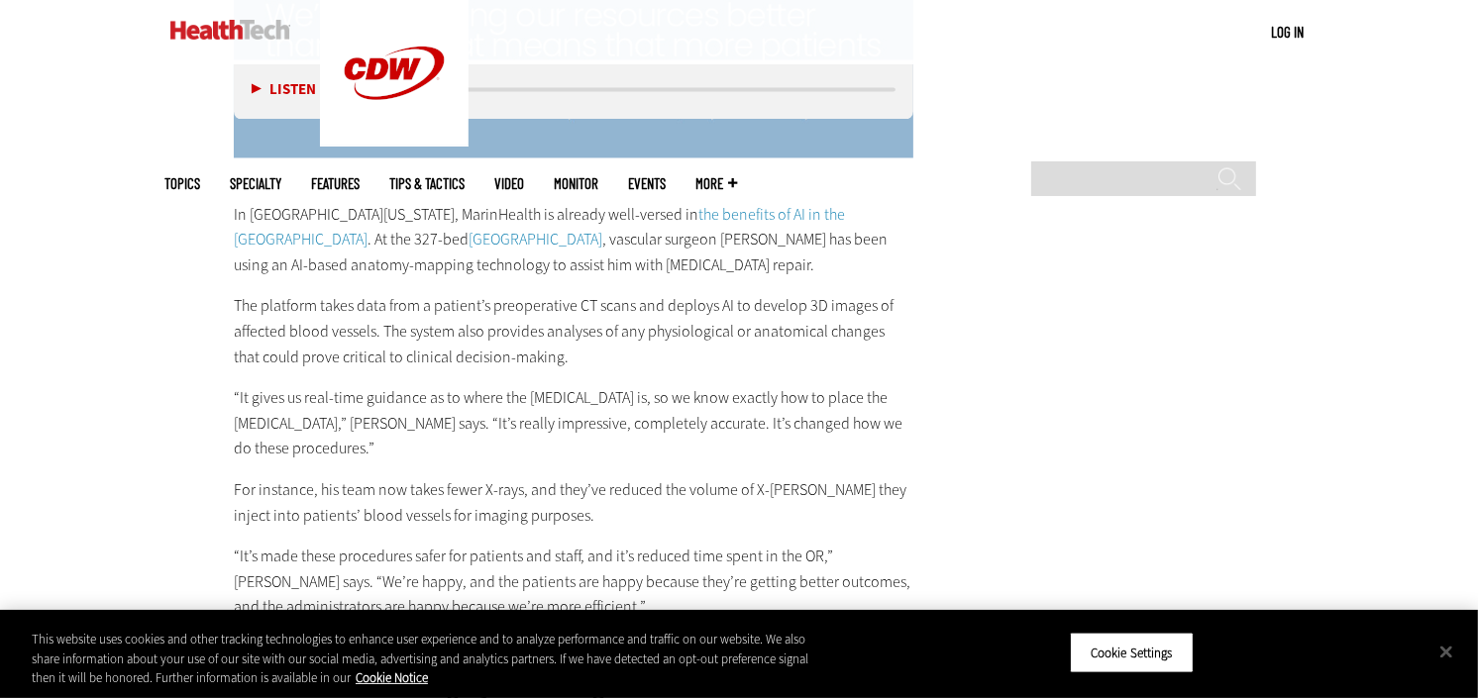
drag, startPoint x: 239, startPoint y: 312, endPoint x: 260, endPoint y: 391, distance: 81.9
click at [245, 347] on p "The platform takes data from a patient’s preoperative CT scans and deploys AI t…" at bounding box center [574, 331] width 680 height 76
click at [260, 391] on p "“It gives us real-time guidance as to where the [MEDICAL_DATA] is, so we know e…" at bounding box center [574, 423] width 680 height 76
drag, startPoint x: 256, startPoint y: 364, endPoint x: 291, endPoint y: 513, distance: 153.8
click at [279, 479] on div "In Northern California, MarinHealth is already well-versed in the benefits of A…" at bounding box center [574, 634] width 680 height 948
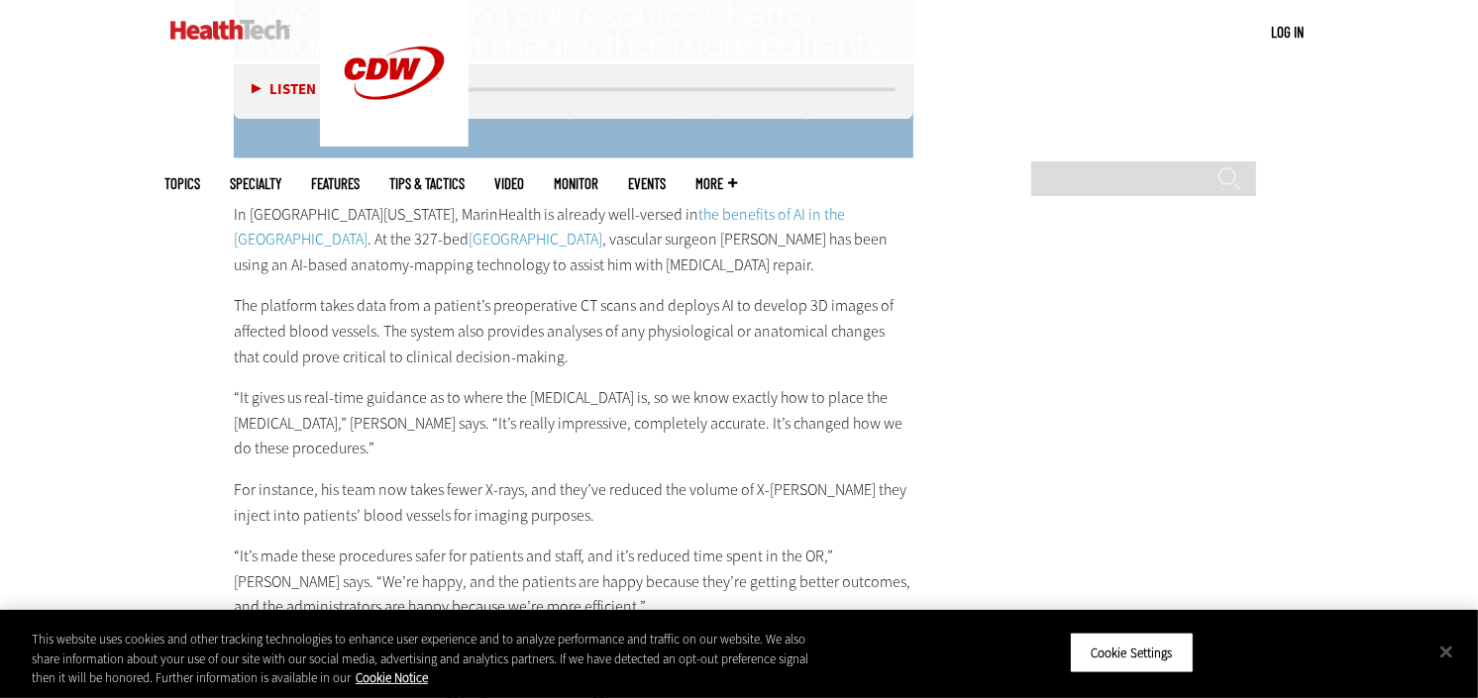
click at [291, 513] on div "In Northern California, MarinHealth is already well-versed in the benefits of A…" at bounding box center [574, 634] width 680 height 948
drag, startPoint x: 358, startPoint y: 391, endPoint x: 364, endPoint y: 508, distance: 117.1
click at [362, 489] on div "In Northern California, MarinHealth is already well-versed in the benefits of A…" at bounding box center [574, 634] width 680 height 948
click at [364, 508] on div "In Northern California, MarinHealth is already well-versed in the benefits of A…" at bounding box center [574, 634] width 680 height 948
click at [302, 464] on div "In Northern California, MarinHealth is already well-versed in the benefits of A…" at bounding box center [574, 634] width 680 height 948
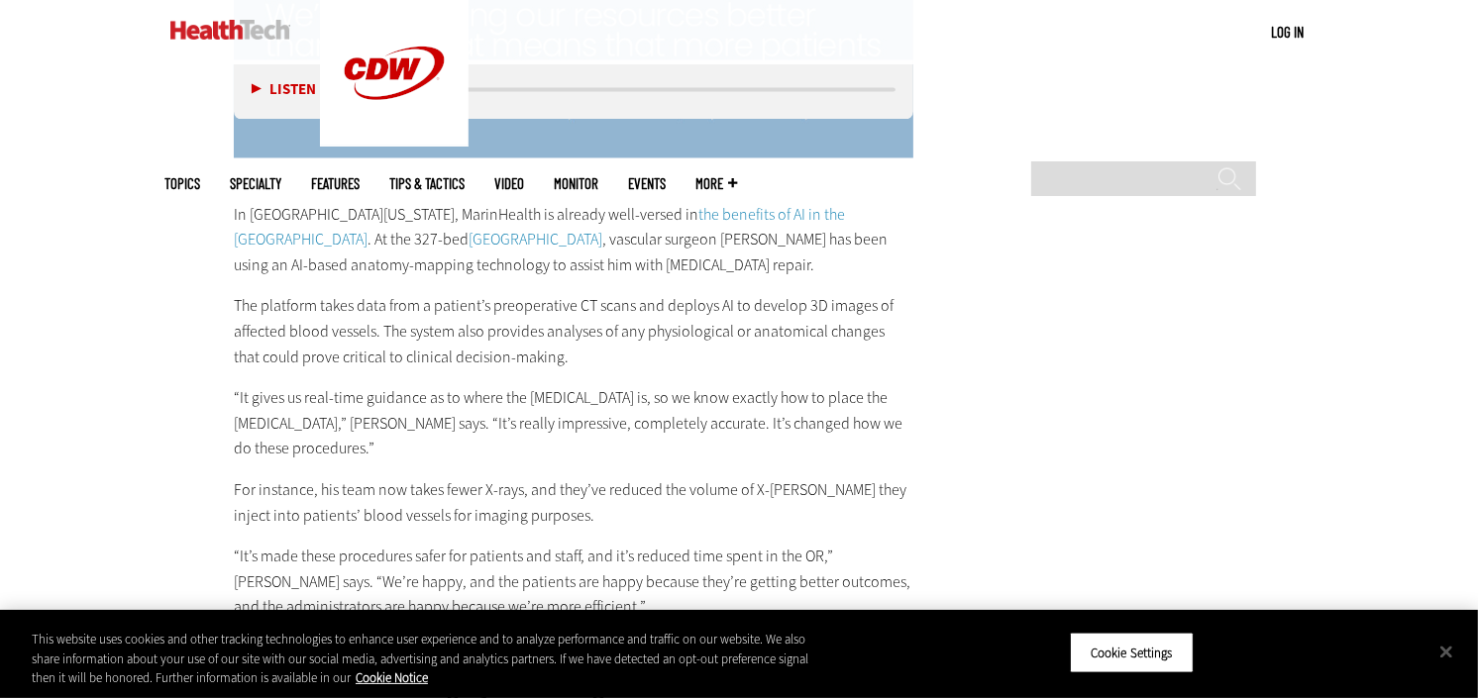
click at [323, 503] on p "For instance, his team now takes fewer X-rays, and they’ve reduced the volume o…" at bounding box center [574, 503] width 680 height 51
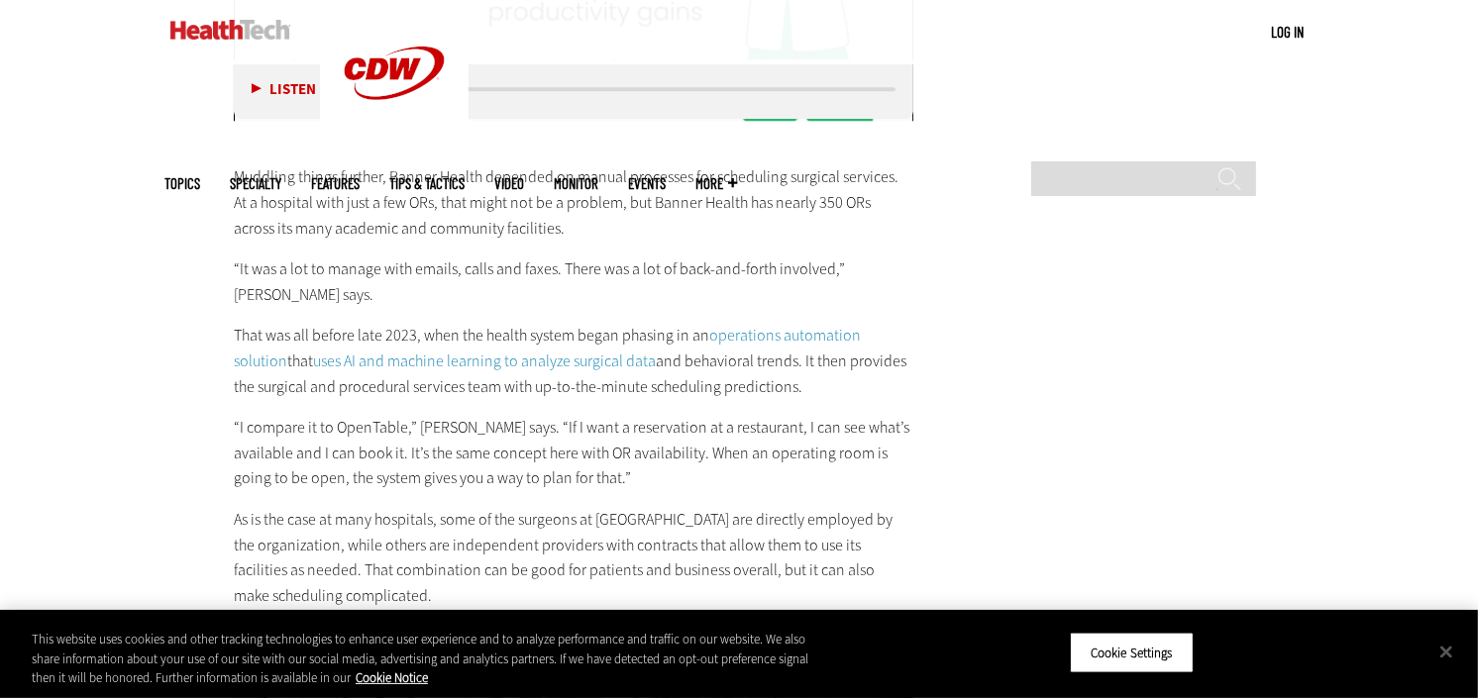
scroll to position [4723, 0]
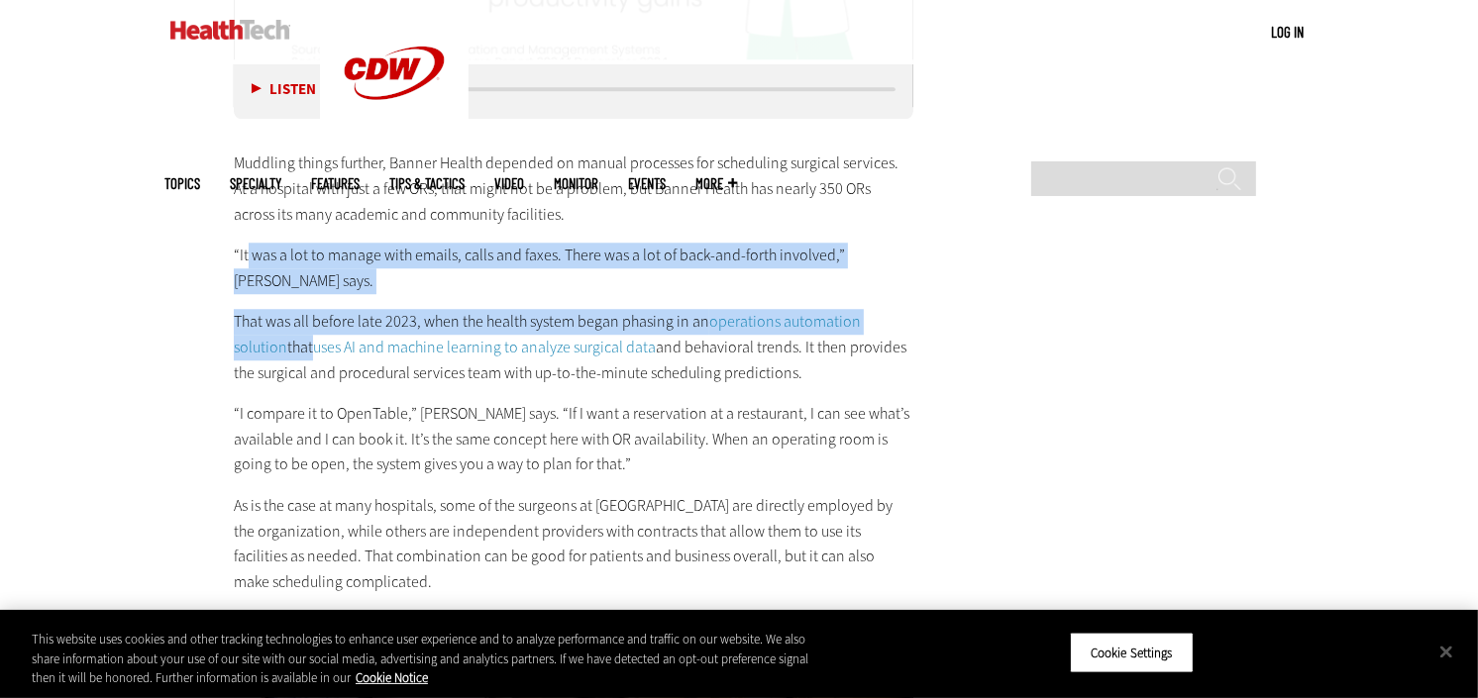
click at [267, 357] on div "Muddling things further, Banner Health depended on manual processes for schedul…" at bounding box center [574, 352] width 680 height 485
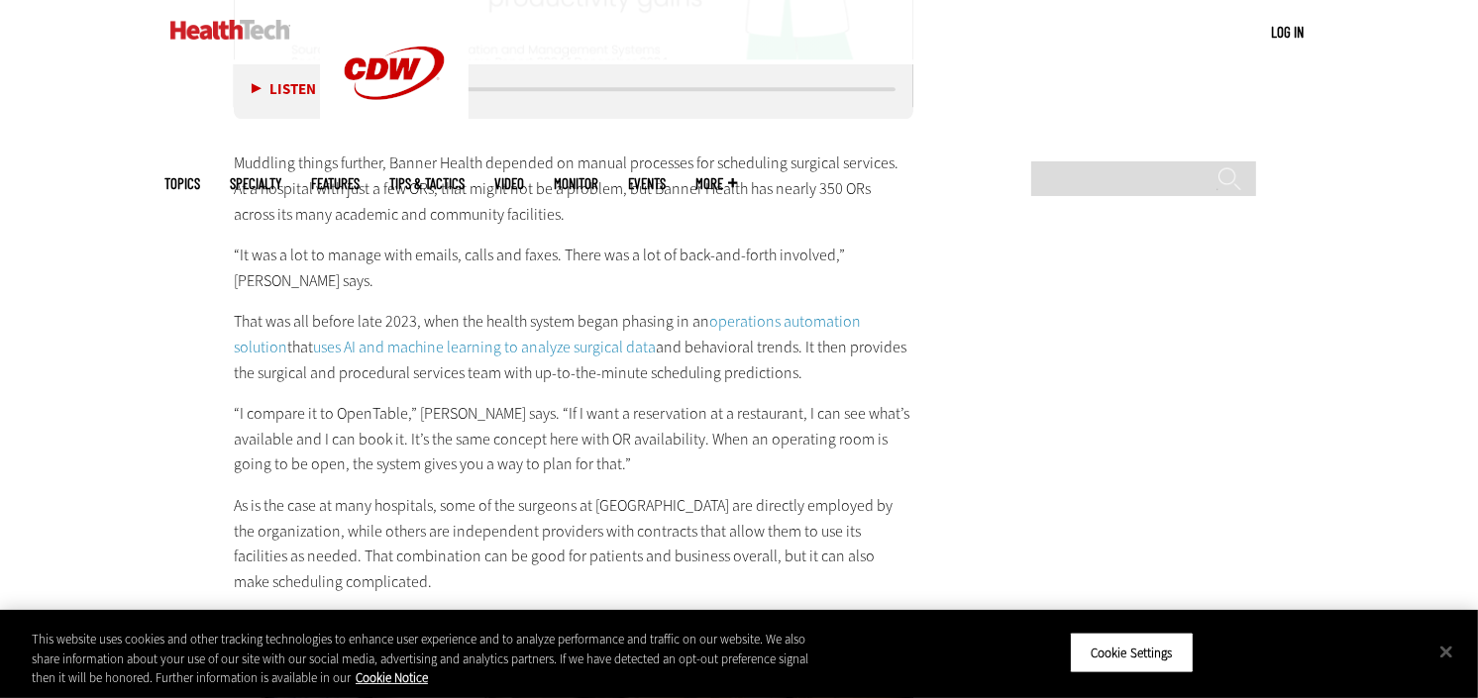
drag, startPoint x: 228, startPoint y: 260, endPoint x: 218, endPoint y: 235, distance: 26.7
drag, startPoint x: 238, startPoint y: 380, endPoint x: 287, endPoint y: 500, distance: 129.7
click at [255, 440] on div "Muddling things further, Banner Health depended on manual processes for schedul…" at bounding box center [574, 352] width 680 height 485
click at [287, 500] on p "As is the case at many hospitals, some of the surgeons at [GEOGRAPHIC_DATA] are…" at bounding box center [574, 543] width 680 height 101
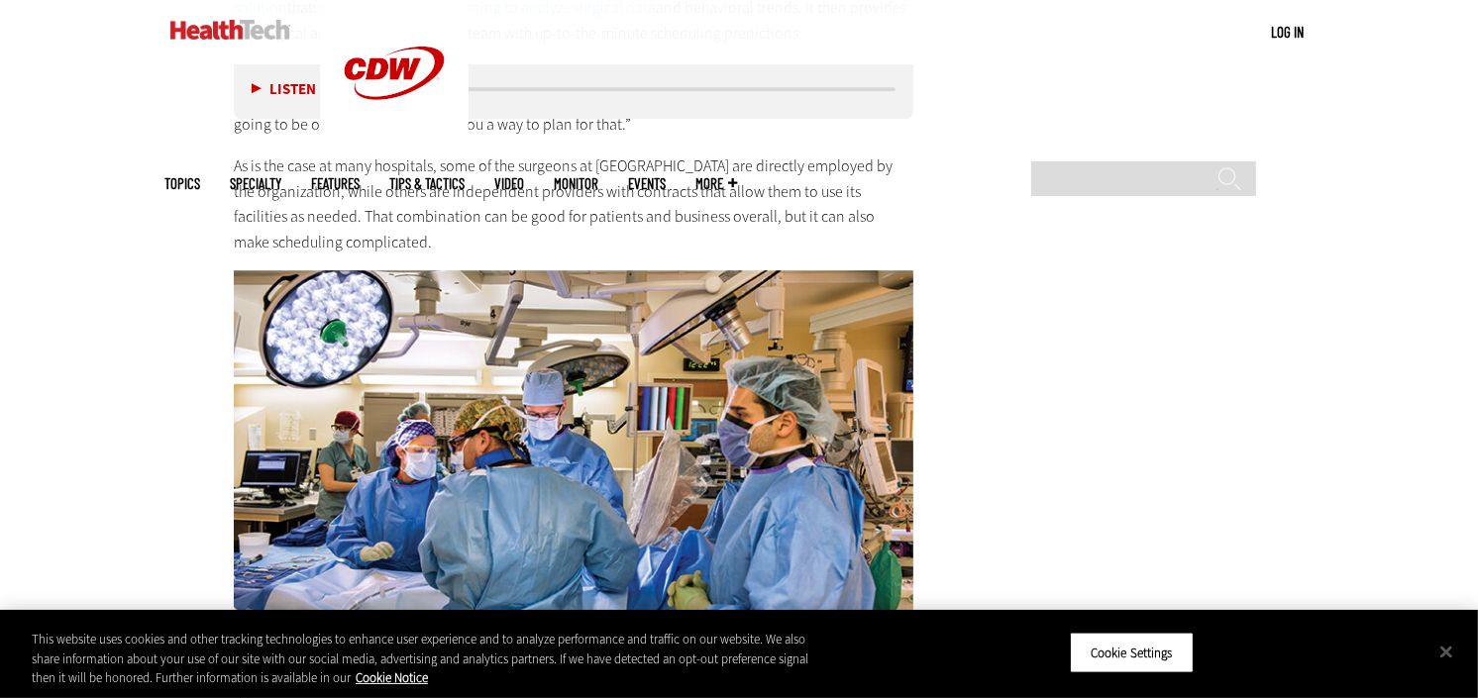
scroll to position [5088, 0]
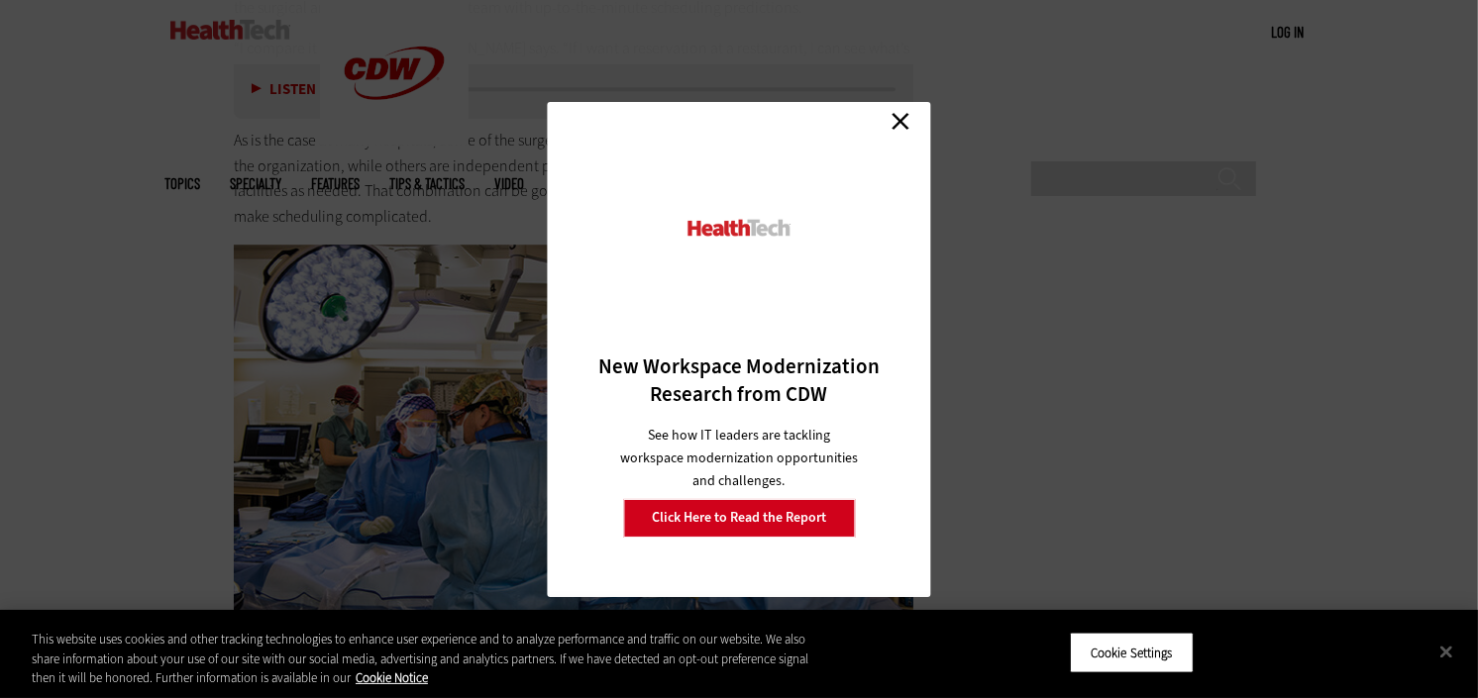
click at [892, 127] on link "Close" at bounding box center [901, 122] width 30 height 30
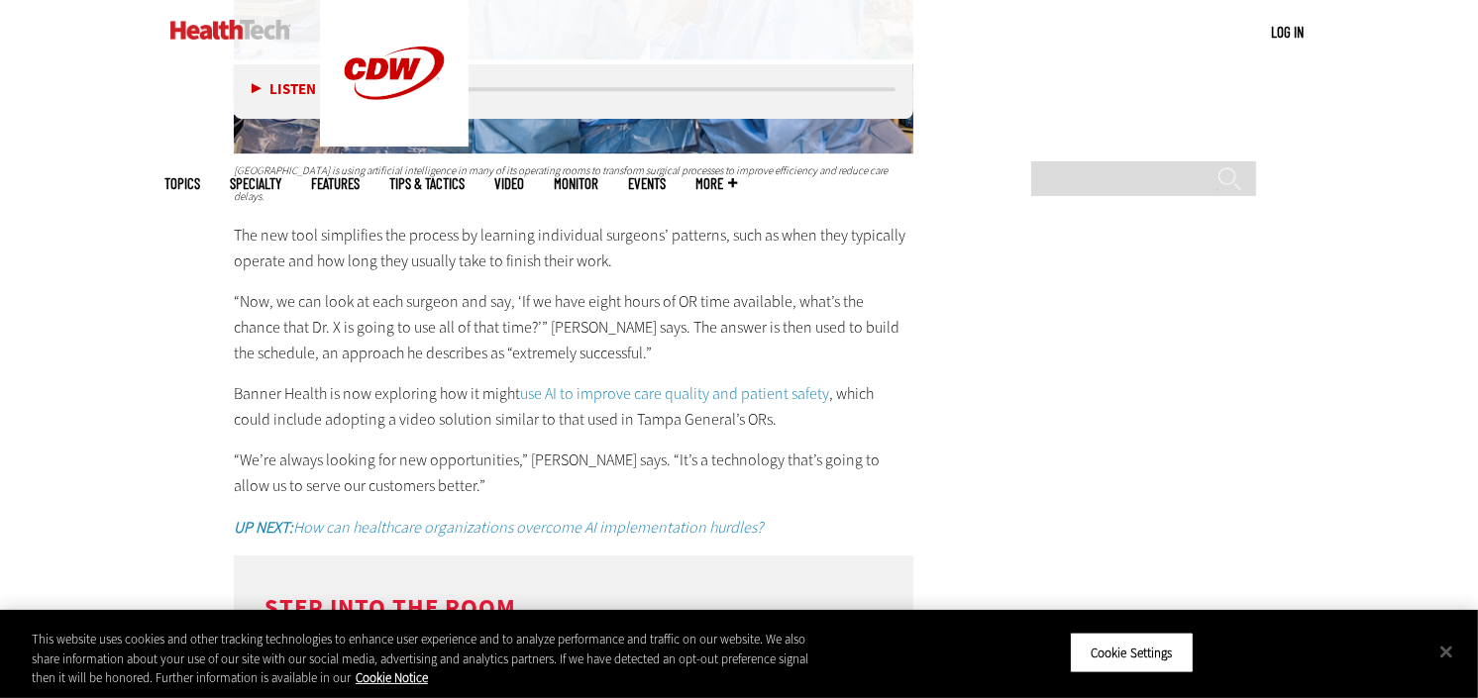
scroll to position [5523, 0]
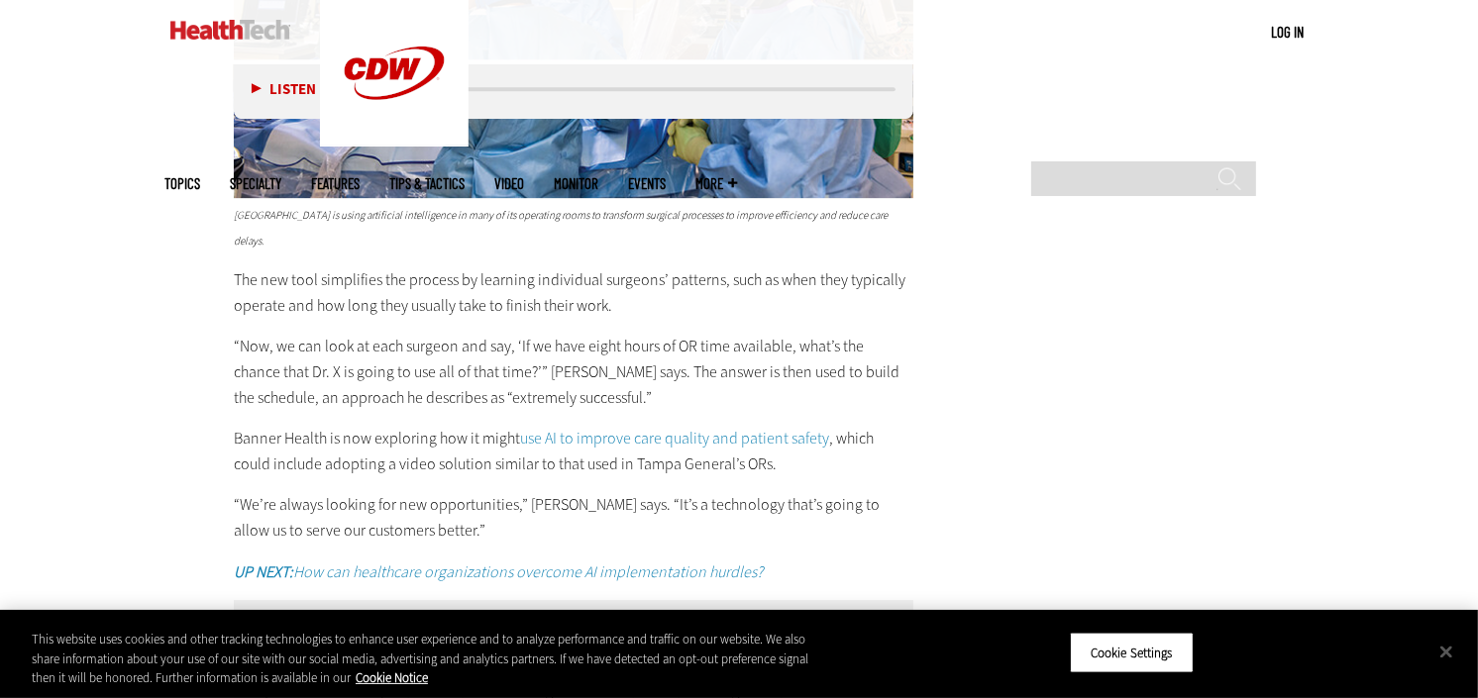
drag, startPoint x: 251, startPoint y: 252, endPoint x: 392, endPoint y: 611, distance: 386.5
click at [329, 466] on div "Tampa General Hospital is using artificial intelligence in many of its operatin…" at bounding box center [574, 636] width 680 height 871
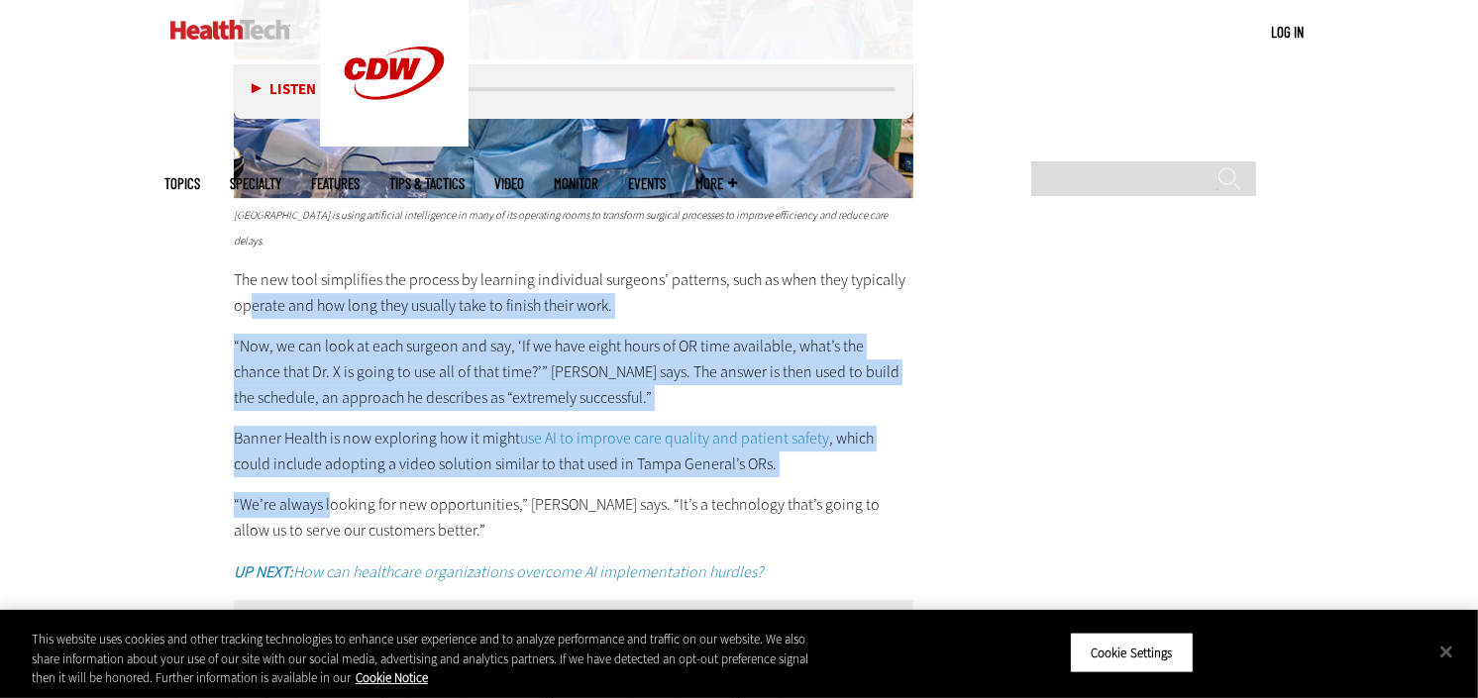
drag, startPoint x: 392, startPoint y: 611, endPoint x: 289, endPoint y: 320, distance: 309.0
click at [289, 334] on p "“Now, we can look at each surgeon and say, ‘If we have eight hours of OR time a…" at bounding box center [574, 372] width 680 height 76
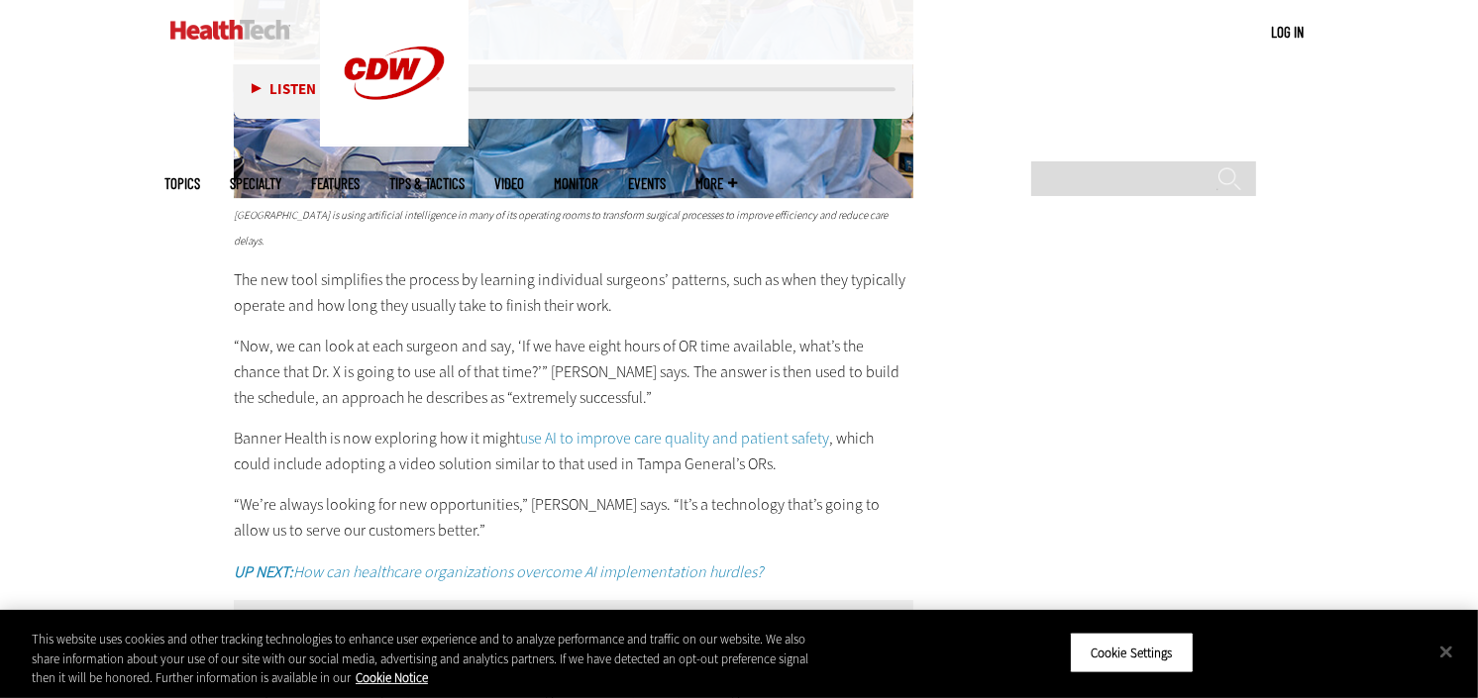
drag, startPoint x: 242, startPoint y: 318, endPoint x: 268, endPoint y: 421, distance: 106.4
click at [249, 343] on p "“Now, we can look at each surgeon and say, ‘If we have eight hours of OR time a…" at bounding box center [574, 372] width 680 height 76
click at [268, 426] on p "Banner Health is now exploring how it might use AI to improve care quality and …" at bounding box center [574, 451] width 680 height 51
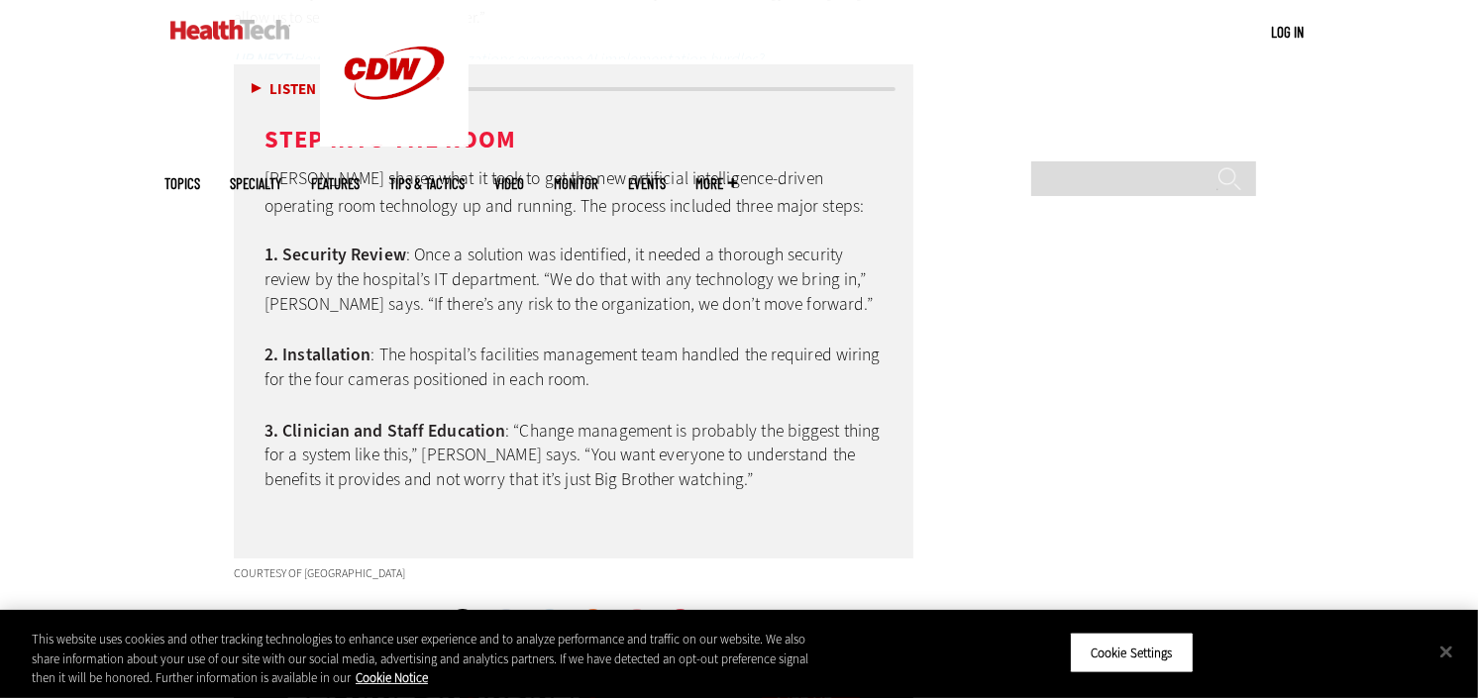
scroll to position [6002, 0]
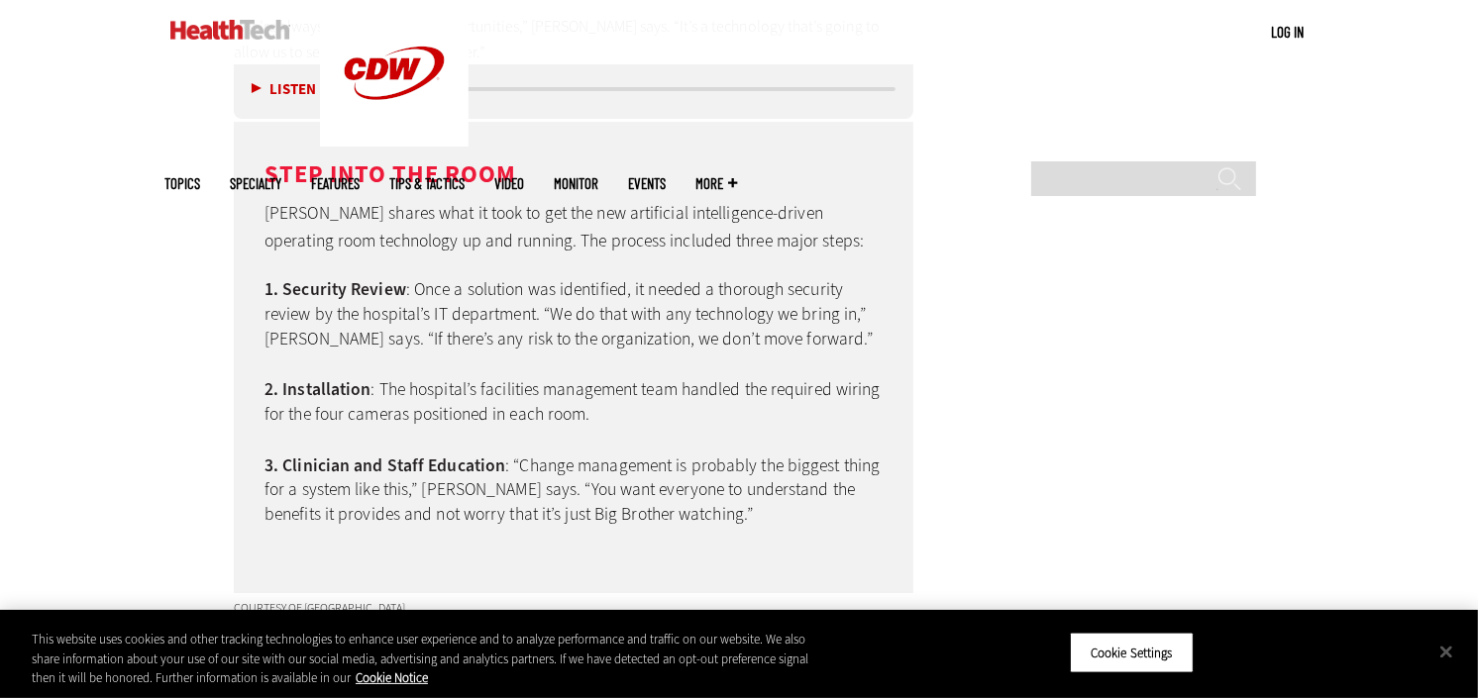
click at [451, 377] on li "Installation : The hospital’s facilities management team handled the required w…" at bounding box center [574, 401] width 618 height 49
click at [409, 282] on li "Security Review : Once a solution was identified, it needed a thorough security…" at bounding box center [574, 313] width 618 height 73
drag, startPoint x: 463, startPoint y: 259, endPoint x: 423, endPoint y: 409, distance: 155.7
click at [447, 321] on ol "Security Review : Once a solution was identified, it needed a thorough security…" at bounding box center [574, 401] width 618 height 249
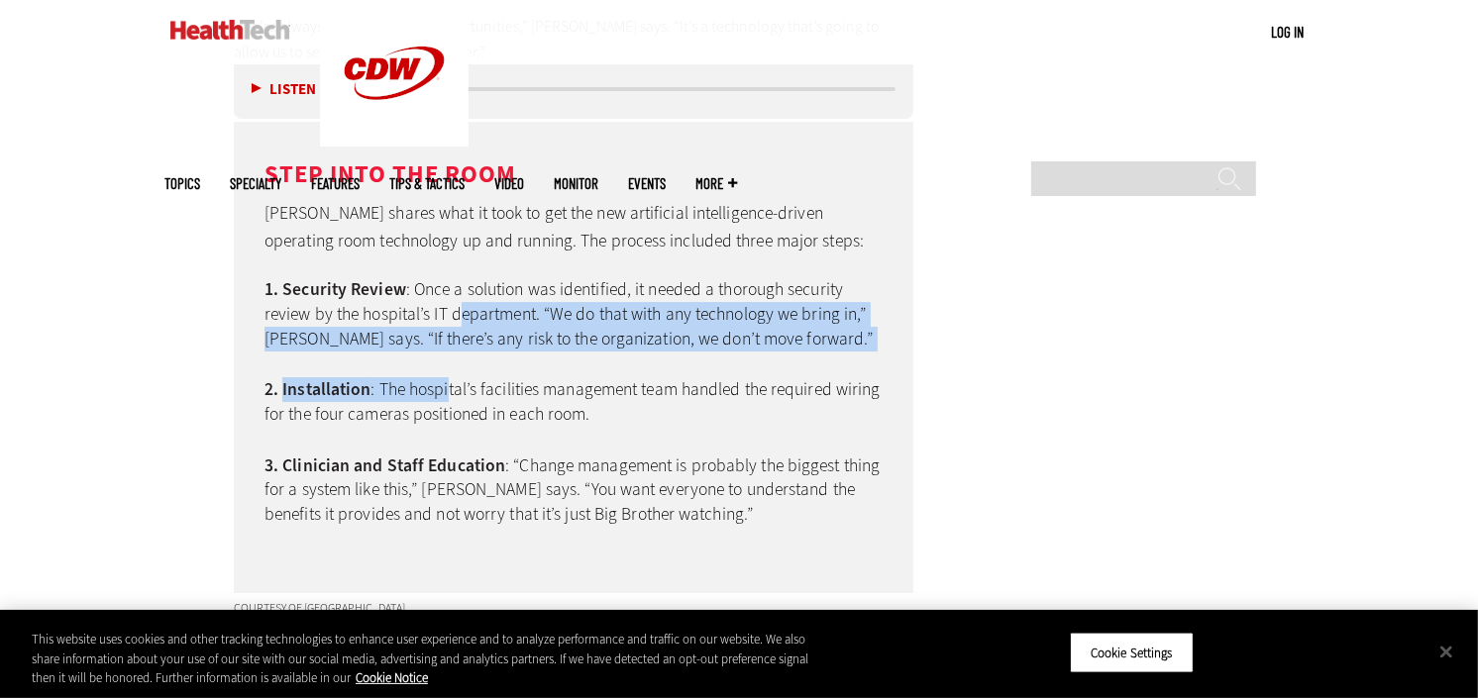
drag, startPoint x: 423, startPoint y: 409, endPoint x: 388, endPoint y: 318, distance: 97.5
click at [388, 318] on ol "Security Review : Once a solution was identified, it needed a thorough security…" at bounding box center [574, 401] width 618 height 249
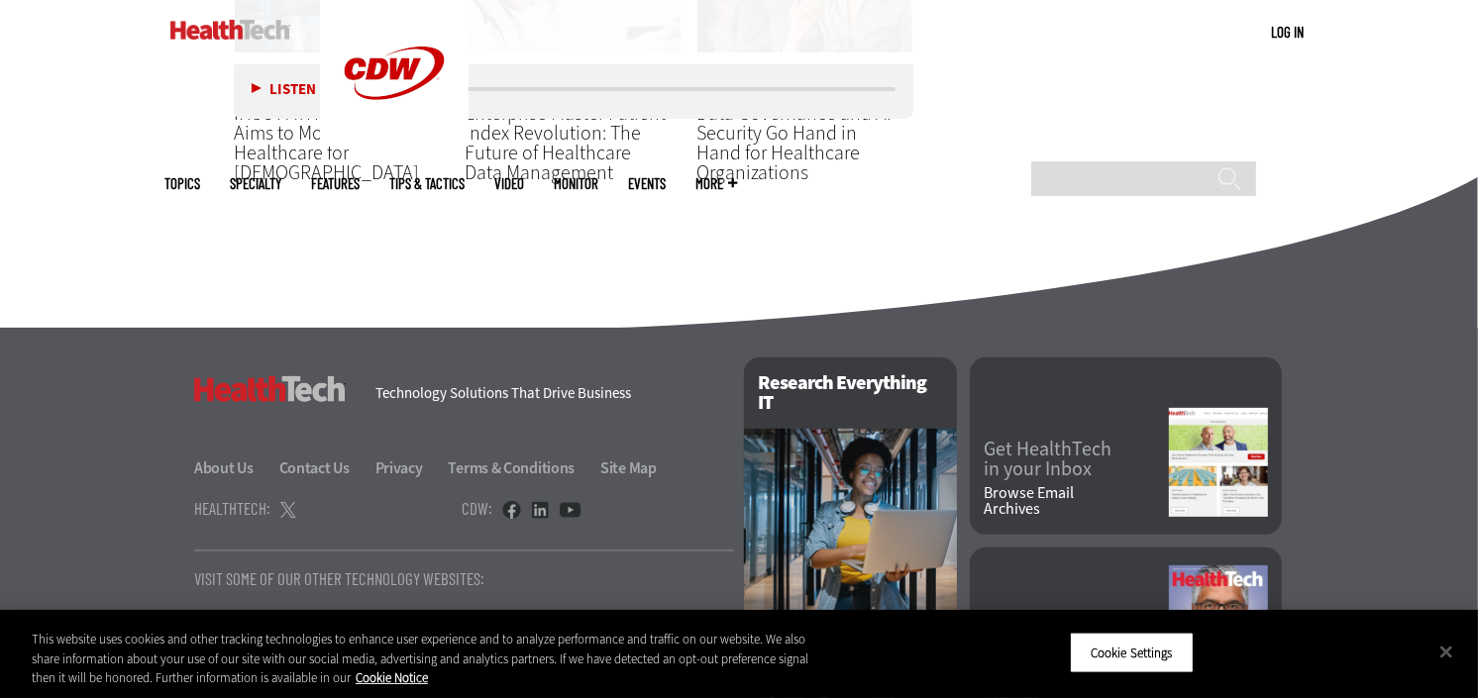
scroll to position [7224, 0]
